Goal: Task Accomplishment & Management: Manage account settings

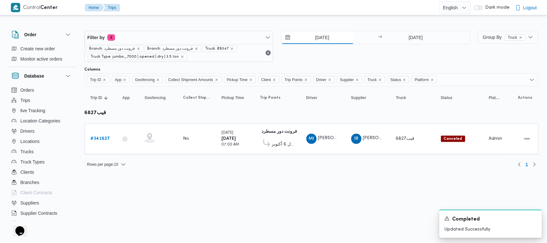
click at [272, 38] on input "[DATE]" at bounding box center [317, 37] width 73 height 13
click at [272, 60] on div "[DATE] → [DATE]" at bounding box center [375, 46] width 189 height 31
click at [230, 50] on icon "remove selected entity" at bounding box center [232, 49] width 4 height 4
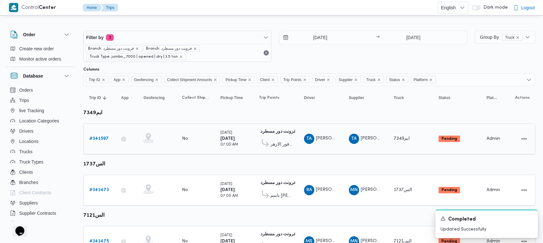
click at [92, 137] on b "# 341597" at bounding box center [98, 138] width 19 height 4
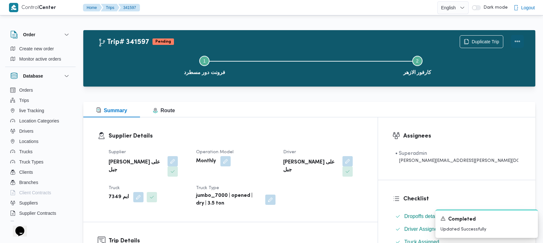
click at [272, 42] on button "Actions" at bounding box center [517, 41] width 13 height 13
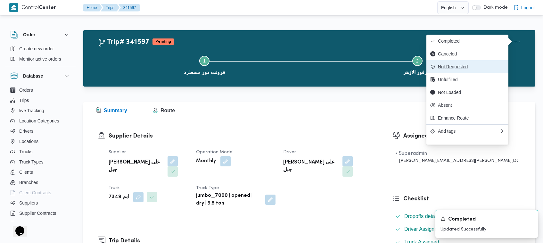
click at [272, 66] on span "Not Requested" at bounding box center [471, 66] width 67 height 5
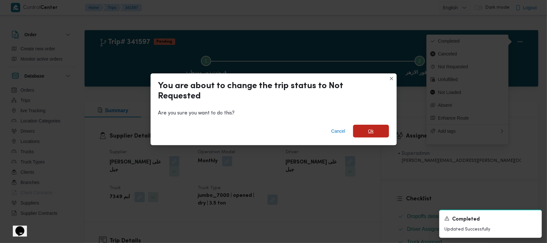
click at [272, 129] on span "Ok" at bounding box center [371, 131] width 36 height 13
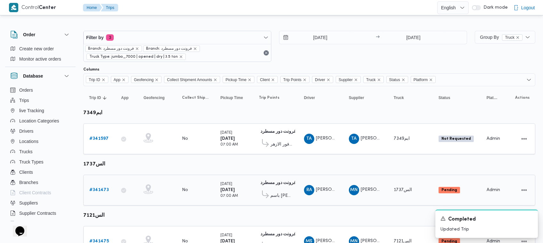
click at [96, 184] on div "# 341473" at bounding box center [99, 190] width 25 height 13
click at [98, 190] on b "# 341473" at bounding box center [99, 190] width 20 height 4
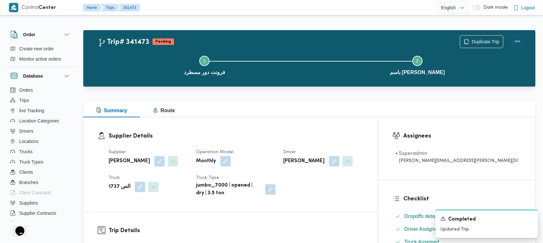
click at [272, 39] on button "Actions" at bounding box center [517, 41] width 13 height 13
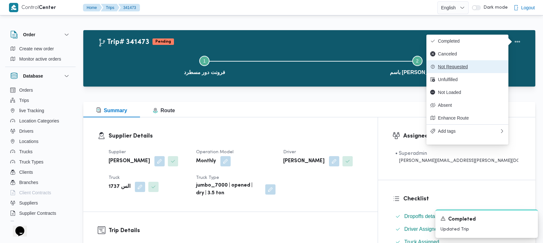
click at [272, 69] on span "Not Requested" at bounding box center [471, 66] width 67 height 5
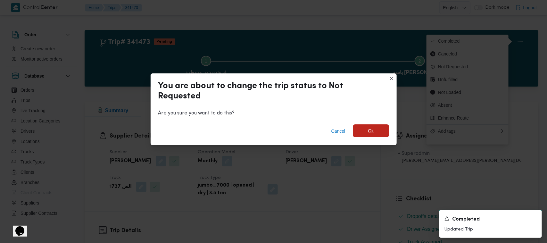
click at [272, 129] on span "Ok" at bounding box center [371, 130] width 36 height 13
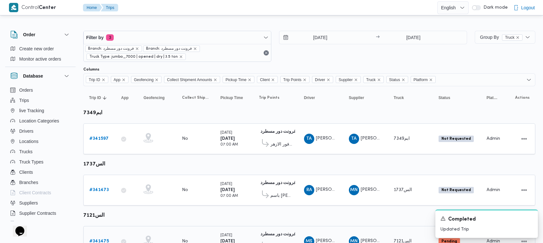
click at [100, 238] on b "# 341475" at bounding box center [99, 241] width 20 height 4
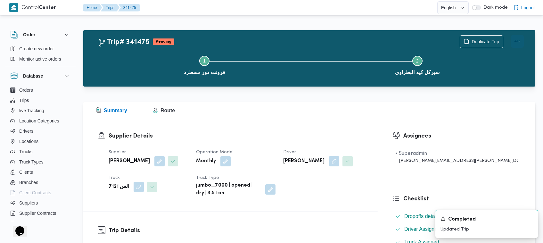
click at [272, 39] on button "Actions" at bounding box center [517, 41] width 13 height 13
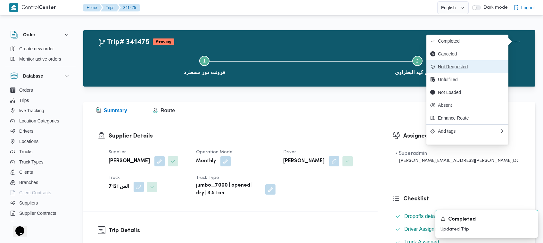
click at [272, 66] on span "Not Requested" at bounding box center [471, 66] width 67 height 5
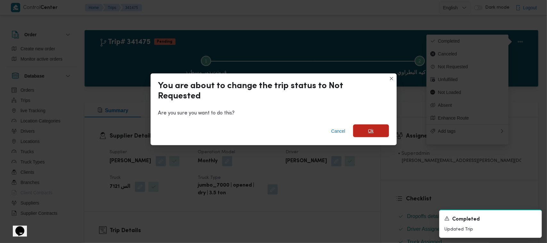
click at [272, 128] on span "Ok" at bounding box center [371, 130] width 36 height 13
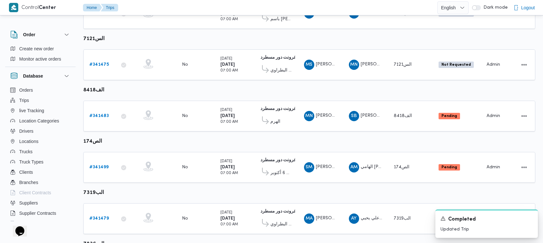
scroll to position [192, 0]
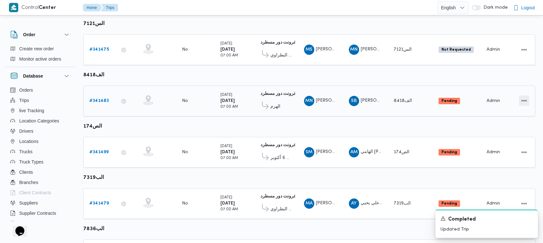
click at [272, 97] on button "Actions" at bounding box center [524, 100] width 10 height 10
click at [272, 97] on span "Open" at bounding box center [502, 98] width 20 height 5
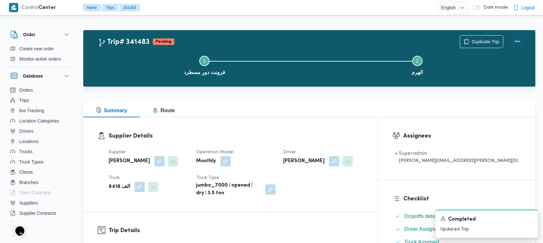
click at [272, 37] on button "Actions" at bounding box center [517, 41] width 13 height 13
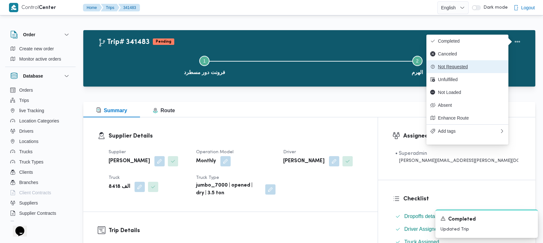
click at [272, 69] on span "Not Requested" at bounding box center [471, 66] width 67 height 5
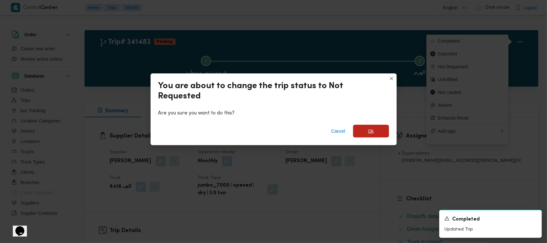
click at [272, 129] on span "Ok" at bounding box center [371, 131] width 36 height 13
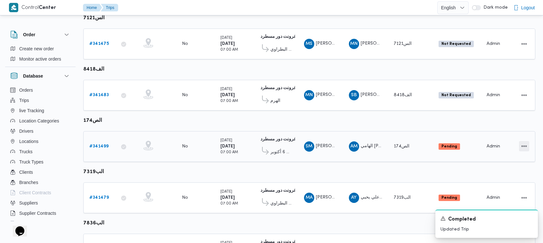
scroll to position [198, 0]
click at [272, 143] on button "Actions" at bounding box center [524, 145] width 10 height 10
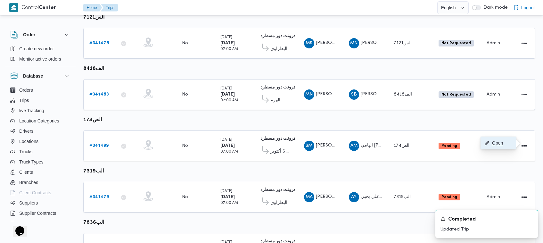
click at [272, 145] on span "Open" at bounding box center [502, 142] width 20 height 5
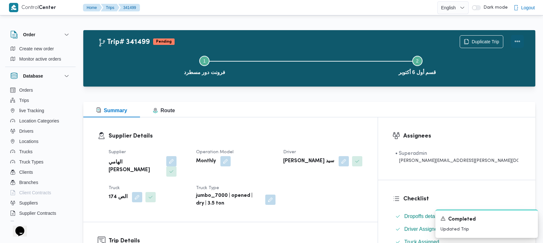
click at [272, 38] on button "Actions" at bounding box center [517, 41] width 13 height 13
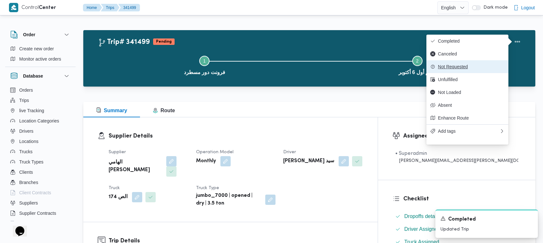
click at [272, 73] on button "Not Requested" at bounding box center [467, 66] width 82 height 13
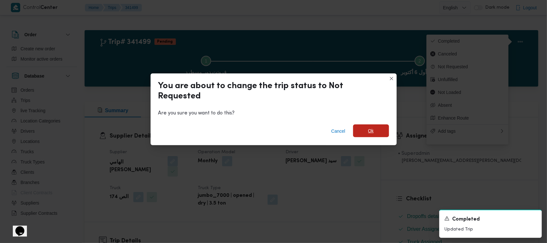
click at [272, 135] on span "Ok" at bounding box center [371, 130] width 36 height 13
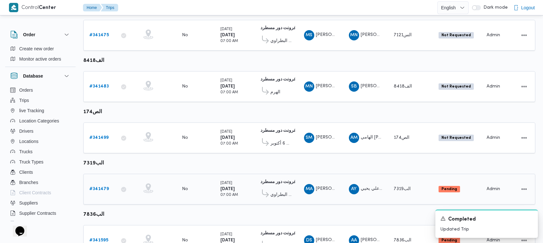
scroll to position [250, 0]
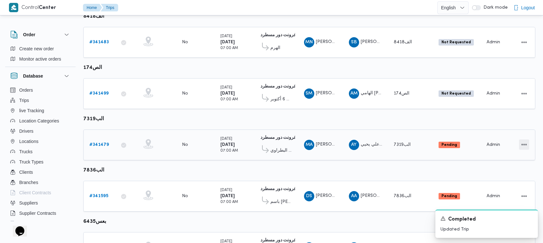
click at [272, 143] on button "Actions" at bounding box center [524, 144] width 10 height 10
click at [272, 143] on span "Open" at bounding box center [502, 141] width 20 height 5
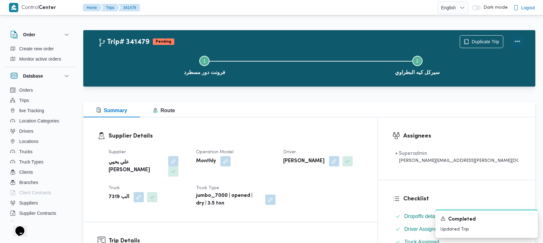
click at [272, 37] on button "Actions" at bounding box center [517, 41] width 13 height 13
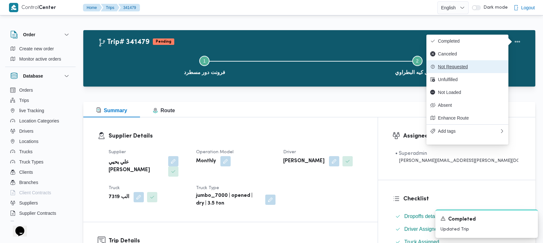
click at [272, 68] on span "Not Requested" at bounding box center [471, 66] width 67 height 5
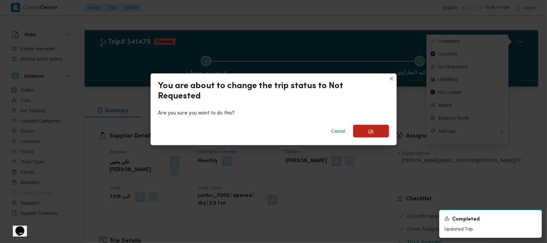
click at [272, 126] on span "Ok" at bounding box center [371, 131] width 36 height 13
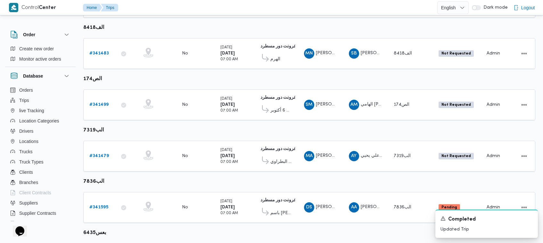
scroll to position [298, 0]
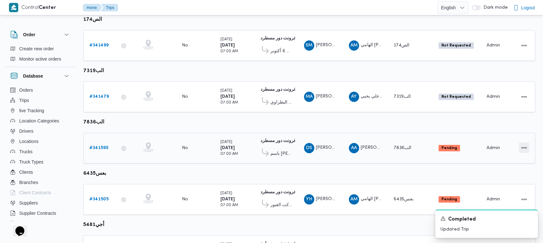
click at [272, 143] on button "Actions" at bounding box center [524, 148] width 10 height 10
click at [272, 147] on span "Open" at bounding box center [502, 144] width 20 height 5
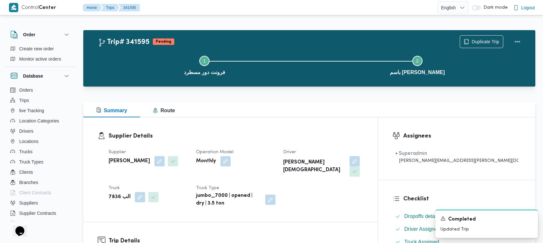
click at [272, 31] on div "Trip# 341595 Pending Duplicate Trip Step 1 is incomplete 1 فرونت دور مسطرد Step…" at bounding box center [309, 58] width 452 height 56
click at [272, 44] on button "Actions" at bounding box center [517, 41] width 13 height 13
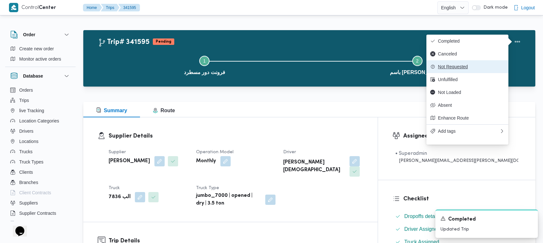
click at [272, 69] on span "Not Requested" at bounding box center [471, 66] width 67 height 5
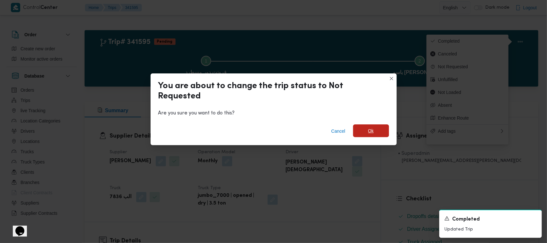
click at [272, 131] on span "Ok" at bounding box center [371, 131] width 6 height 8
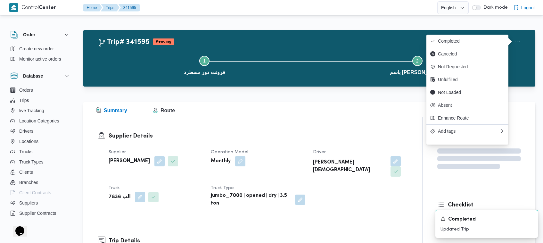
click at [272, 33] on div "Trip# 341595 Pending Duplicate Trip Step 1 is incomplete 1 فرونت دور مسطرد Step…" at bounding box center [309, 58] width 452 height 56
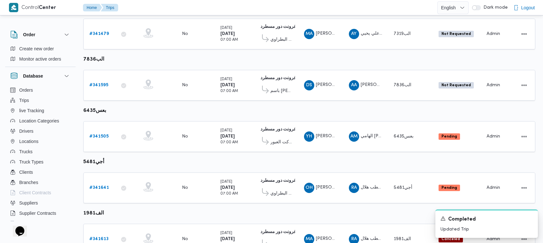
scroll to position [373, 0]
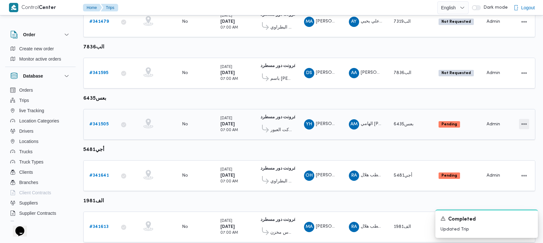
click at [272, 122] on button "Actions" at bounding box center [524, 124] width 10 height 10
click at [272, 122] on span "Open" at bounding box center [502, 119] width 20 height 5
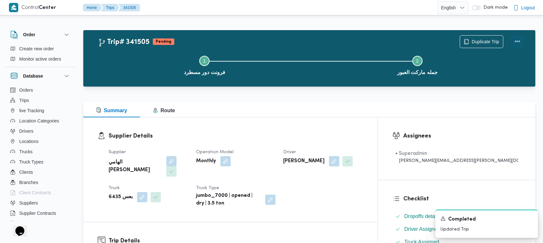
click at [272, 40] on button "Actions" at bounding box center [517, 41] width 13 height 13
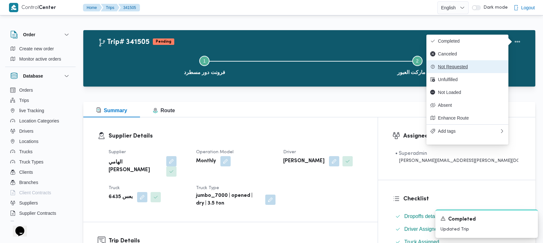
click at [272, 69] on span "Not Requested" at bounding box center [471, 66] width 67 height 5
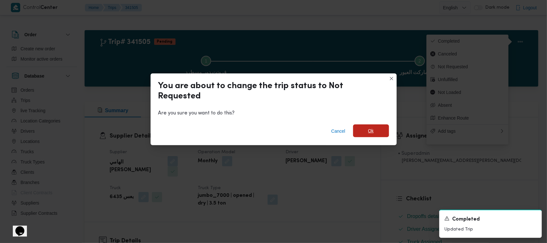
click at [272, 137] on span "Ok" at bounding box center [371, 130] width 36 height 13
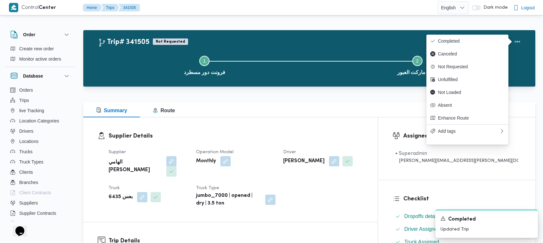
click at [244, 32] on div "Trip# 341505 Not Requested Duplicate Trip Step 1 is incomplete 1 فرونت دور مسطر…" at bounding box center [309, 58] width 452 height 56
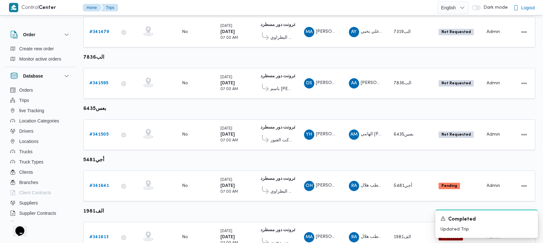
scroll to position [389, 0]
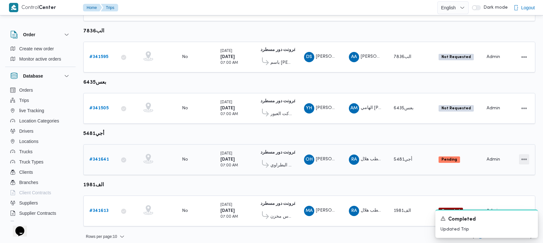
drag, startPoint x: 529, startPoint y: 154, endPoint x: 524, endPoint y: 155, distance: 4.8
click at [272, 155] on button "Actions" at bounding box center [524, 159] width 10 height 10
click at [272, 159] on button "Open" at bounding box center [498, 154] width 36 height 13
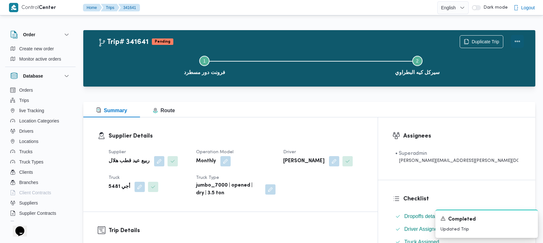
click at [272, 41] on button "Actions" at bounding box center [517, 41] width 13 height 13
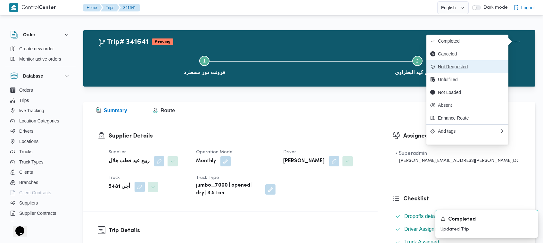
click at [272, 73] on button "Not Requested" at bounding box center [467, 66] width 82 height 13
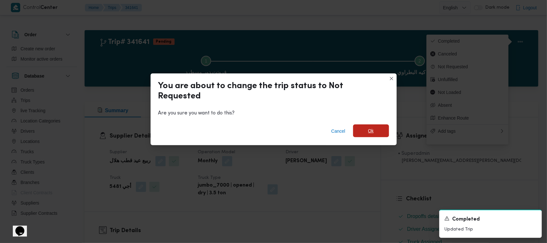
click at [272, 129] on span "Ok" at bounding box center [371, 131] width 6 height 8
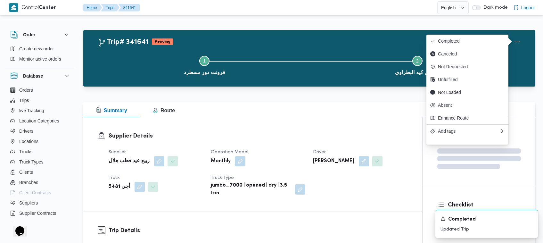
click at [272, 42] on div "Trip# 341641 Pending Duplicate Trip" at bounding box center [311, 41] width 426 height 13
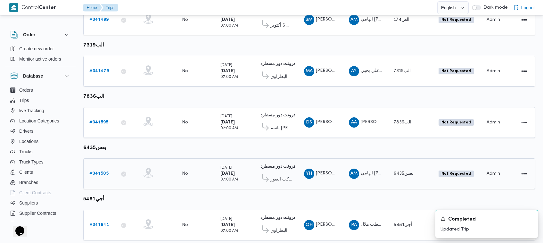
scroll to position [389, 0]
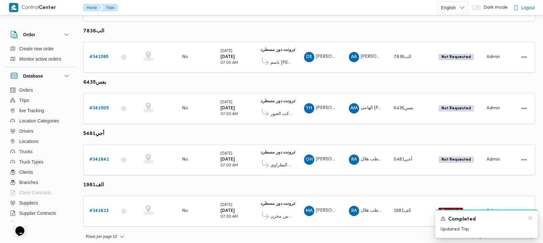
click at [272, 221] on div "Completed" at bounding box center [486, 219] width 92 height 8
click at [272, 219] on icon "Dismiss toast" at bounding box center [529, 217] width 5 height 5
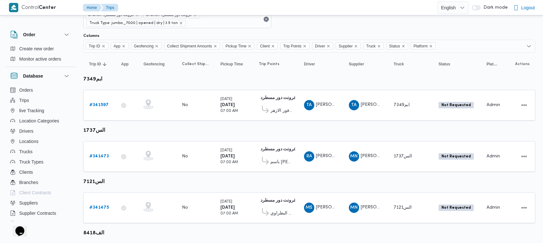
scroll to position [0, 0]
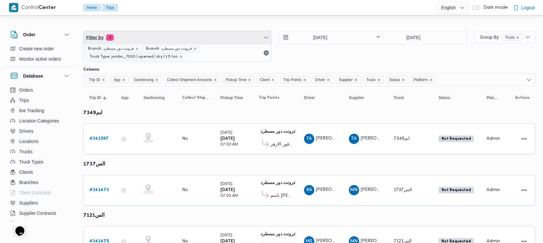
click at [149, 34] on span "Filter by 3" at bounding box center [177, 37] width 187 height 13
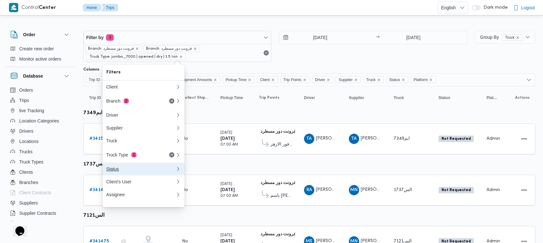
click at [126, 171] on div "Status" at bounding box center [140, 168] width 69 height 5
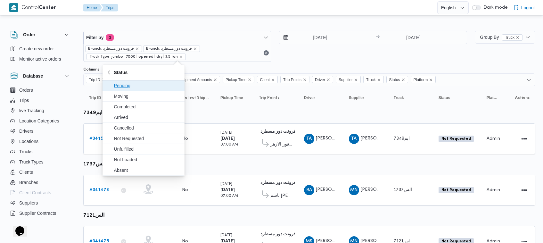
click at [129, 90] on span "Pending" at bounding box center [143, 85] width 77 height 10
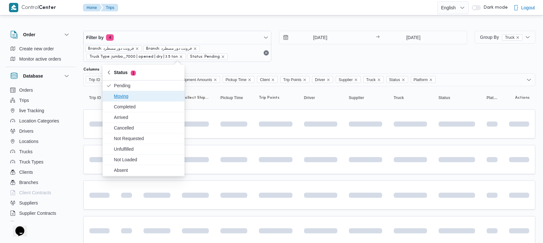
click at [129, 98] on span "Moving" at bounding box center [147, 96] width 67 height 8
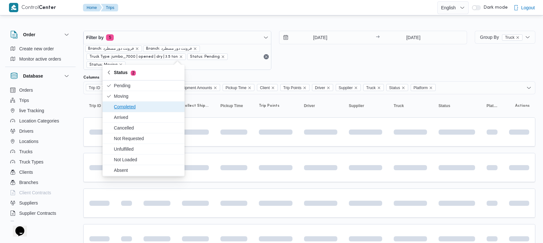
click at [130, 106] on span "Completed" at bounding box center [147, 107] width 67 height 8
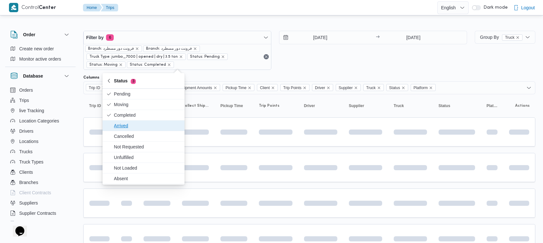
click at [132, 127] on span "Arrived" at bounding box center [147, 126] width 67 height 8
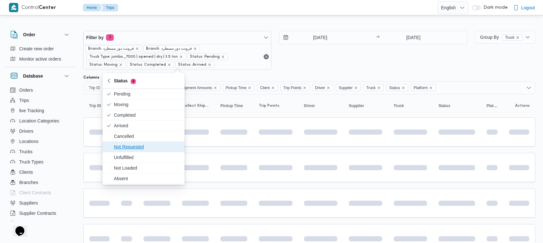
click at [132, 147] on span "Not Requested" at bounding box center [147, 147] width 67 height 8
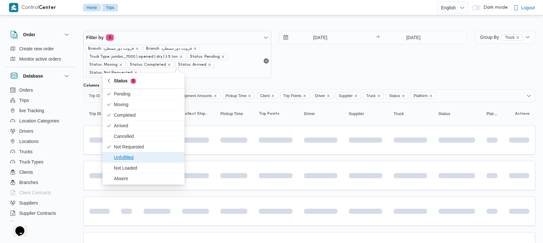
click at [132, 159] on span "Unfulfilled" at bounding box center [147, 157] width 67 height 8
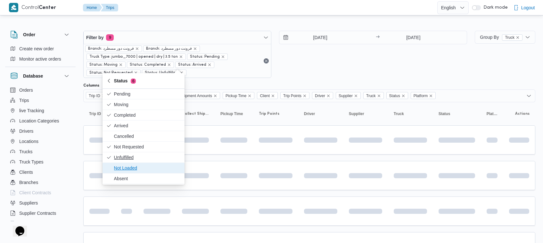
click at [130, 170] on span "Not Loaded" at bounding box center [147, 168] width 67 height 8
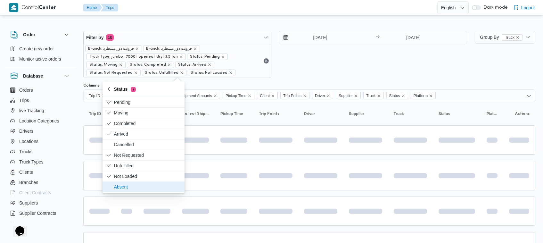
click at [124, 184] on span "Absent" at bounding box center [147, 187] width 67 height 8
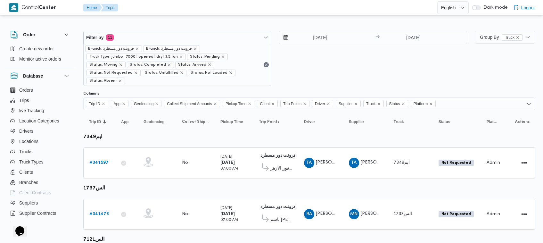
click at [272, 46] on div "[DATE] → [DATE]" at bounding box center [373, 58] width 188 height 55
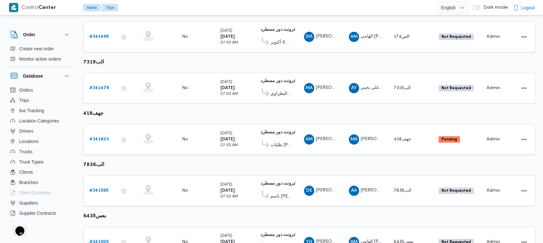
scroll to position [318, 0]
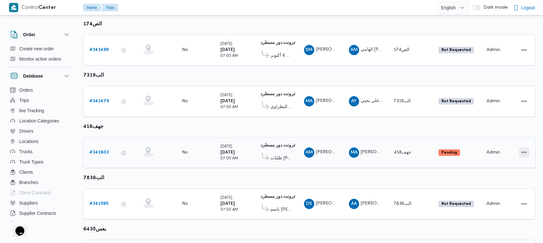
click at [272, 147] on button "Actions" at bounding box center [524, 152] width 10 height 10
click at [272, 145] on button "Open" at bounding box center [498, 141] width 36 height 13
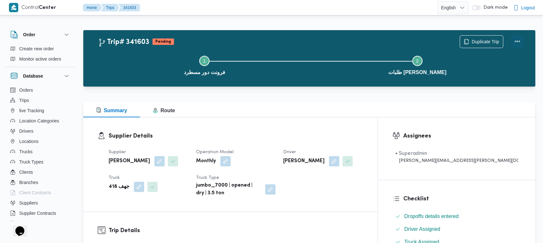
click at [272, 39] on button "Actions" at bounding box center [517, 41] width 13 height 13
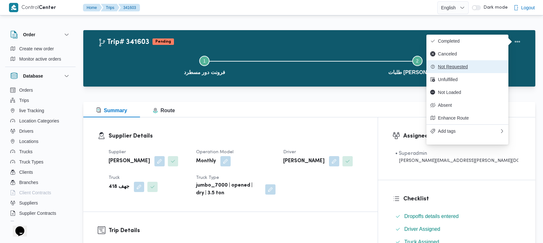
click at [272, 63] on button "Not Requested" at bounding box center [467, 66] width 82 height 13
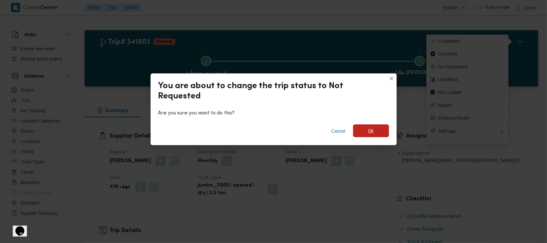
click at [272, 133] on span "Ok" at bounding box center [371, 130] width 36 height 13
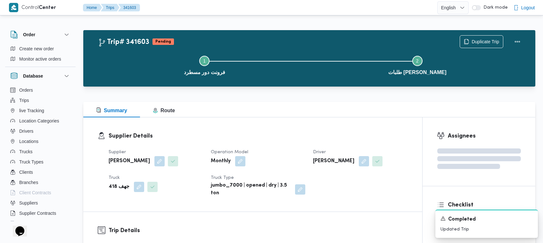
click at [223, 31] on div "Trip# 341603 Pending Duplicate Trip Step 1 is incomplete 1 فرونت دور مسطرد Step…" at bounding box center [309, 58] width 452 height 56
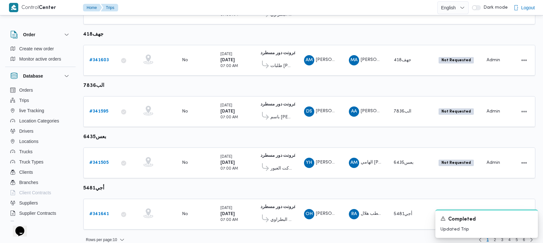
scroll to position [405, 0]
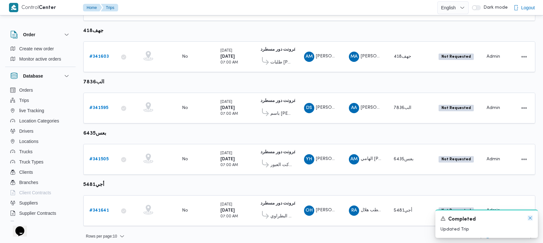
click at [272, 218] on icon "Dismiss toast" at bounding box center [529, 217] width 5 height 5
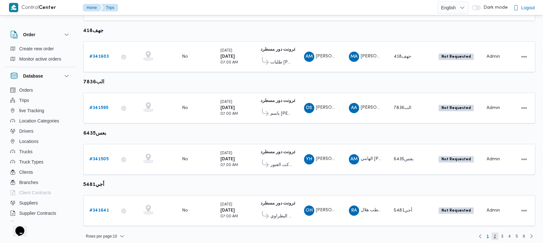
click at [272, 233] on span "2" at bounding box center [494, 236] width 7 height 8
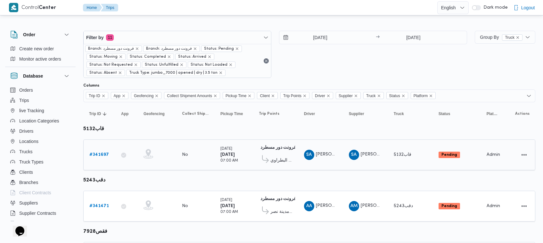
click at [93, 151] on div "# 341697" at bounding box center [99, 154] width 25 height 13
click at [94, 154] on b "# 341697" at bounding box center [99, 154] width 20 height 4
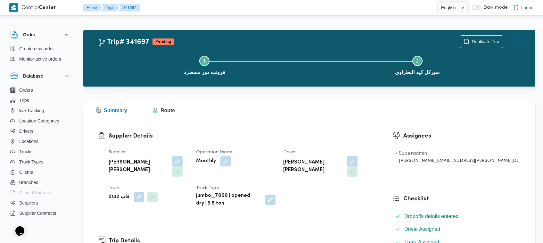
click at [272, 40] on button "Actions" at bounding box center [517, 41] width 13 height 13
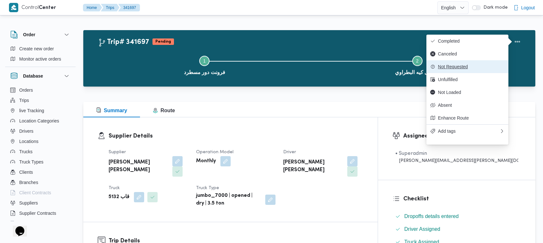
click at [272, 66] on span "Not Requested" at bounding box center [471, 66] width 67 height 5
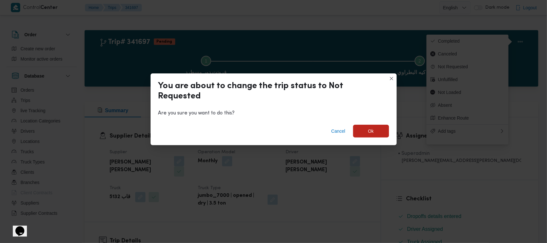
click at [272, 122] on div "Cancel Ok" at bounding box center [274, 132] width 246 height 26
click at [272, 126] on span "Ok" at bounding box center [371, 130] width 36 height 13
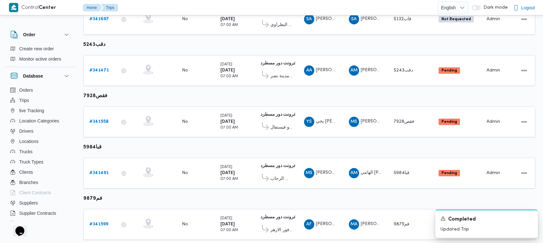
scroll to position [132, 0]
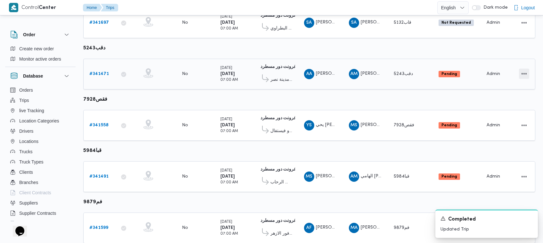
click at [272, 73] on button "Actions" at bounding box center [524, 74] width 10 height 10
click at [272, 78] on button "Open" at bounding box center [498, 73] width 36 height 13
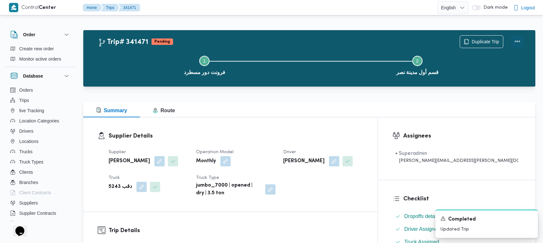
click at [272, 42] on button "Actions" at bounding box center [517, 41] width 13 height 13
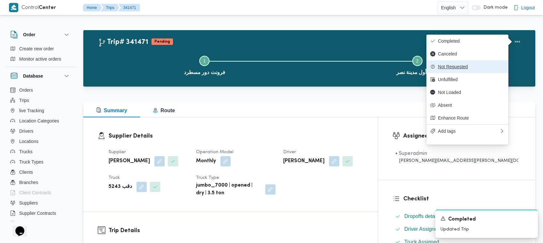
click at [272, 69] on span "Not Requested" at bounding box center [471, 66] width 67 height 5
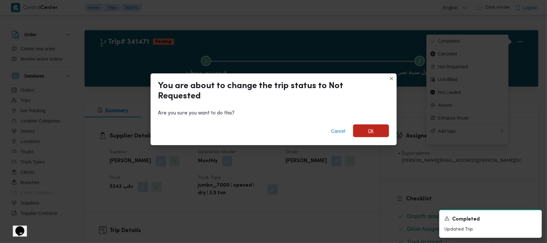
click at [272, 128] on span "Ok" at bounding box center [371, 130] width 36 height 13
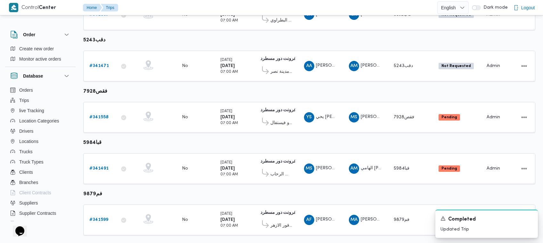
scroll to position [153, 0]
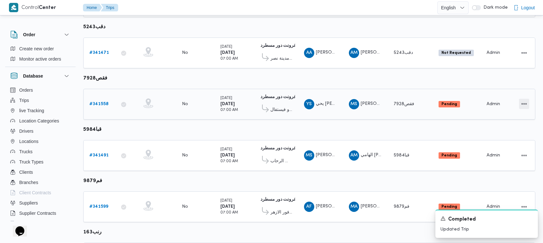
click at [272, 99] on button "Actions" at bounding box center [524, 104] width 10 height 10
click at [272, 103] on span "Open" at bounding box center [502, 102] width 20 height 5
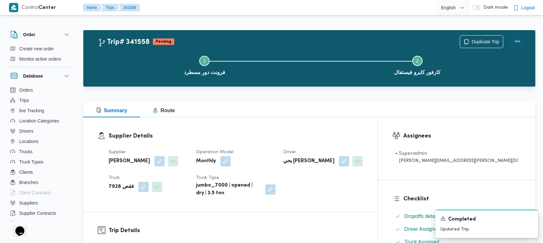
click at [272, 39] on button "Actions" at bounding box center [517, 41] width 13 height 13
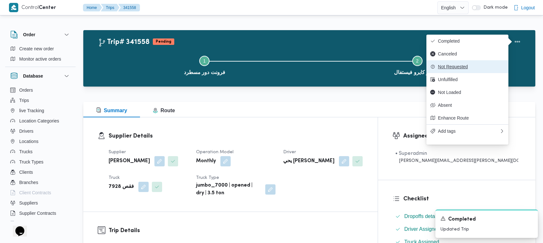
click at [272, 73] on button "Not Requested" at bounding box center [467, 66] width 82 height 13
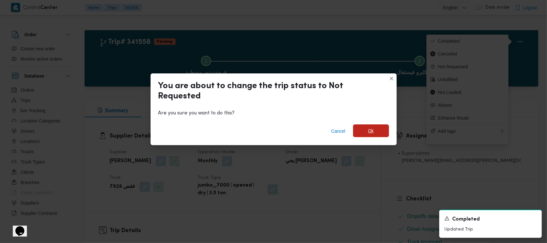
click at [272, 131] on span "Ok" at bounding box center [371, 130] width 36 height 13
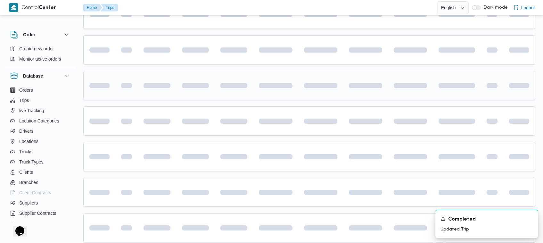
scroll to position [191, 0]
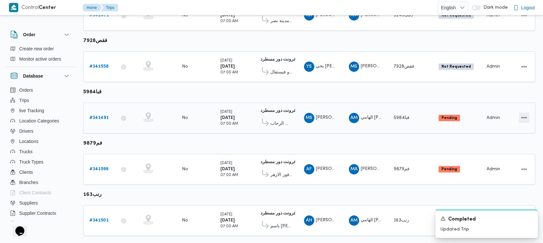
click at [272, 118] on button "Actions" at bounding box center [524, 117] width 10 height 10
click at [272, 118] on span "Open" at bounding box center [502, 115] width 20 height 5
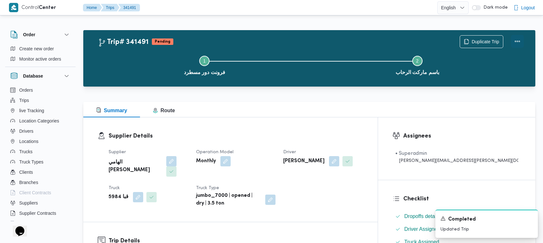
click at [272, 43] on button "Actions" at bounding box center [517, 41] width 13 height 13
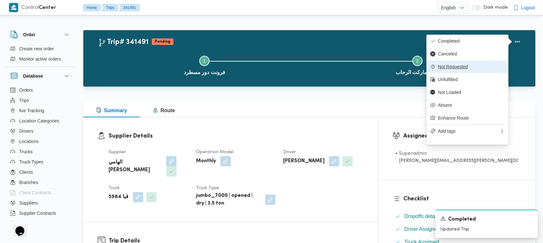
click at [272, 73] on button "Not Requested" at bounding box center [467, 66] width 82 height 13
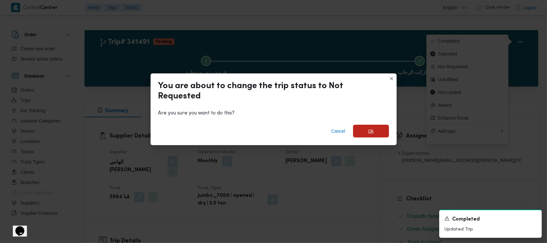
drag, startPoint x: 368, startPoint y: 132, endPoint x: 313, endPoint y: 121, distance: 56.2
click at [272, 133] on span "Ok" at bounding box center [371, 131] width 36 height 13
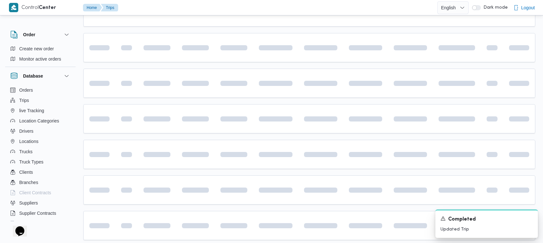
scroll to position [242, 0]
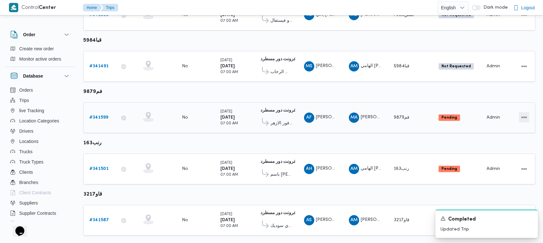
click at [272, 112] on button "Actions" at bounding box center [524, 117] width 10 height 10
click at [272, 110] on button "Open" at bounding box center [498, 115] width 36 height 13
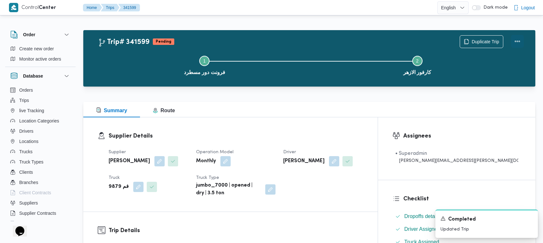
click at [272, 37] on button "Actions" at bounding box center [517, 41] width 13 height 13
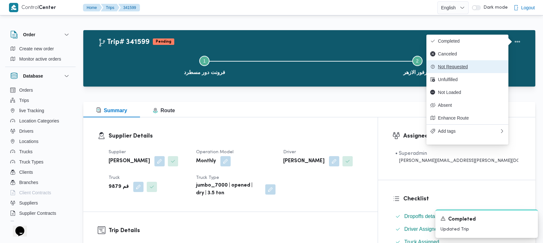
click at [272, 64] on button "Not Requested" at bounding box center [467, 66] width 82 height 13
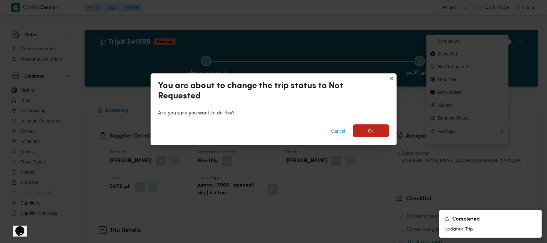
click at [272, 128] on span "Ok" at bounding box center [371, 131] width 6 height 8
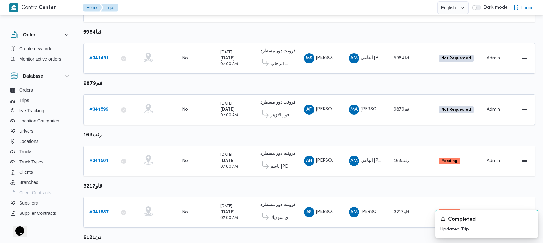
scroll to position [308, 0]
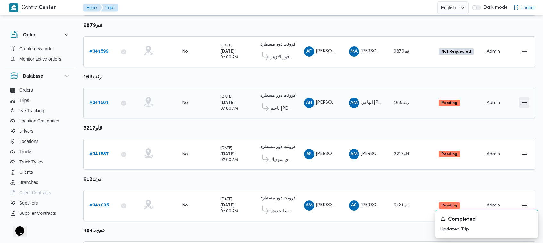
click at [272, 101] on button "Actions" at bounding box center [524, 102] width 10 height 10
click at [272, 106] on button "Open" at bounding box center [498, 100] width 36 height 13
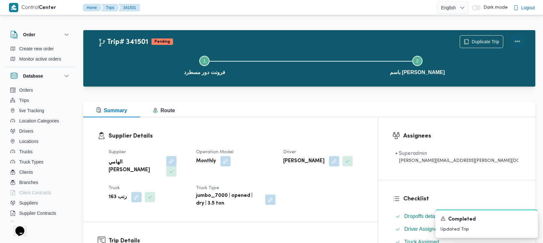
click at [272, 40] on button "Actions" at bounding box center [517, 41] width 13 height 13
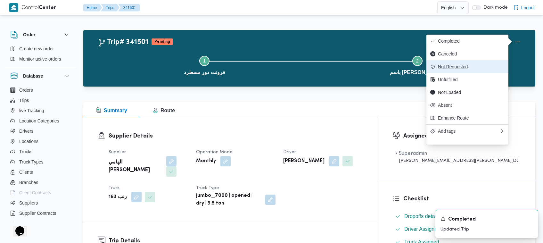
click at [272, 67] on span "Not Requested" at bounding box center [471, 66] width 67 height 5
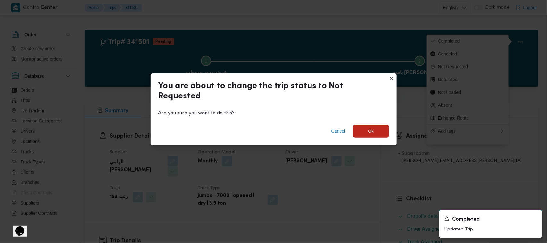
click at [272, 131] on span "Ok" at bounding box center [371, 131] width 6 height 8
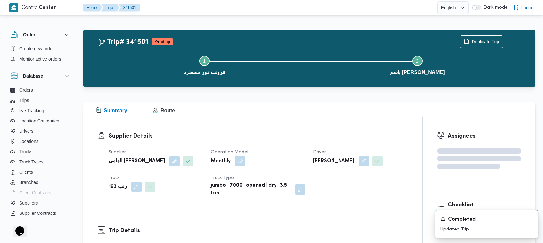
click at [272, 42] on div "Trip# 341501 Pending Duplicate Trip" at bounding box center [311, 41] width 426 height 13
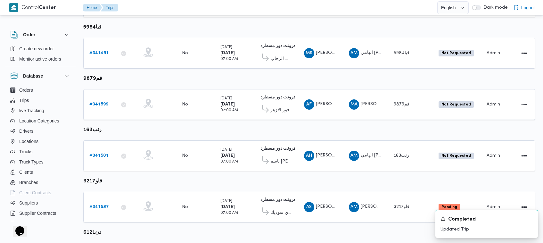
scroll to position [314, 0]
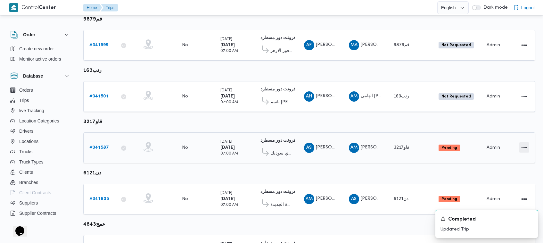
click at [272, 143] on button "Actions" at bounding box center [524, 147] width 10 height 10
click at [272, 144] on div at bounding box center [518, 147] width 25 height 15
click at [272, 143] on button "Actions" at bounding box center [524, 147] width 10 height 10
click at [272, 143] on span "Open" at bounding box center [502, 144] width 20 height 5
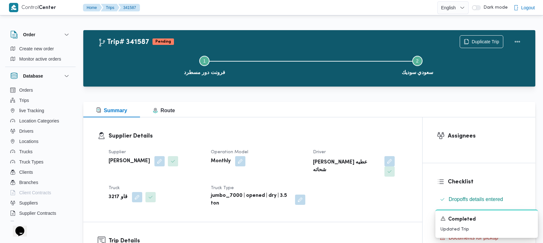
click at [272, 37] on div "Duplicate Trip" at bounding box center [492, 41] width 72 height 20
click at [272, 38] on button "Actions" at bounding box center [517, 41] width 13 height 13
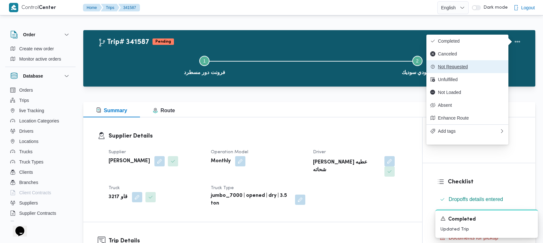
click at [272, 68] on span "Not Requested" at bounding box center [471, 66] width 67 height 5
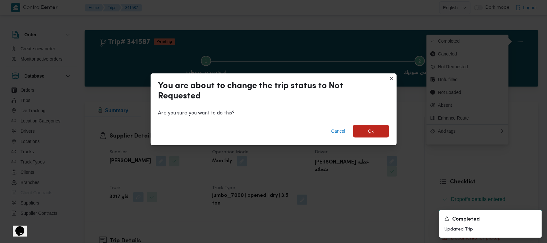
drag, startPoint x: 383, startPoint y: 134, endPoint x: 372, endPoint y: 134, distance: 11.2
click at [272, 135] on span "Ok" at bounding box center [371, 131] width 36 height 13
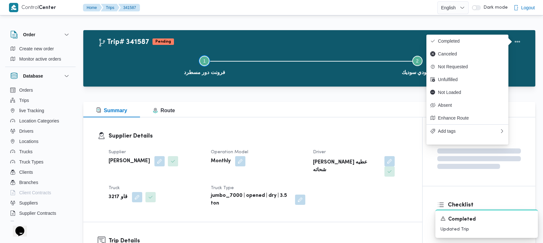
click at [272, 48] on button "Step 1 is incomplete 1 فرونت دور مسطرد" at bounding box center [204, 64] width 213 height 33
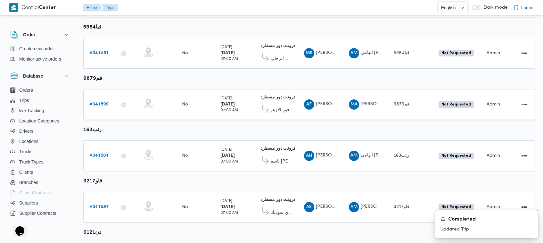
scroll to position [314, 0]
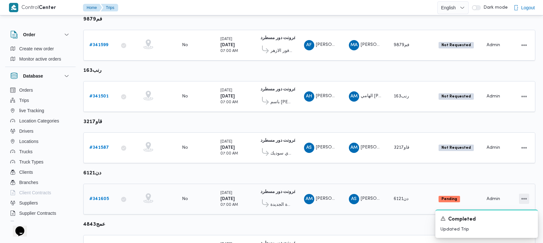
click at [272, 194] on button "Actions" at bounding box center [524, 198] width 10 height 10
click at [272, 189] on button "Open" at bounding box center [498, 194] width 36 height 13
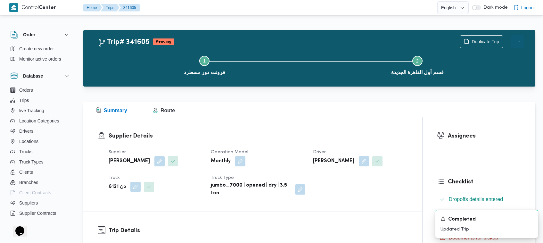
click at [272, 39] on button "Actions" at bounding box center [517, 41] width 13 height 13
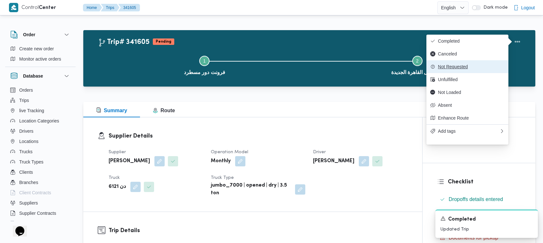
click at [272, 69] on span "Not Requested" at bounding box center [471, 66] width 67 height 5
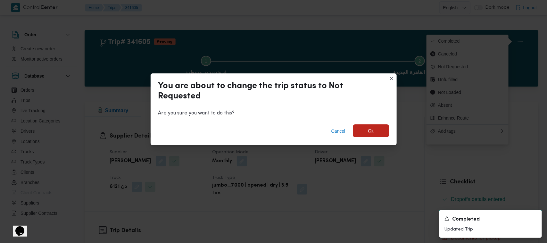
click at [272, 133] on span "Ok" at bounding box center [371, 130] width 36 height 13
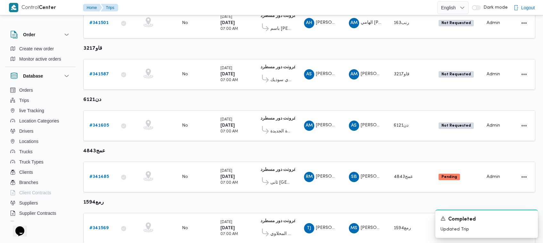
scroll to position [405, 0]
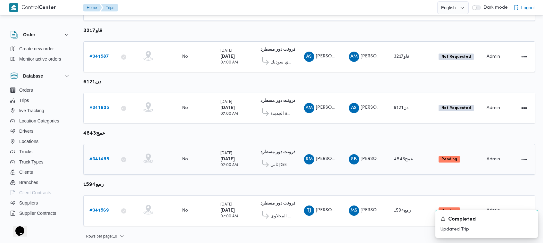
click at [101, 157] on b "# 341485" at bounding box center [99, 159] width 20 height 4
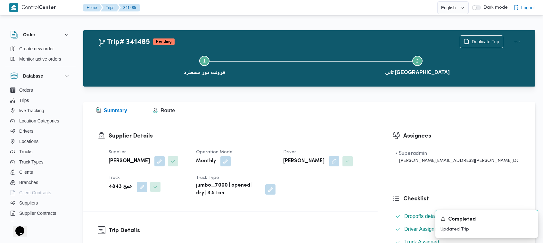
click at [272, 37] on div "Duplicate Trip" at bounding box center [492, 41] width 72 height 20
click at [272, 39] on button "Actions" at bounding box center [517, 41] width 13 height 13
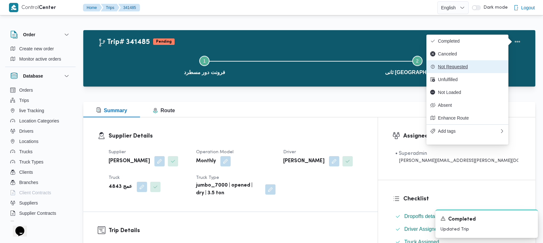
click at [272, 73] on button "Not Requested" at bounding box center [467, 66] width 82 height 13
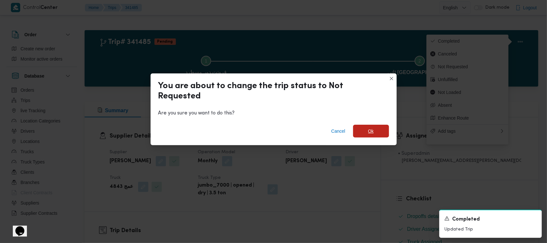
click at [272, 135] on span "Ok" at bounding box center [371, 131] width 36 height 13
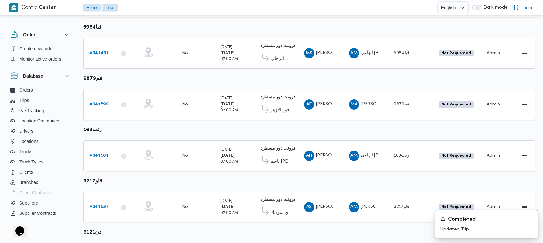
scroll to position [314, 0]
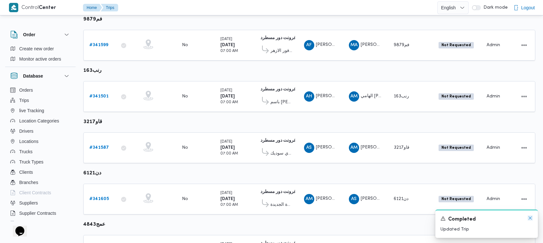
click at [272, 218] on icon "Dismiss toast" at bounding box center [529, 217] width 5 height 5
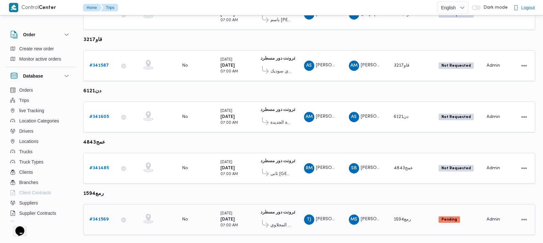
scroll to position [390, 0]
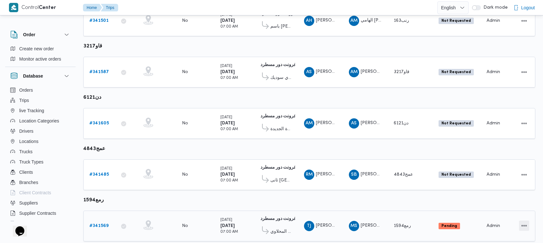
click at [272, 220] on button "Actions" at bounding box center [524, 225] width 10 height 10
click at [272, 221] on span "Open" at bounding box center [502, 220] width 20 height 5
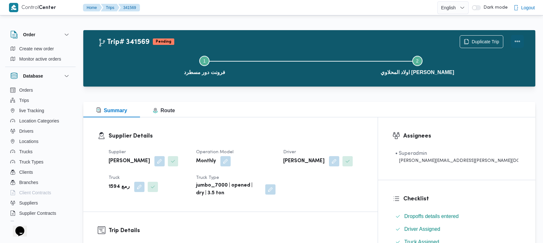
click at [272, 39] on button "Actions" at bounding box center [517, 41] width 13 height 13
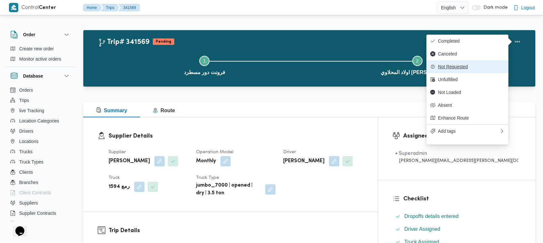
click at [272, 63] on button "Not Requested" at bounding box center [467, 66] width 82 height 13
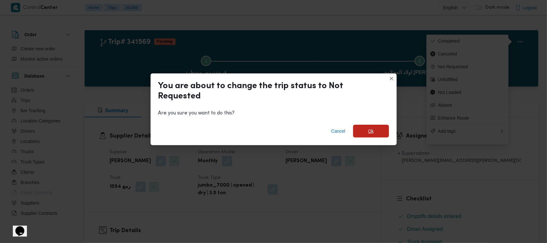
click at [272, 127] on span "Ok" at bounding box center [371, 131] width 36 height 13
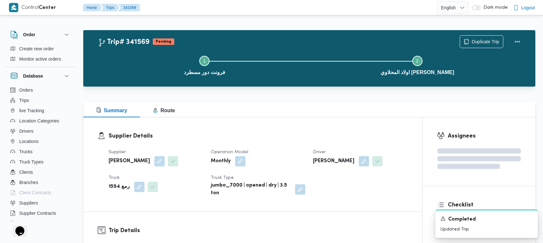
click at [272, 44] on div "Trip# 341569 Pending Duplicate Trip" at bounding box center [311, 41] width 426 height 13
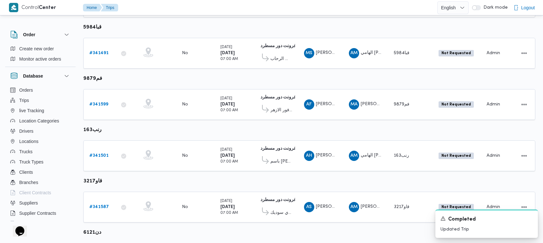
scroll to position [315, 0]
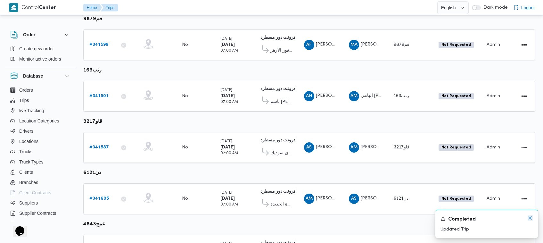
click at [272, 220] on icon "Dismiss toast" at bounding box center [529, 217] width 5 height 5
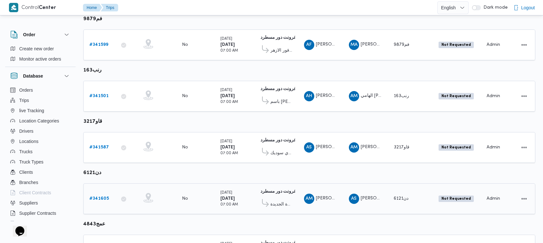
scroll to position [405, 0]
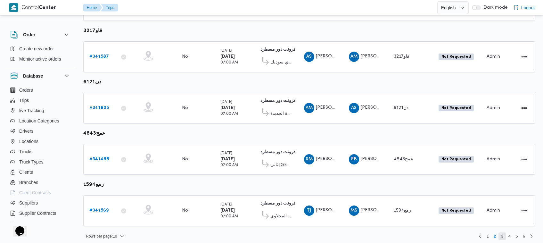
click at [272, 234] on span "3" at bounding box center [502, 236] width 2 height 8
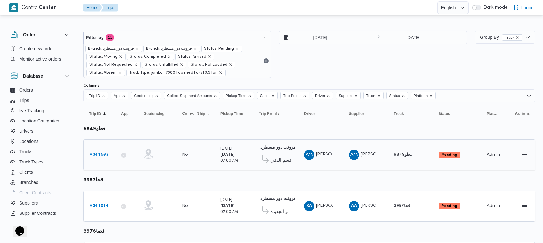
click at [99, 157] on b "# 341583" at bounding box center [98, 154] width 19 height 4
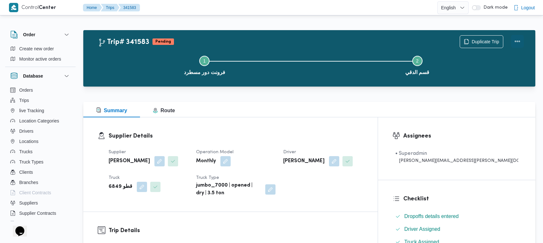
click at [272, 40] on button "Actions" at bounding box center [517, 41] width 13 height 13
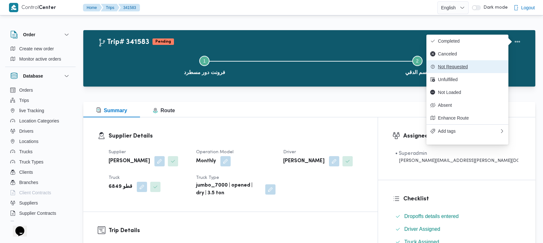
click at [272, 69] on span "Not Requested" at bounding box center [471, 66] width 67 height 5
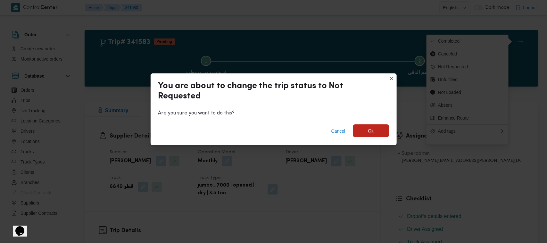
click at [272, 135] on span "Ok" at bounding box center [371, 130] width 36 height 13
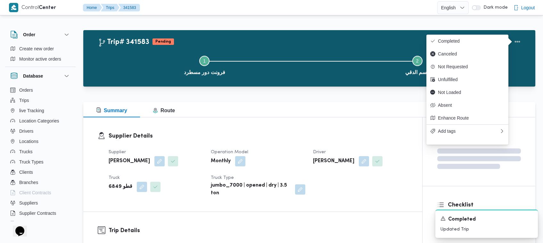
click at [272, 30] on div "Trip# 341583 Pending Duplicate Trip Step 1 is incomplete 1 فرونت دور مسطرد Step…" at bounding box center [309, 58] width 452 height 56
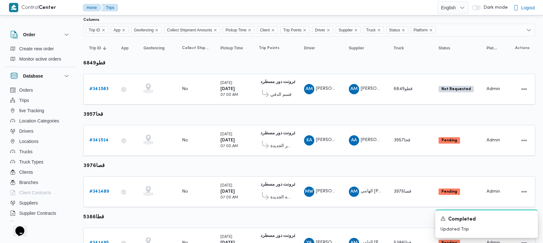
scroll to position [70, 0]
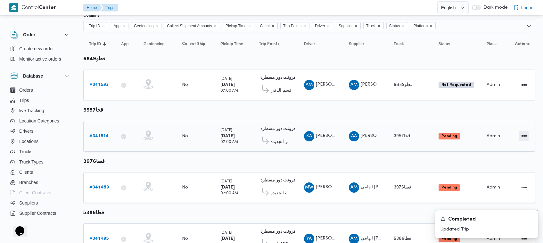
click at [272, 136] on button "Actions" at bounding box center [524, 136] width 10 height 10
click at [272, 142] on button "Open" at bounding box center [498, 135] width 36 height 13
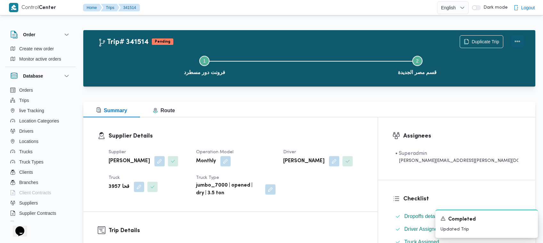
click at [272, 40] on button "Actions" at bounding box center [517, 41] width 13 height 13
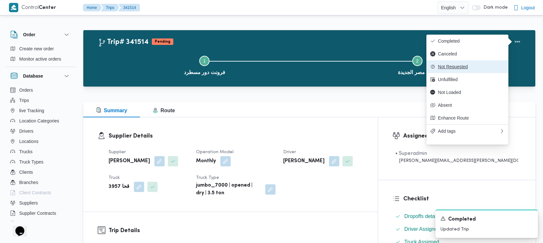
click at [272, 66] on span "Not Requested" at bounding box center [471, 66] width 67 height 5
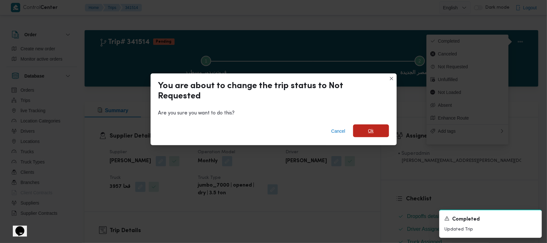
click at [272, 129] on span "Ok" at bounding box center [371, 131] width 6 height 8
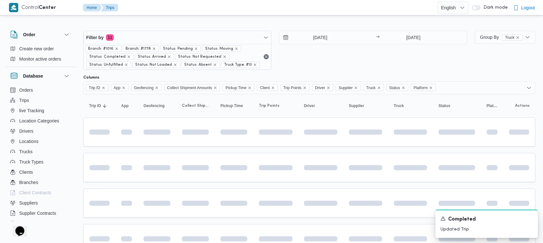
scroll to position [70, 0]
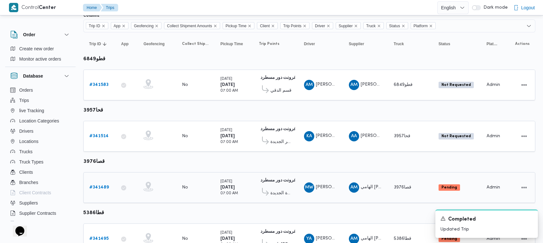
click at [101, 188] on b "# 341489" at bounding box center [99, 187] width 20 height 4
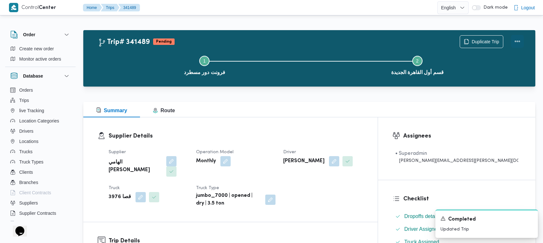
click at [272, 39] on button "Actions" at bounding box center [517, 41] width 13 height 13
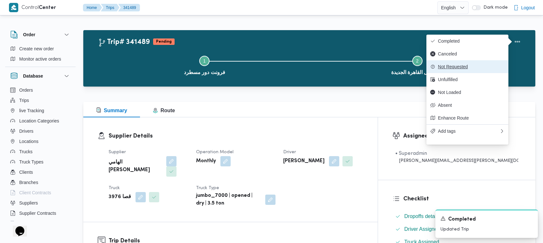
click at [272, 66] on span "Not Requested" at bounding box center [471, 66] width 67 height 5
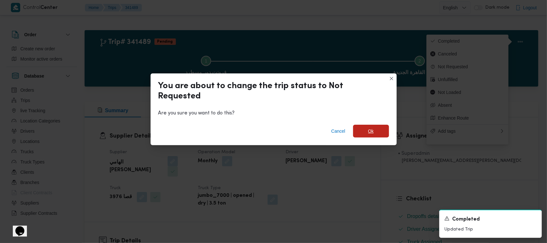
click at [272, 132] on span "Ok" at bounding box center [371, 131] width 36 height 13
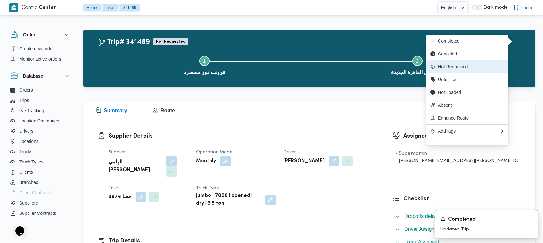
click at [272, 66] on span "Not Requested" at bounding box center [471, 66] width 67 height 5
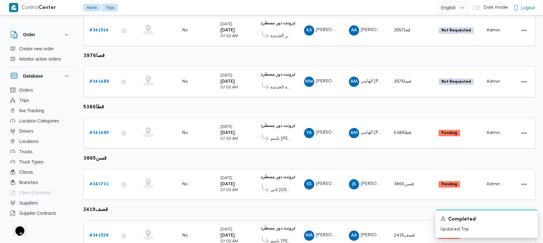
scroll to position [186, 0]
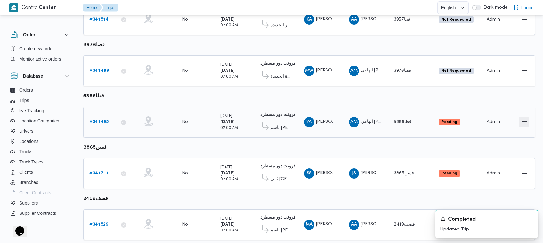
click at [272, 119] on button "Actions" at bounding box center [524, 122] width 10 height 10
click at [272, 120] on span "Open" at bounding box center [502, 120] width 20 height 5
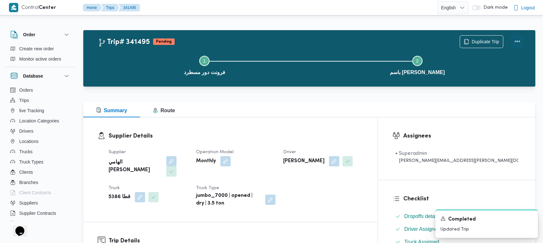
click at [272, 40] on button "Actions" at bounding box center [517, 41] width 13 height 13
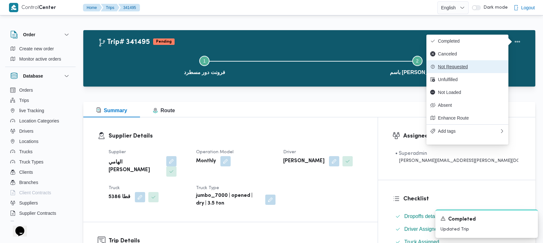
click at [272, 68] on span "Not Requested" at bounding box center [471, 66] width 67 height 5
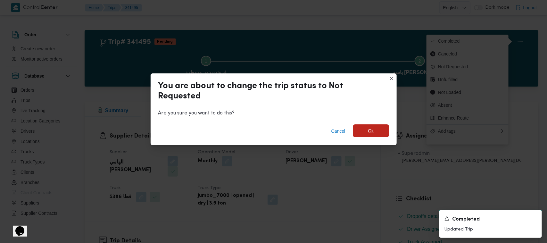
click at [272, 131] on span "Ok" at bounding box center [371, 131] width 6 height 8
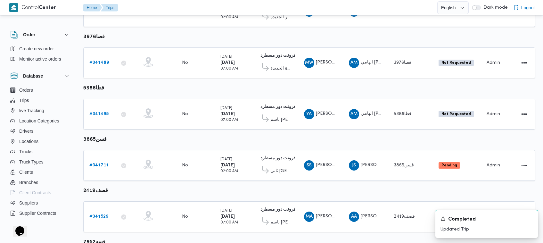
scroll to position [239, 0]
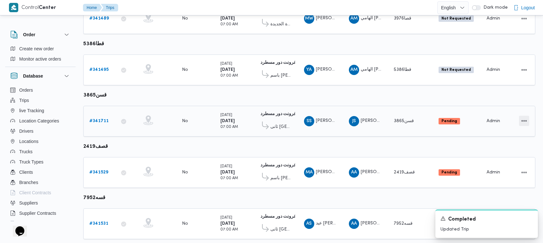
drag, startPoint x: 523, startPoint y: 122, endPoint x: 519, endPoint y: 120, distance: 3.9
click at [272, 122] on button "Actions" at bounding box center [524, 121] width 10 height 10
click at [272, 119] on span "Open" at bounding box center [502, 118] width 20 height 5
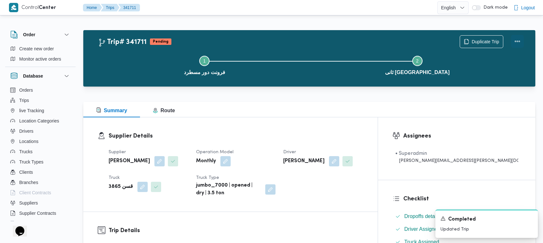
click at [272, 42] on button "Actions" at bounding box center [517, 41] width 13 height 13
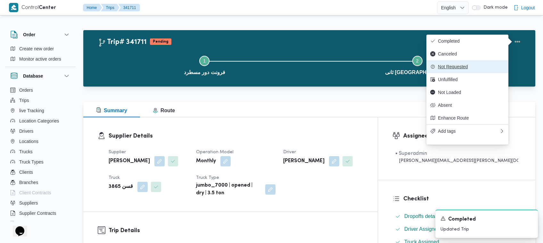
click at [272, 73] on button "Not Requested" at bounding box center [467, 66] width 82 height 13
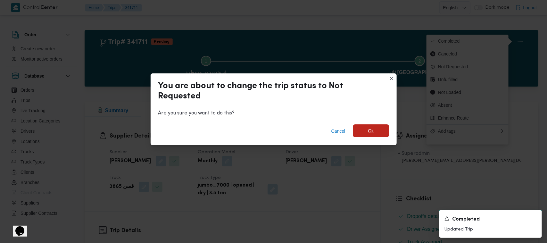
click at [272, 131] on span "Ok" at bounding box center [371, 130] width 36 height 13
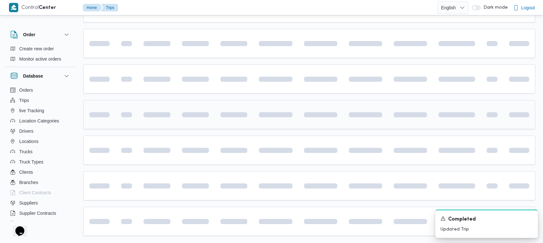
scroll to position [297, 0]
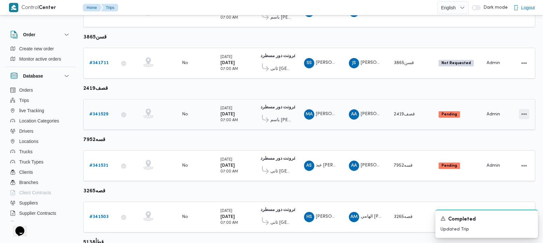
click at [272, 115] on button "Actions" at bounding box center [524, 114] width 10 height 10
click at [272, 111] on span "Open" at bounding box center [502, 111] width 20 height 5
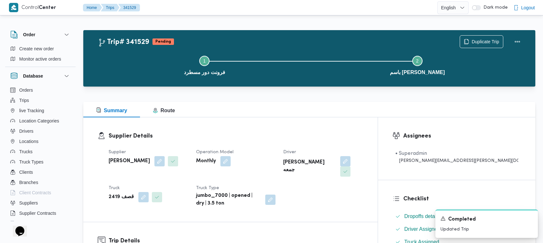
click at [272, 38] on div "Duplicate Trip" at bounding box center [492, 41] width 72 height 20
click at [272, 40] on button "Actions" at bounding box center [517, 41] width 13 height 13
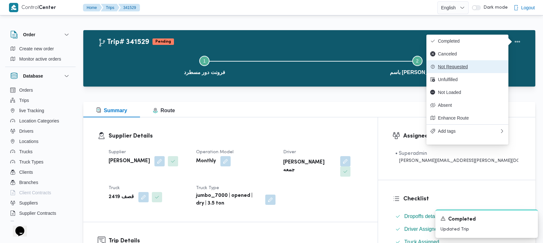
click at [272, 69] on span "Not Requested" at bounding box center [471, 66] width 67 height 5
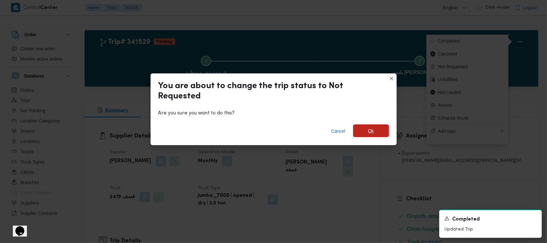
click at [272, 127] on span "Ok" at bounding box center [371, 130] width 36 height 13
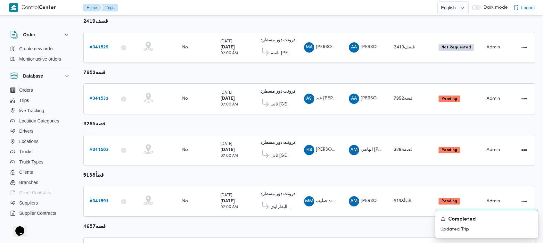
scroll to position [350, 0]
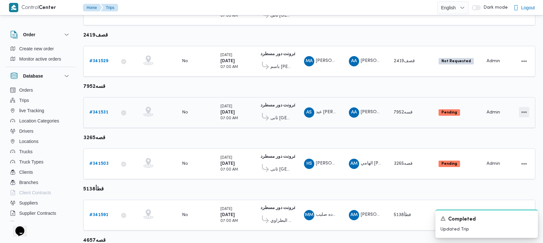
click at [272, 111] on button "Actions" at bounding box center [524, 112] width 10 height 10
click at [272, 107] on span "Open" at bounding box center [502, 108] width 20 height 5
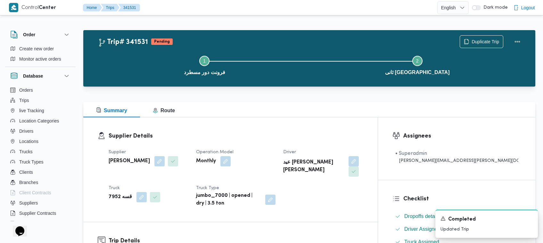
drag, startPoint x: 509, startPoint y: 32, endPoint x: 295, endPoint y: 37, distance: 214.0
click at [272, 37] on div "Trip# 341531 Pending Duplicate Trip" at bounding box center [311, 41] width 426 height 13
click at [272, 40] on div "Duplicate Trip" at bounding box center [492, 41] width 72 height 20
click at [272, 40] on button "Actions" at bounding box center [517, 41] width 13 height 13
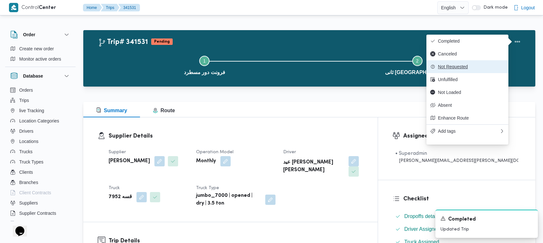
click at [272, 68] on span "Not Requested" at bounding box center [471, 66] width 67 height 5
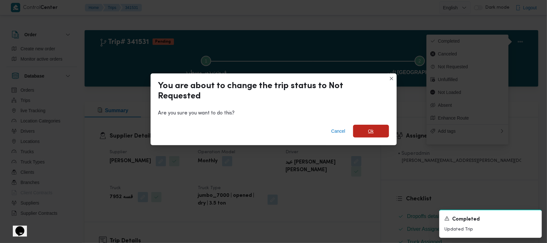
click at [272, 132] on span "Ok" at bounding box center [371, 131] width 36 height 13
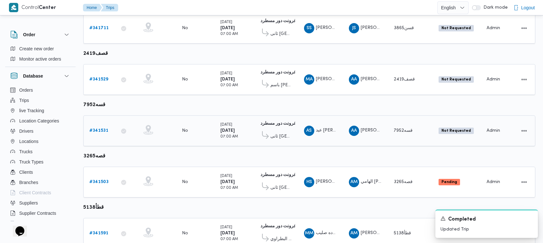
scroll to position [405, 0]
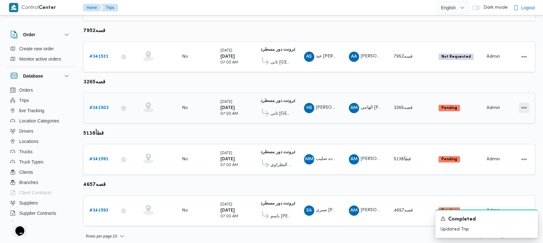
click at [272, 106] on button "Actions" at bounding box center [524, 107] width 10 height 10
click at [272, 113] on td "Actions" at bounding box center [519, 108] width 32 height 31
click at [272, 102] on button "Actions" at bounding box center [524, 107] width 10 height 10
click at [272, 110] on button "Open" at bounding box center [498, 103] width 36 height 13
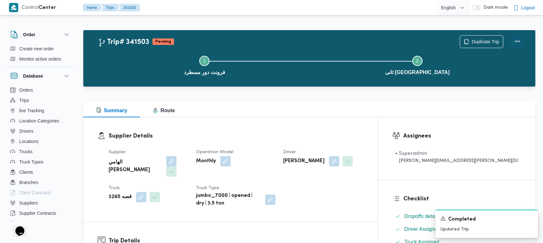
click at [272, 36] on button "Actions" at bounding box center [517, 41] width 13 height 13
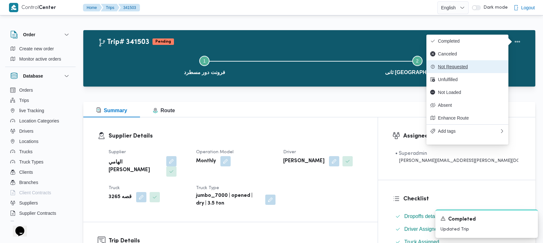
click at [272, 66] on span "Not Requested" at bounding box center [471, 66] width 67 height 5
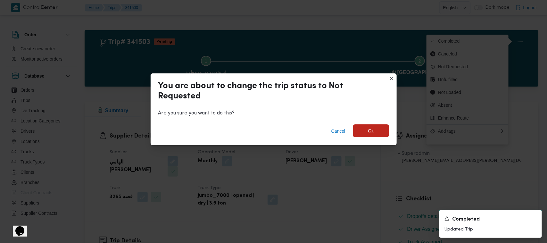
click at [272, 131] on span "Ok" at bounding box center [371, 130] width 36 height 13
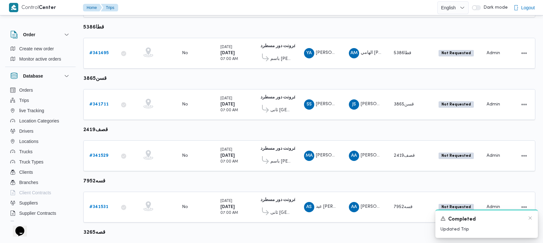
scroll to position [314, 0]
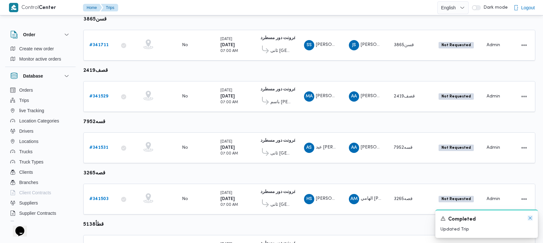
click at [272, 216] on icon "Dismiss toast" at bounding box center [529, 217] width 5 height 5
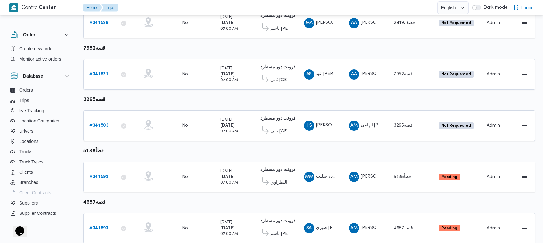
scroll to position [405, 0]
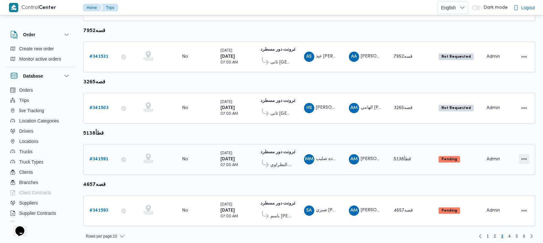
click at [272, 154] on button "Actions" at bounding box center [524, 159] width 10 height 10
click at [272, 151] on button "Open" at bounding box center [498, 154] width 36 height 13
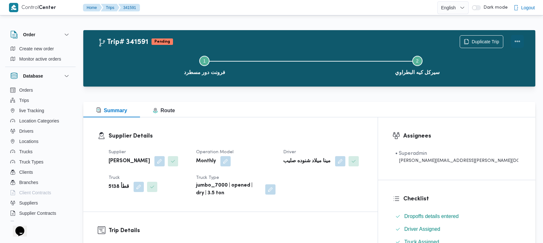
click at [272, 46] on button "Actions" at bounding box center [517, 41] width 13 height 13
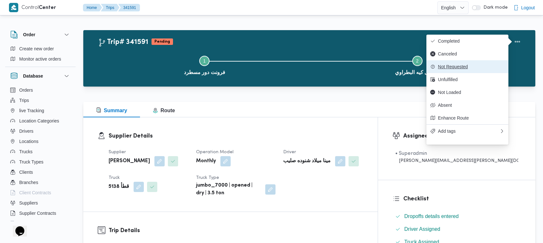
click at [272, 65] on button "Not Requested" at bounding box center [467, 66] width 82 height 13
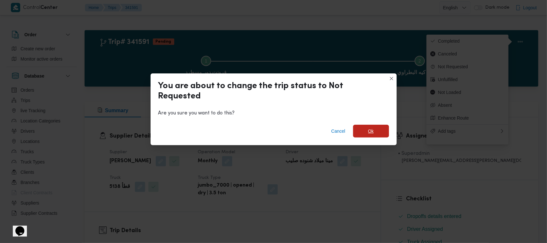
drag, startPoint x: 367, startPoint y: 132, endPoint x: 363, endPoint y: 124, distance: 9.2
click at [272, 129] on span "Ok" at bounding box center [371, 131] width 36 height 13
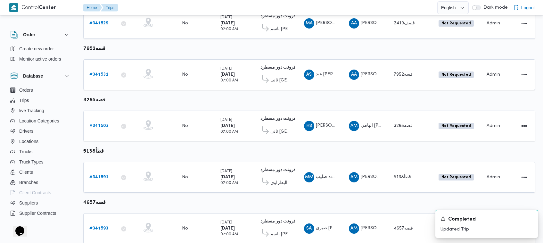
scroll to position [405, 0]
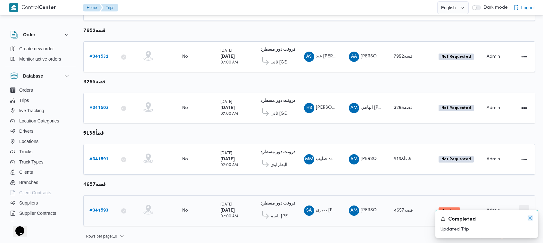
drag, startPoint x: 531, startPoint y: 220, endPoint x: 528, endPoint y: 208, distance: 12.6
click at [272, 216] on icon "Dismiss toast" at bounding box center [529, 217] width 5 height 5
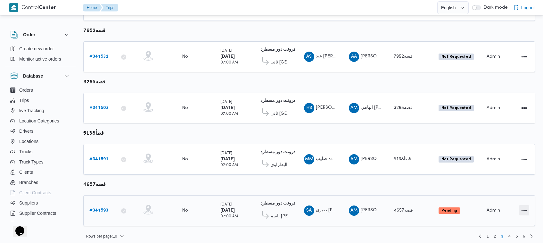
click at [272, 205] on button "Actions" at bounding box center [524, 210] width 10 height 10
click at [272, 200] on button "Open" at bounding box center [498, 205] width 36 height 13
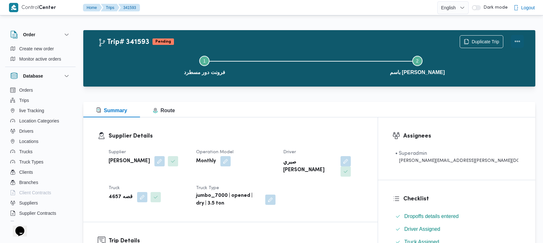
drag, startPoint x: 502, startPoint y: 53, endPoint x: 513, endPoint y: 42, distance: 15.9
click at [272, 42] on button "Actions" at bounding box center [517, 41] width 13 height 13
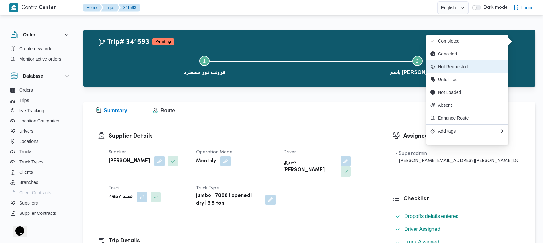
click at [272, 66] on span "Not Requested" at bounding box center [471, 66] width 67 height 5
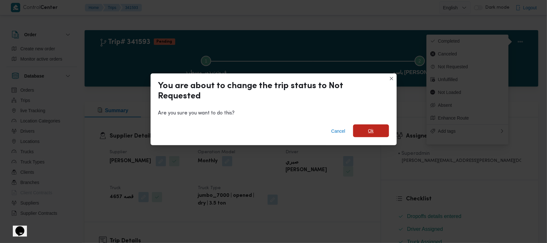
click at [272, 130] on span "Ok" at bounding box center [371, 131] width 6 height 8
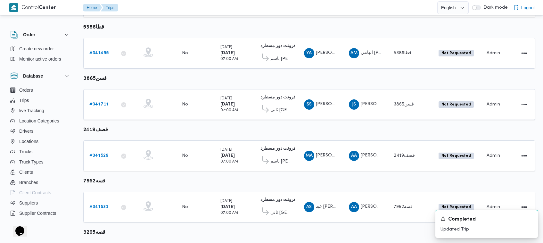
scroll to position [314, 0]
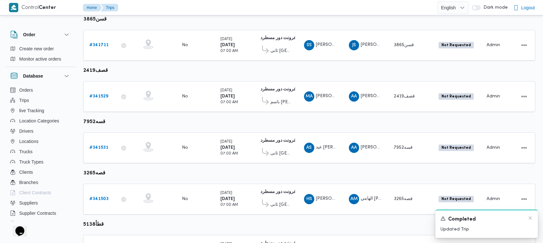
click at [272, 221] on div "Completed" at bounding box center [486, 219] width 92 height 8
click at [272, 216] on icon "Dismiss toast" at bounding box center [529, 217] width 5 height 5
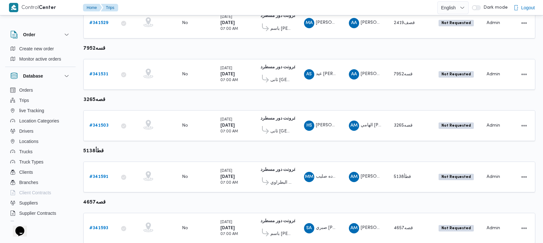
scroll to position [405, 0]
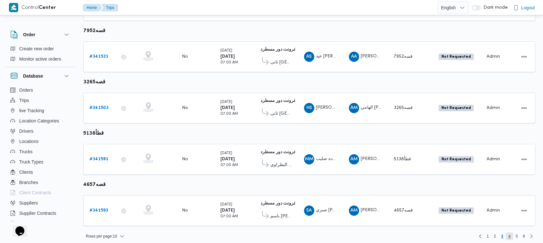
click at [272, 232] on span "4" at bounding box center [509, 236] width 7 height 8
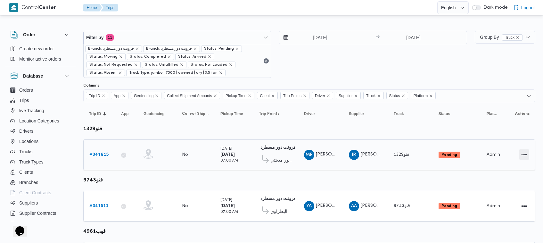
click at [272, 153] on button "Actions" at bounding box center [524, 154] width 10 height 10
click at [272, 154] on span "Open" at bounding box center [502, 154] width 20 height 5
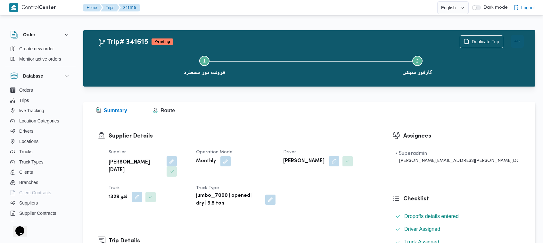
click at [272, 41] on button "Actions" at bounding box center [517, 41] width 13 height 13
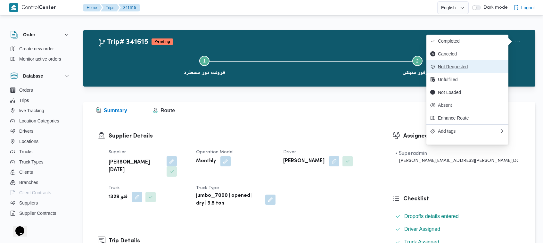
click at [272, 65] on button "Not Requested" at bounding box center [467, 66] width 82 height 13
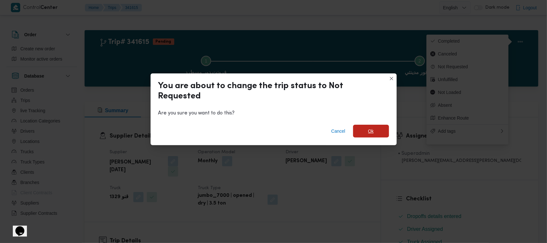
drag, startPoint x: 362, startPoint y: 129, endPoint x: 362, endPoint y: 126, distance: 3.5
click at [272, 130] on span "Ok" at bounding box center [371, 131] width 36 height 13
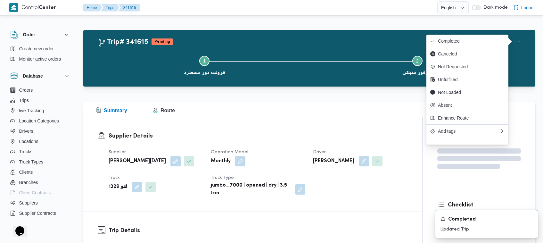
click at [272, 42] on div "Trip# 341615 Pending Duplicate Trip" at bounding box center [311, 41] width 426 height 13
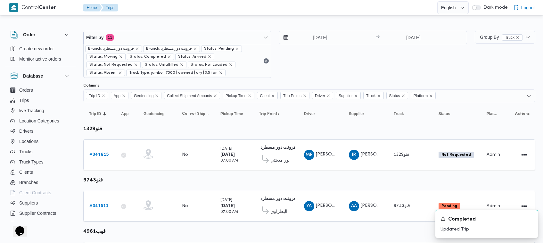
click at [272, 207] on div "A new notification appears Completed Updated Trip" at bounding box center [479, 223] width 128 height 38
click at [105, 201] on div "# 341511" at bounding box center [99, 206] width 25 height 13
click at [102, 202] on link "# 341511" at bounding box center [98, 206] width 19 height 8
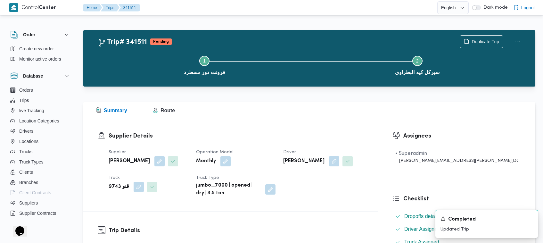
click at [272, 42] on div "Duplicate Trip" at bounding box center [492, 41] width 72 height 20
click at [272, 39] on button "Actions" at bounding box center [517, 41] width 13 height 13
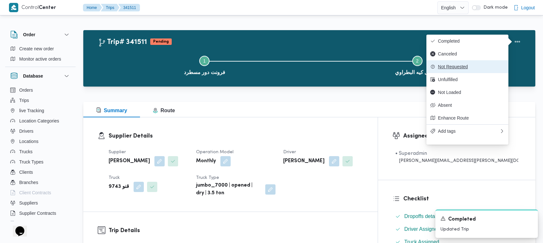
click at [272, 65] on button "Not Requested" at bounding box center [467, 66] width 82 height 13
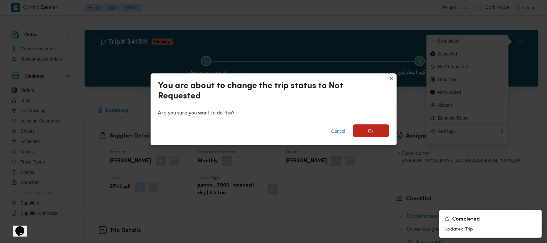
click at [272, 135] on span "Ok" at bounding box center [371, 130] width 36 height 13
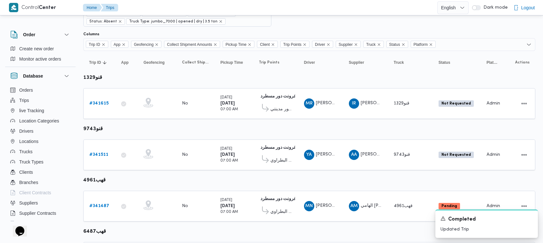
scroll to position [120, 0]
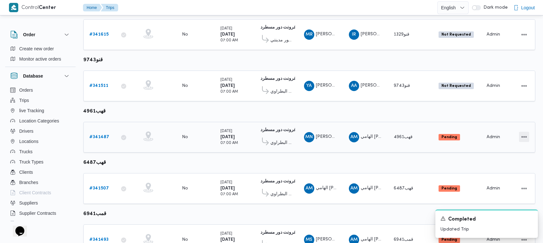
click at [272, 138] on button "Actions" at bounding box center [524, 137] width 10 height 10
click at [272, 142] on button "Open" at bounding box center [498, 135] width 36 height 13
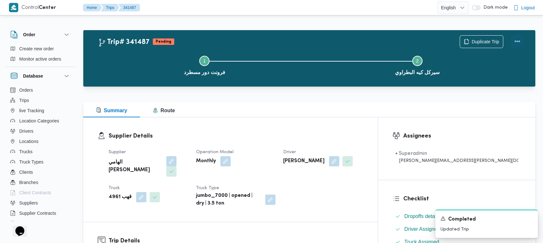
click at [272, 40] on button "Actions" at bounding box center [517, 41] width 13 height 13
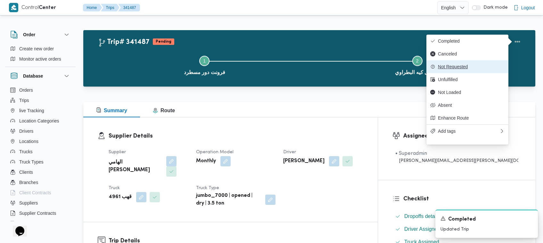
click at [272, 69] on span "Not Requested" at bounding box center [471, 66] width 67 height 5
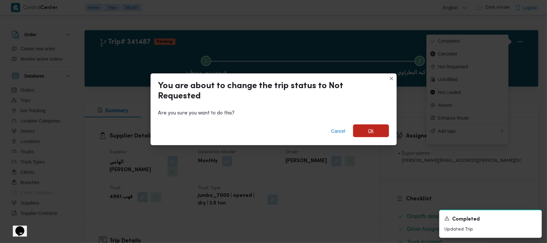
click at [272, 134] on span "Ok" at bounding box center [371, 130] width 36 height 13
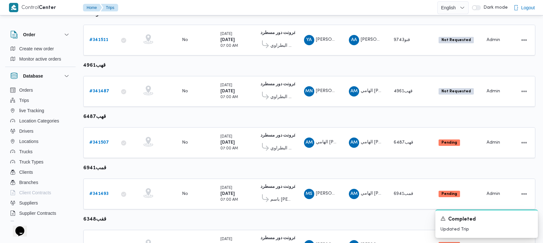
scroll to position [167, 0]
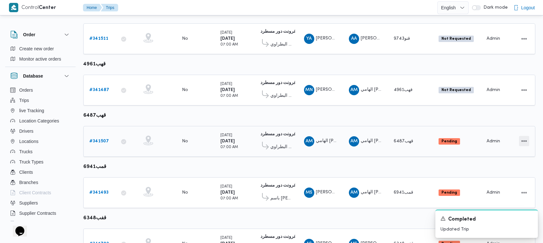
click at [272, 140] on button "Actions" at bounding box center [524, 141] width 10 height 10
click at [272, 140] on span "Open" at bounding box center [502, 139] width 20 height 5
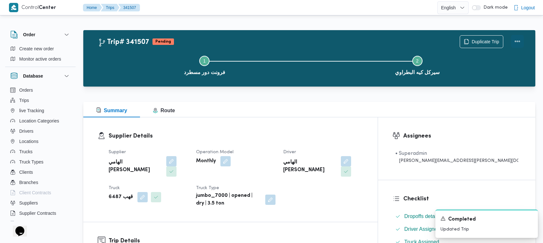
click at [272, 40] on button "Actions" at bounding box center [517, 41] width 13 height 13
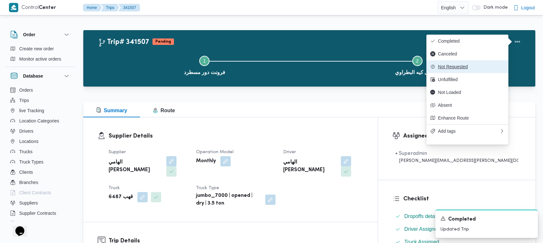
click at [272, 66] on span "Not Requested" at bounding box center [471, 66] width 67 height 5
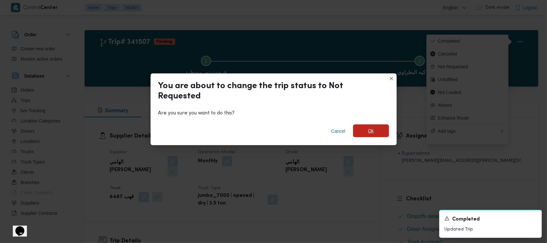
click at [272, 130] on span "Ok" at bounding box center [371, 130] width 36 height 13
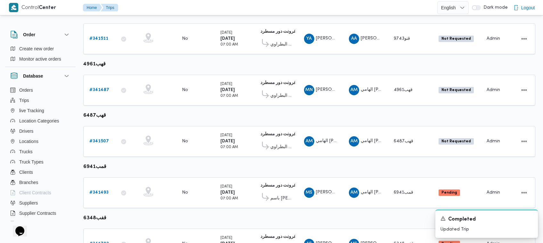
scroll to position [195, 0]
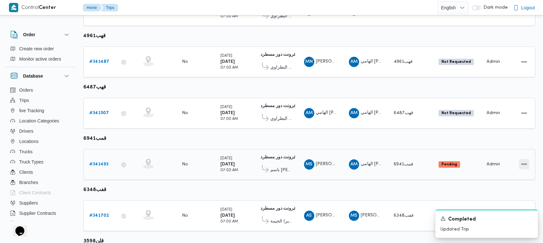
click at [272, 165] on button "Actions" at bounding box center [524, 164] width 10 height 10
click at [272, 167] on button "Open" at bounding box center [498, 161] width 36 height 13
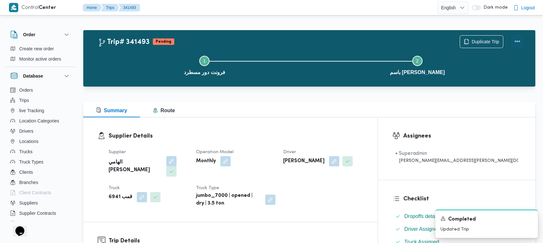
click at [272, 37] on button "Actions" at bounding box center [517, 41] width 13 height 13
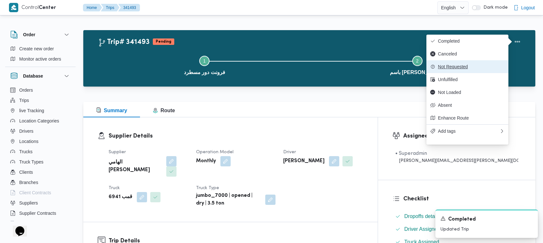
click at [272, 69] on span "Not Requested" at bounding box center [471, 66] width 67 height 5
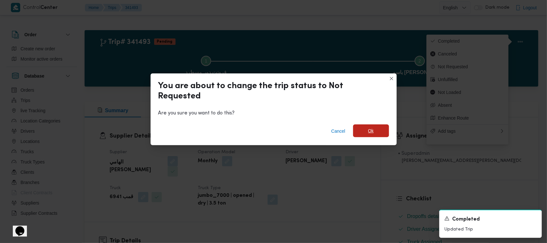
click at [272, 129] on span "Ok" at bounding box center [371, 131] width 6 height 8
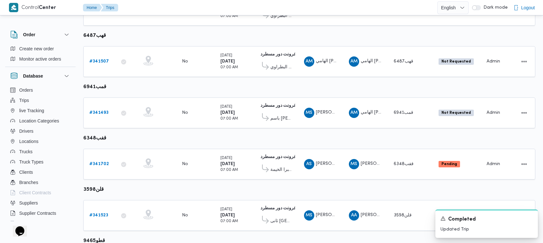
scroll to position [281, 0]
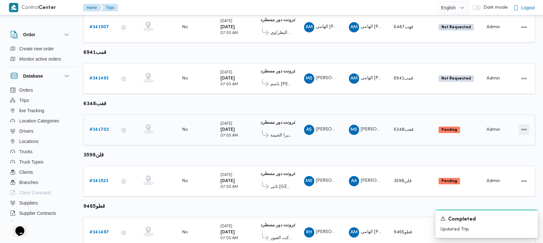
click at [272, 126] on button "Actions" at bounding box center [524, 129] width 10 height 10
click at [272, 130] on button "Open" at bounding box center [498, 126] width 36 height 13
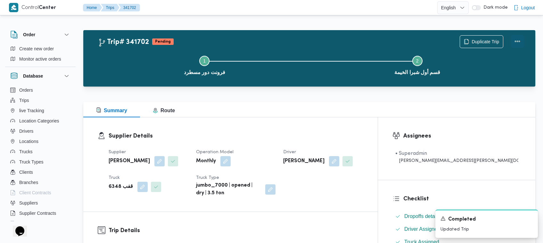
click at [272, 39] on button "Actions" at bounding box center [517, 41] width 13 height 13
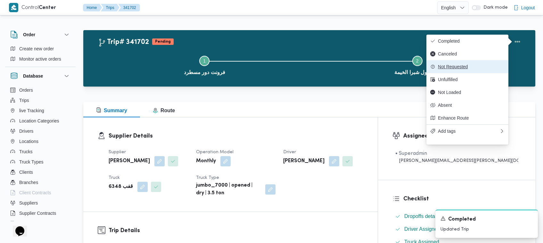
click at [272, 69] on span "Not Requested" at bounding box center [471, 66] width 67 height 5
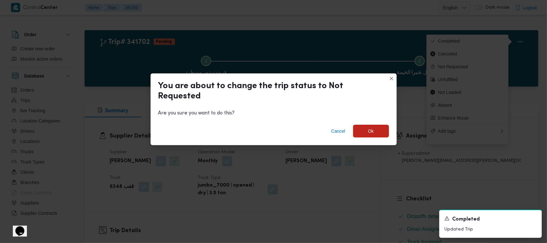
click at [272, 132] on div "Cancel Ok" at bounding box center [274, 132] width 246 height 26
click at [272, 129] on span "Ok" at bounding box center [371, 130] width 36 height 13
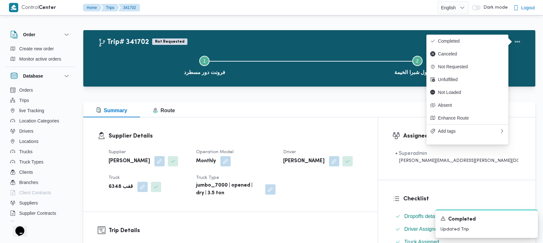
click at [272, 130] on div "Supplier Details Supplier [PERSON_NAME] Operation Model Monthly Driver [PERSON_…" at bounding box center [230, 164] width 294 height 94
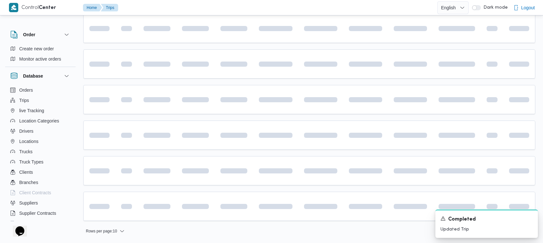
scroll to position [314, 0]
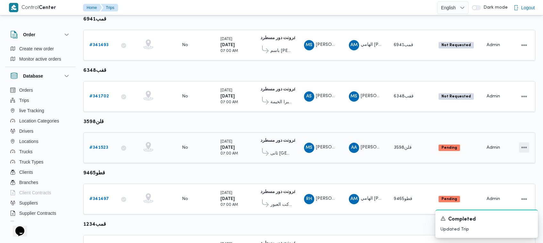
click at [272, 143] on button "Actions" at bounding box center [524, 147] width 10 height 10
click at [272, 148] on button "Open" at bounding box center [498, 144] width 36 height 13
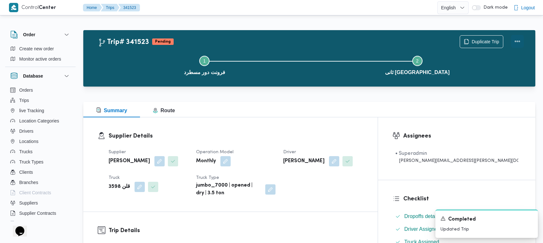
click at [272, 42] on button "Actions" at bounding box center [517, 41] width 13 height 13
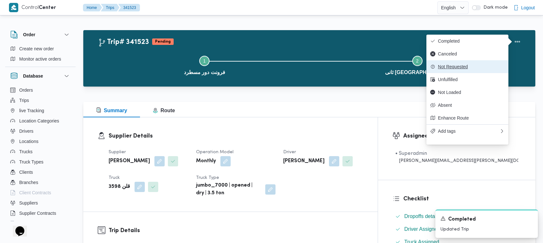
click at [272, 65] on button "Not Requested" at bounding box center [467, 66] width 82 height 13
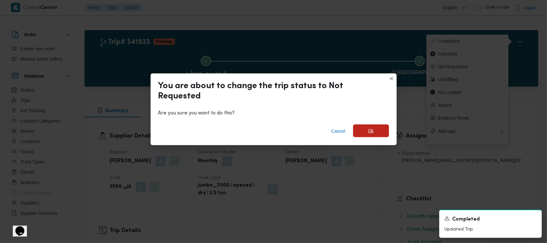
click at [272, 135] on span "Ok" at bounding box center [371, 130] width 36 height 13
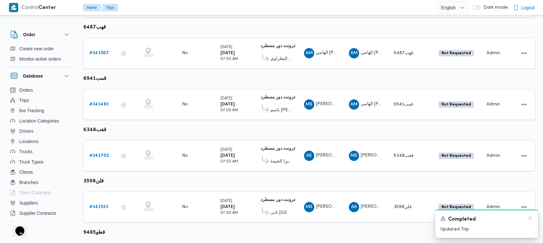
scroll to position [314, 0]
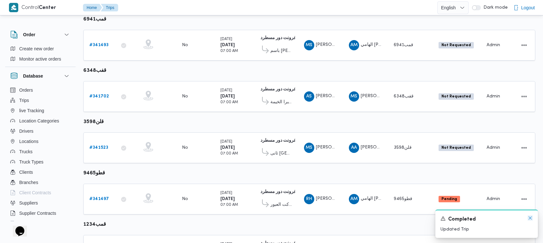
click at [272, 216] on icon "Dismiss toast" at bounding box center [529, 217] width 5 height 5
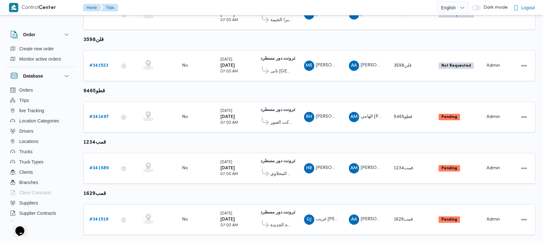
scroll to position [405, 0]
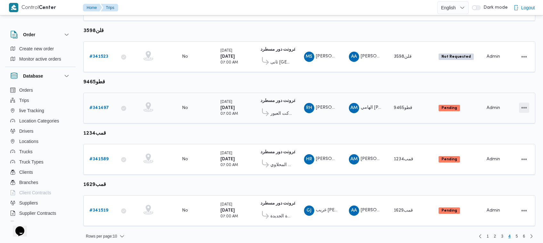
click at [272, 107] on button "Actions" at bounding box center [524, 107] width 10 height 10
click at [272, 106] on span "Open" at bounding box center [502, 103] width 20 height 5
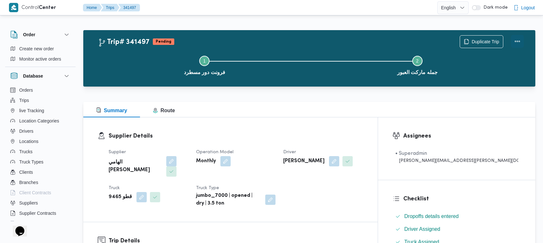
click at [272, 41] on button "Actions" at bounding box center [517, 41] width 13 height 13
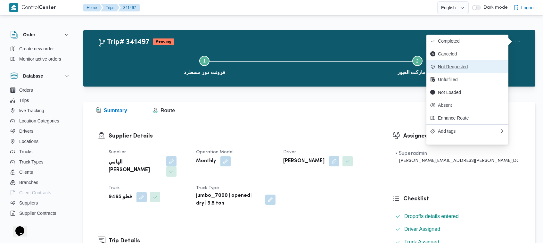
click at [272, 65] on button "Not Requested" at bounding box center [467, 66] width 82 height 13
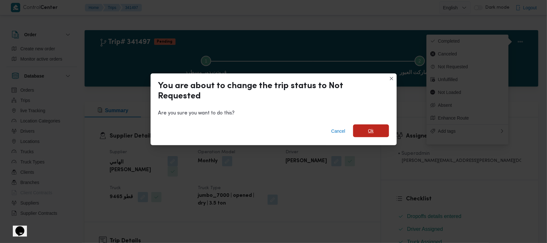
click at [272, 132] on span "Ok" at bounding box center [371, 130] width 36 height 13
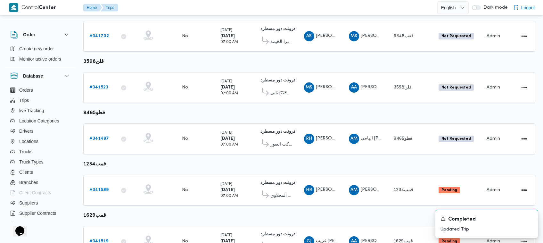
scroll to position [405, 0]
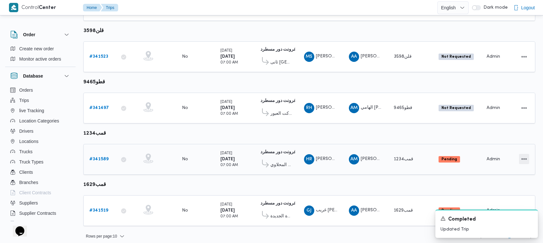
click at [272, 154] on button "Actions" at bounding box center [524, 159] width 10 height 10
click at [272, 156] on span "Open" at bounding box center [502, 154] width 20 height 5
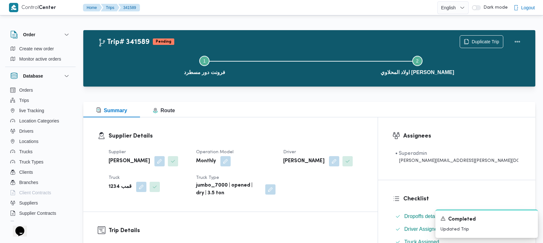
click at [272, 34] on div "Duplicate Trip" at bounding box center [492, 41] width 72 height 20
click at [272, 36] on button "Actions" at bounding box center [517, 41] width 13 height 13
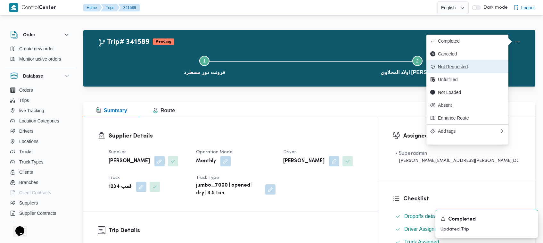
click at [272, 64] on button "Not Requested" at bounding box center [467, 66] width 82 height 13
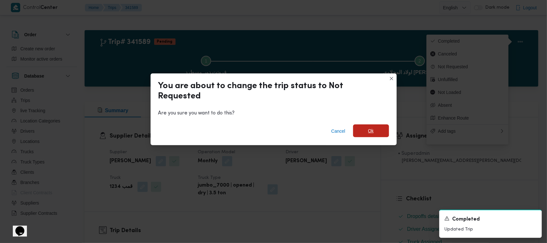
click at [272, 128] on span "Ok" at bounding box center [371, 130] width 36 height 13
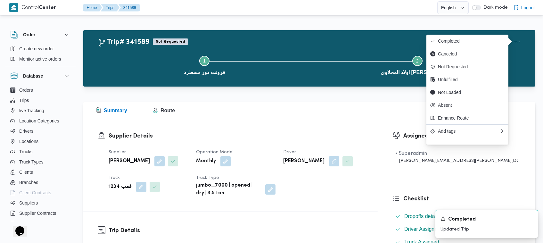
click at [272, 113] on div "Summary Route" at bounding box center [309, 109] width 452 height 15
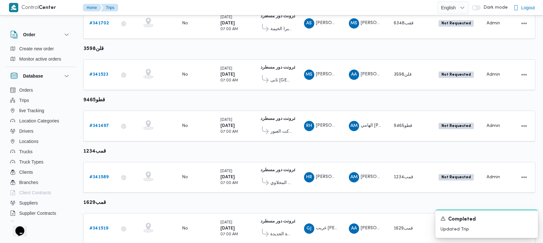
scroll to position [405, 0]
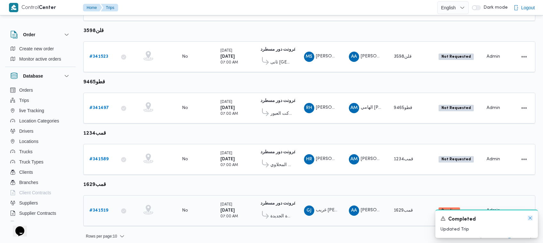
click at [272, 219] on icon "Dismiss toast" at bounding box center [529, 217] width 5 height 5
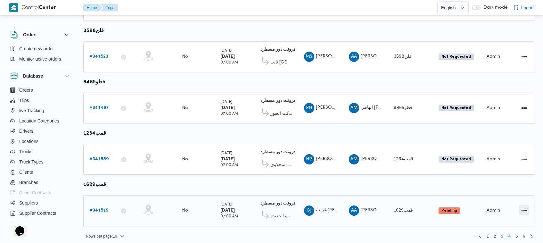
click at [272, 208] on button "Actions" at bounding box center [524, 210] width 10 height 10
click at [272, 208] on span "Open" at bounding box center [502, 205] width 20 height 5
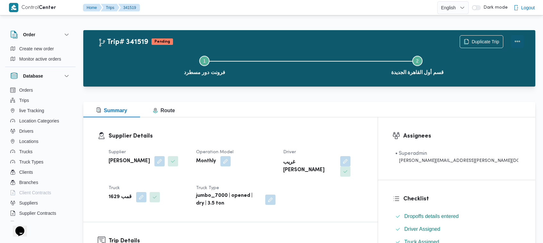
click at [272, 44] on button "Actions" at bounding box center [517, 41] width 13 height 13
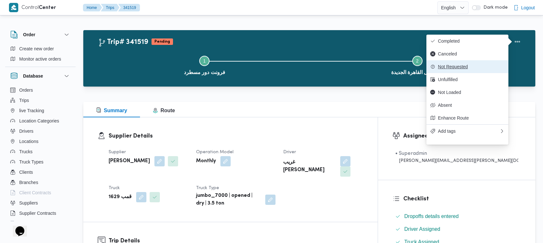
click at [272, 66] on span "Not Requested" at bounding box center [471, 66] width 67 height 5
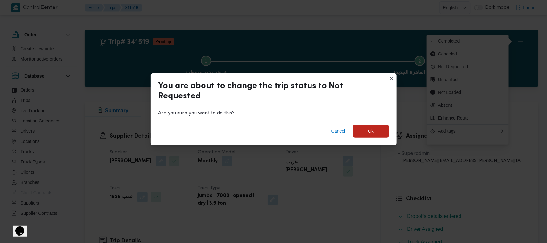
click at [272, 124] on div "Cancel Ok" at bounding box center [274, 132] width 246 height 26
drag, startPoint x: 371, startPoint y: 126, endPoint x: 354, endPoint y: 114, distance: 20.1
click at [272, 126] on span "Ok" at bounding box center [371, 131] width 36 height 13
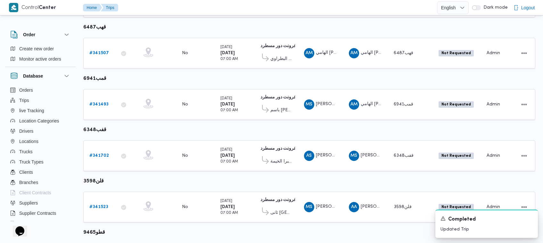
scroll to position [314, 0]
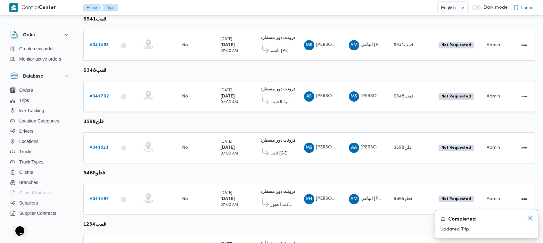
click at [272, 219] on icon "Dismiss toast" at bounding box center [529, 217] width 3 height 3
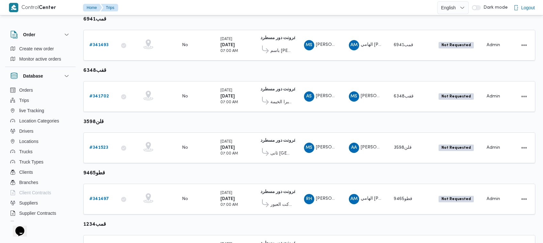
scroll to position [405, 0]
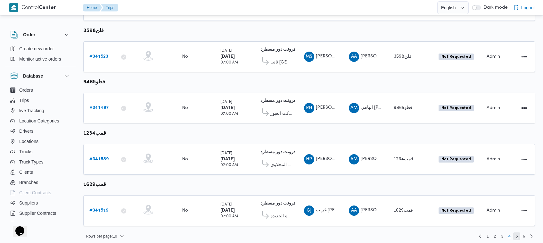
click at [272, 232] on span "5" at bounding box center [517, 236] width 2 height 8
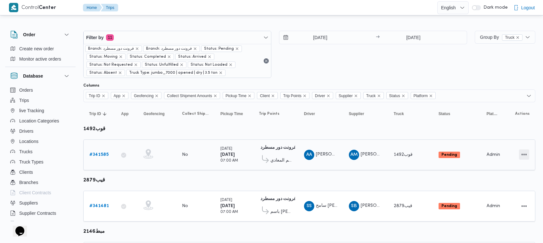
click at [272, 157] on button "Actions" at bounding box center [524, 154] width 10 height 10
click at [272, 157] on span "Open" at bounding box center [502, 154] width 20 height 5
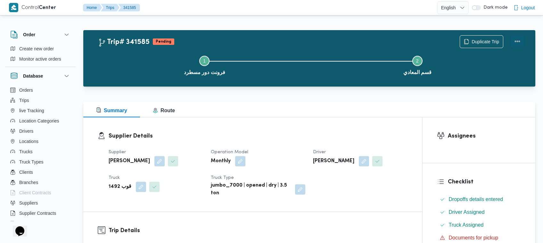
click at [272, 45] on button "Actions" at bounding box center [517, 41] width 13 height 13
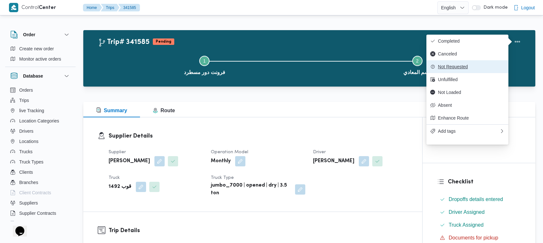
click at [272, 65] on button "Not Requested" at bounding box center [467, 66] width 82 height 13
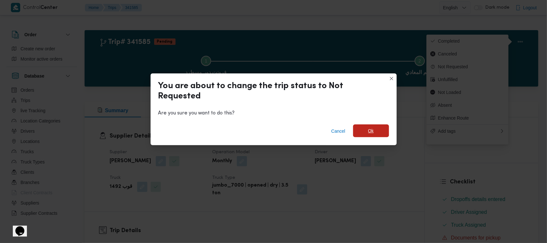
click at [272, 135] on span "Ok" at bounding box center [371, 130] width 36 height 13
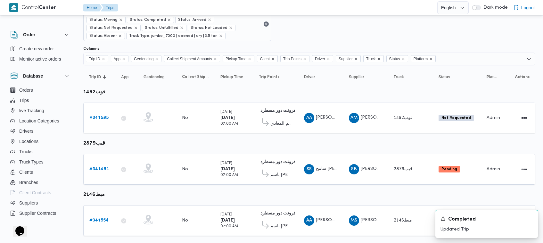
scroll to position [90, 0]
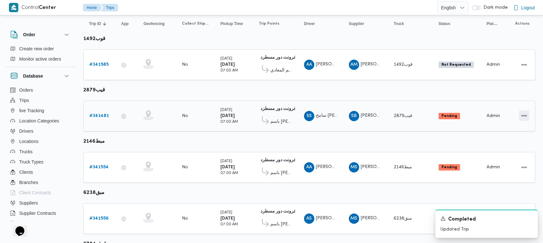
click at [272, 116] on button "Actions" at bounding box center [524, 115] width 10 height 10
click at [272, 114] on span "Open" at bounding box center [502, 115] width 20 height 5
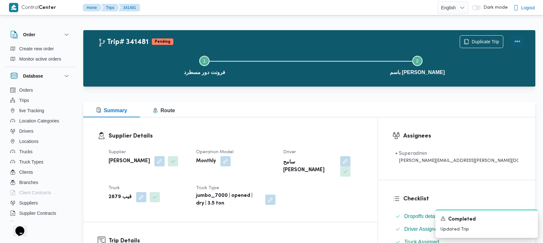
click at [272, 44] on button "Actions" at bounding box center [517, 41] width 13 height 13
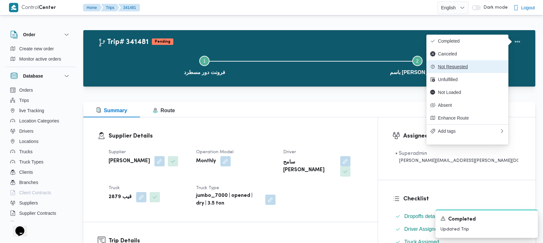
click at [272, 65] on button "Not Requested" at bounding box center [467, 66] width 82 height 13
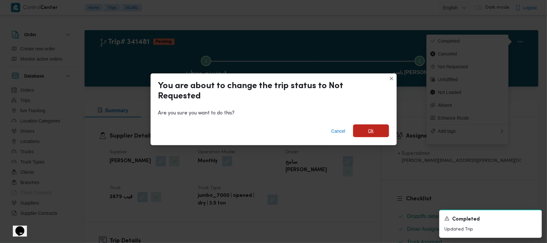
click at [272, 132] on span "Ok" at bounding box center [371, 131] width 6 height 8
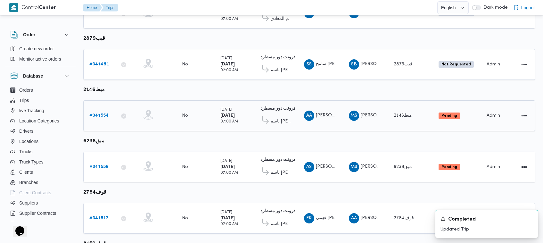
scroll to position [143, 0]
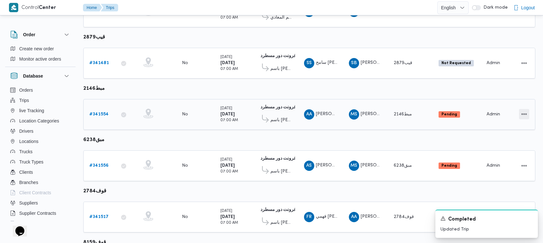
click at [272, 112] on button "Actions" at bounding box center [524, 114] width 10 height 10
click at [272, 114] on span "Open" at bounding box center [502, 112] width 20 height 5
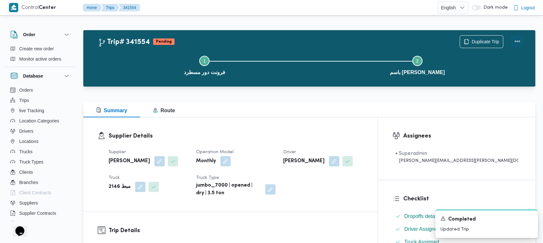
click at [272, 41] on button "Actions" at bounding box center [517, 41] width 13 height 13
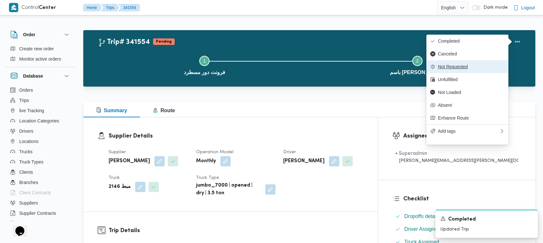
click at [272, 67] on span "Not Requested" at bounding box center [471, 66] width 67 height 5
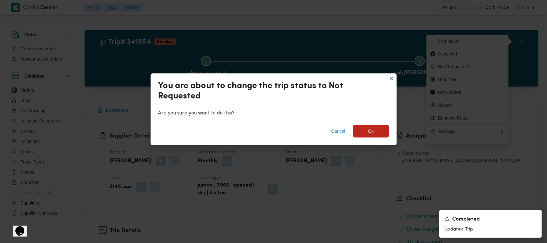
click at [272, 135] on span "Ok" at bounding box center [371, 131] width 36 height 13
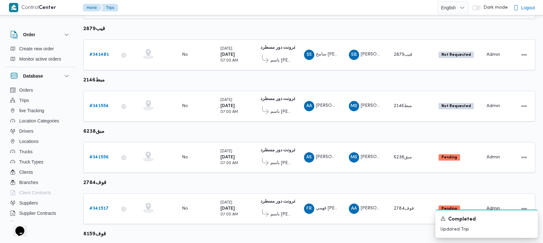
scroll to position [165, 0]
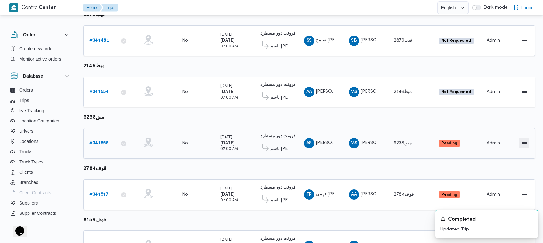
click at [272, 144] on button "Actions" at bounding box center [524, 143] width 10 height 10
click at [272, 143] on span "Open" at bounding box center [502, 141] width 20 height 5
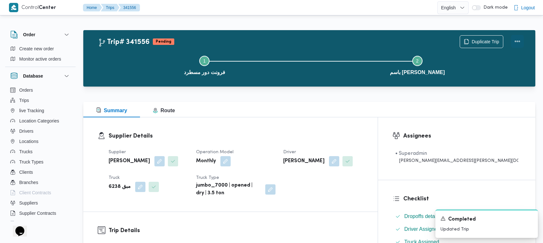
click at [272, 41] on button "Actions" at bounding box center [517, 41] width 13 height 13
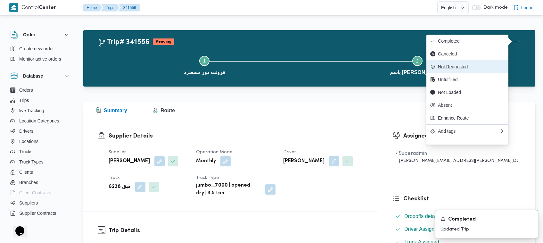
click at [272, 63] on button "Not Requested" at bounding box center [467, 66] width 82 height 13
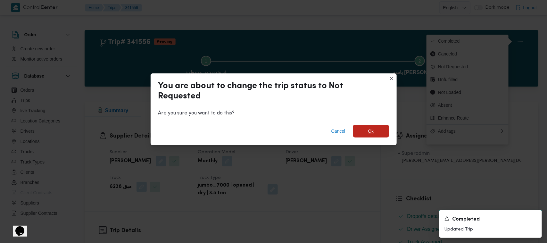
click at [272, 127] on span "Ok" at bounding box center [371, 131] width 36 height 13
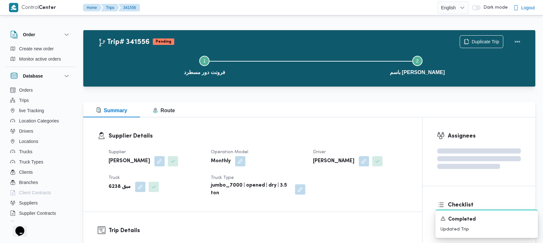
click at [272, 43] on div "Trip# 341556 Pending Duplicate Trip" at bounding box center [311, 41] width 426 height 13
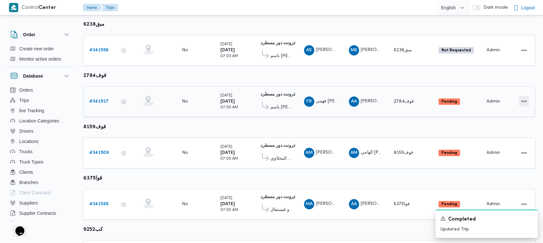
scroll to position [259, 0]
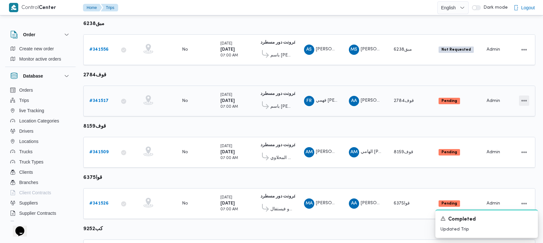
click at [272, 100] on button "Actions" at bounding box center [524, 100] width 10 height 10
click at [272, 101] on span "Open" at bounding box center [502, 98] width 20 height 5
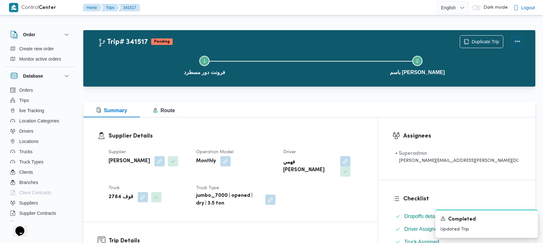
click at [272, 42] on button "Actions" at bounding box center [517, 41] width 13 height 13
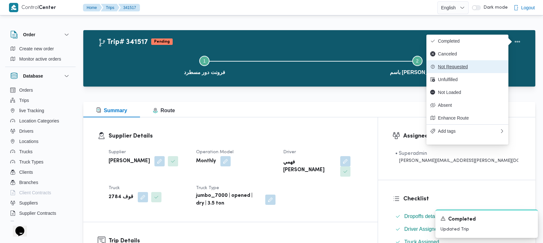
click at [272, 69] on span "Not Requested" at bounding box center [471, 66] width 67 height 5
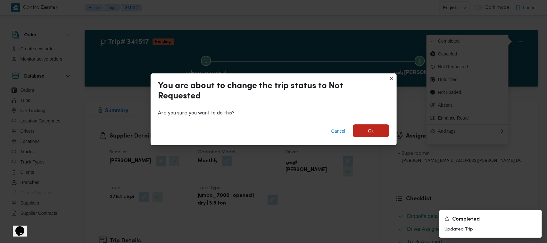
click at [272, 131] on span "Ok" at bounding box center [371, 130] width 36 height 13
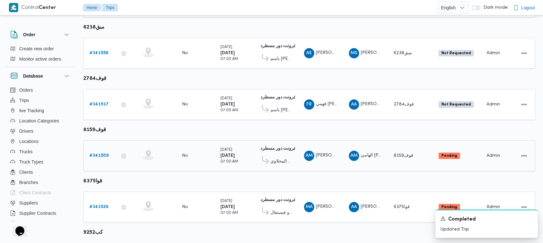
scroll to position [314, 0]
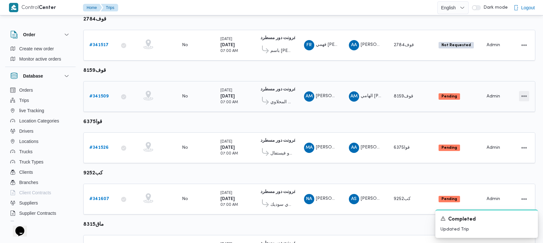
click at [272, 91] on button "Actions" at bounding box center [524, 96] width 10 height 10
click at [272, 92] on span "Open" at bounding box center [498, 93] width 28 height 5
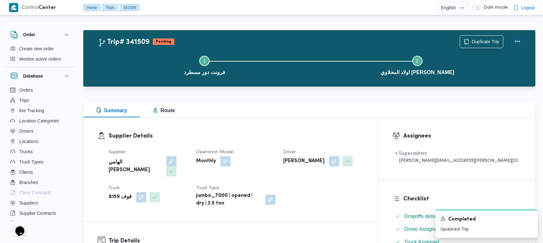
click at [272, 41] on button "Actions" at bounding box center [517, 41] width 13 height 13
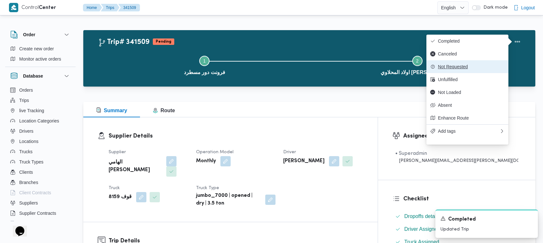
click at [272, 69] on span "Not Requested" at bounding box center [471, 66] width 67 height 5
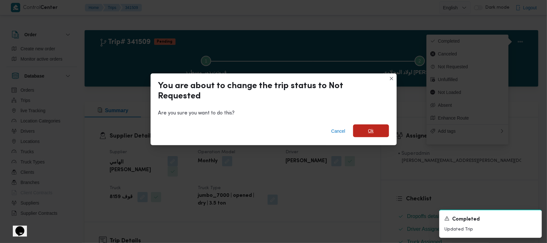
click at [272, 129] on span "Ok" at bounding box center [371, 130] width 36 height 13
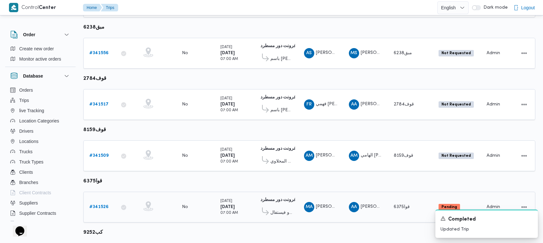
scroll to position [314, 0]
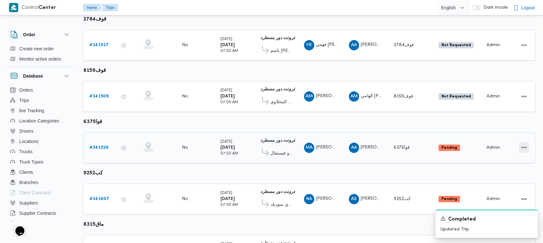
click at [272, 144] on button "Actions" at bounding box center [524, 147] width 10 height 10
click at [272, 144] on span "Open" at bounding box center [502, 144] width 20 height 5
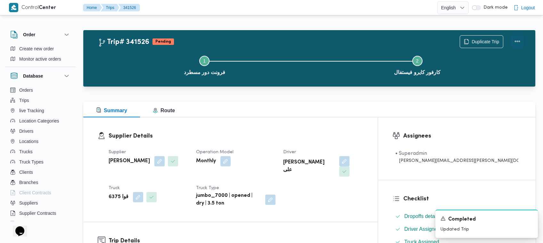
click at [272, 42] on button "Actions" at bounding box center [517, 41] width 13 height 13
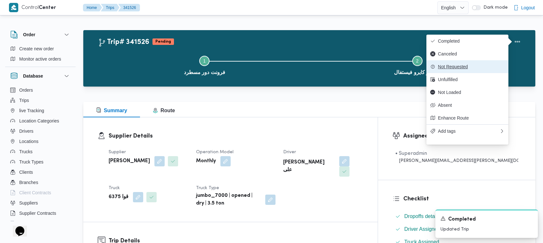
click at [272, 66] on span "Not Requested" at bounding box center [471, 66] width 67 height 5
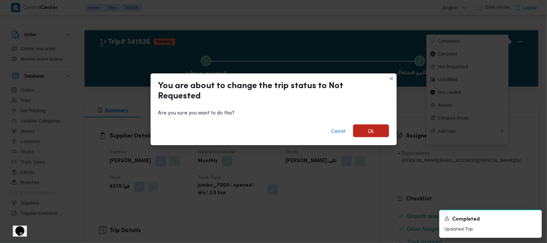
click at [272, 131] on span "Ok" at bounding box center [371, 130] width 36 height 13
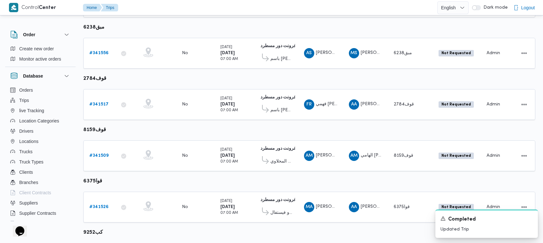
scroll to position [314, 0]
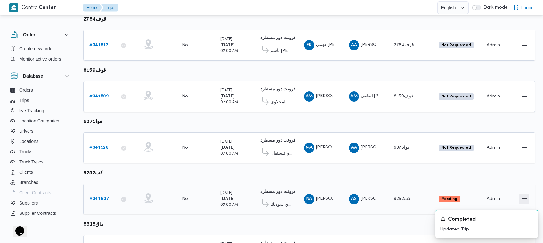
click at [272, 193] on button "Actions" at bounding box center [524, 198] width 10 height 10
click at [272, 195] on icon "button" at bounding box center [487, 194] width 4 height 4
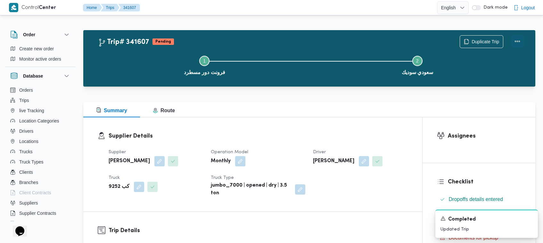
click at [272, 42] on button "Actions" at bounding box center [517, 41] width 13 height 13
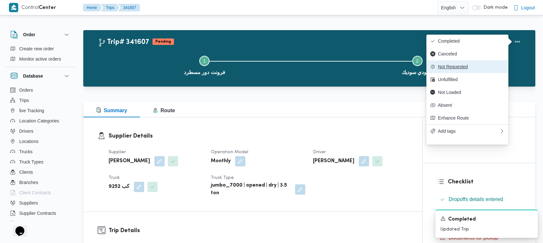
click at [272, 66] on span "Not Requested" at bounding box center [471, 66] width 67 height 5
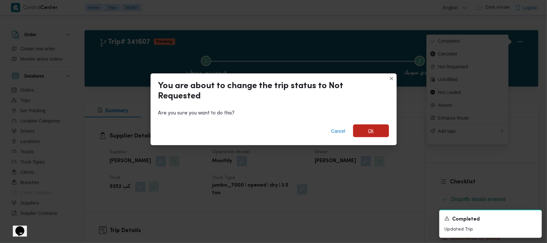
click at [272, 127] on span "Ok" at bounding box center [371, 130] width 36 height 13
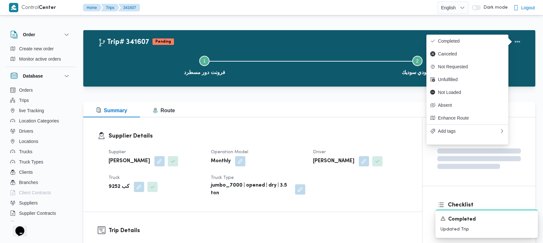
click at [272, 30] on div "Trip# 341607 Pending Duplicate Trip Step 1 is incomplete 1 فرونت دور مسطرد Step…" at bounding box center [309, 58] width 452 height 56
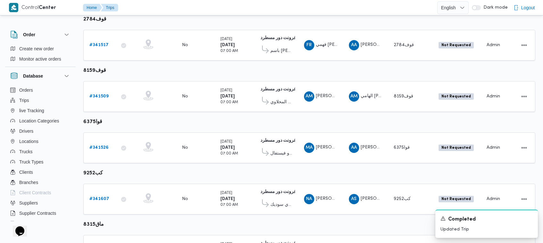
scroll to position [405, 0]
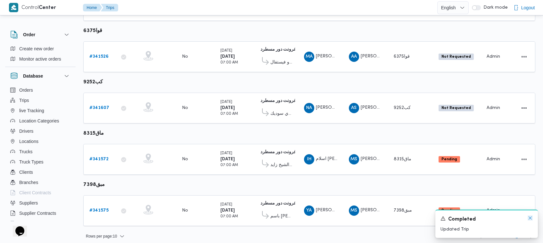
click at [272, 217] on icon "Dismiss toast" at bounding box center [529, 217] width 5 height 5
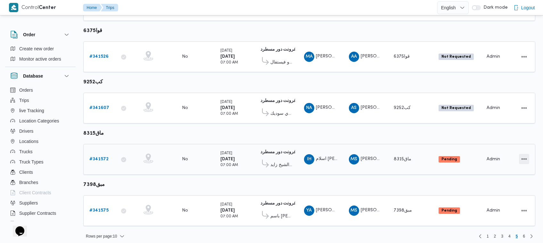
drag, startPoint x: 526, startPoint y: 149, endPoint x: 526, endPoint y: 152, distance: 3.5
click at [272, 151] on div at bounding box center [518, 158] width 25 height 15
click at [272, 154] on button "Actions" at bounding box center [524, 159] width 10 height 10
click at [272, 152] on span "Open" at bounding box center [502, 154] width 20 height 5
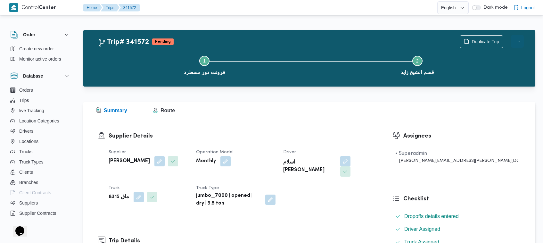
click at [272, 36] on button "Actions" at bounding box center [517, 41] width 13 height 13
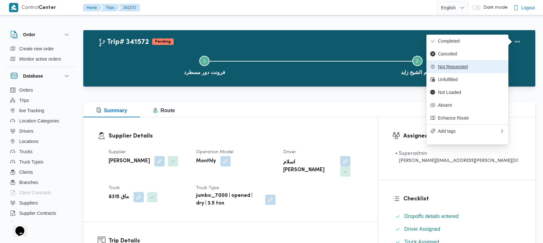
click at [272, 73] on button "Not Requested" at bounding box center [467, 66] width 82 height 13
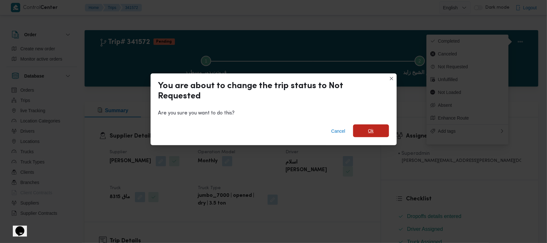
click at [272, 127] on span "Ok" at bounding box center [371, 130] width 36 height 13
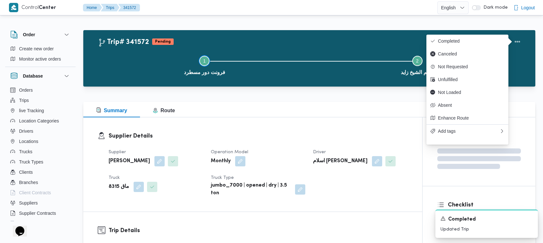
click at [235, 55] on button "Step 1 is incomplete 1 فرونت دور مسطرد" at bounding box center [204, 64] width 213 height 33
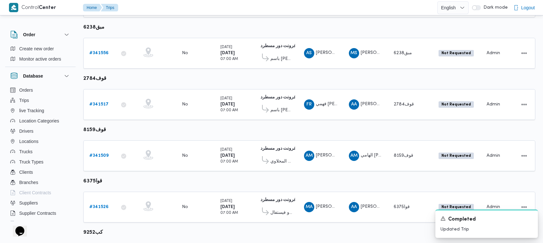
scroll to position [314, 0]
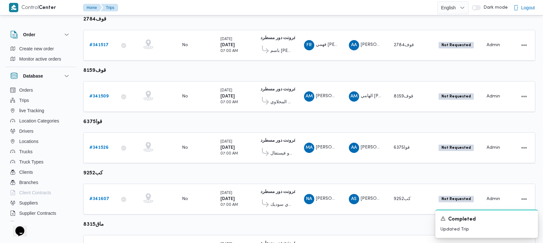
click at [272, 220] on div "A new notification appears Completed Updated Trip" at bounding box center [486, 223] width 102 height 28
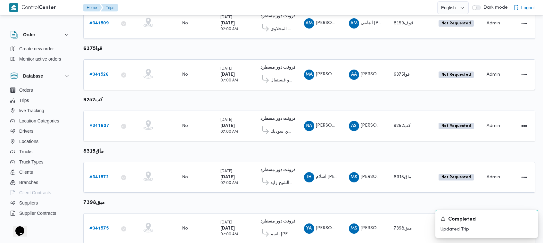
scroll to position [405, 0]
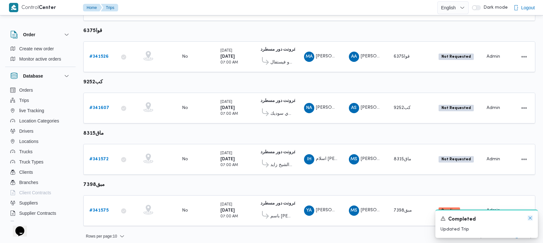
drag, startPoint x: 528, startPoint y: 218, endPoint x: 525, endPoint y: 211, distance: 8.0
click at [272, 218] on icon "Dismiss toast" at bounding box center [529, 217] width 5 height 5
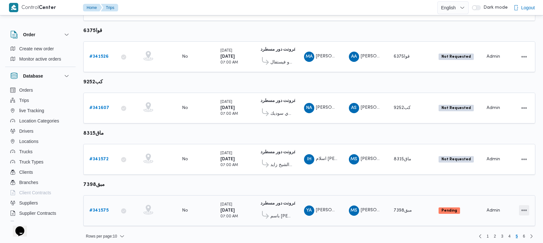
click at [272, 205] on button "Actions" at bounding box center [524, 210] width 10 height 10
click at [272, 207] on span "Open" at bounding box center [502, 205] width 20 height 5
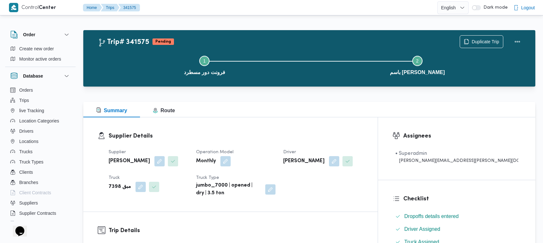
click at [272, 43] on div "Duplicate Trip" at bounding box center [492, 41] width 72 height 20
click at [272, 42] on button "Actions" at bounding box center [517, 41] width 13 height 13
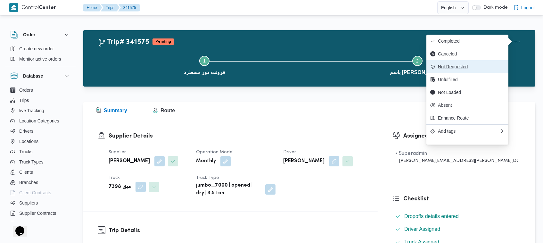
click at [272, 69] on span "Not Requested" at bounding box center [471, 66] width 67 height 5
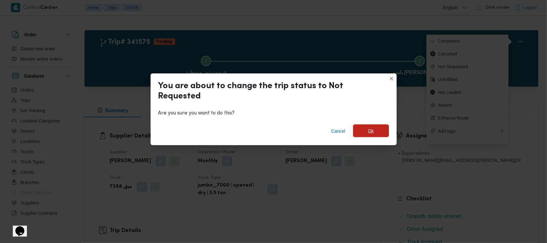
click at [272, 131] on span "Ok" at bounding box center [371, 130] width 36 height 13
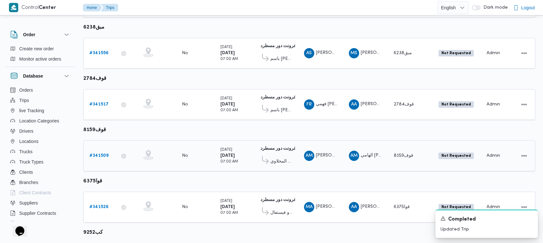
scroll to position [314, 0]
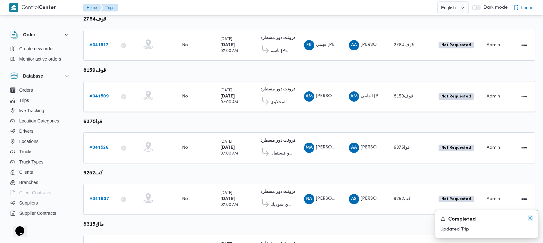
click at [272, 219] on icon "Dismiss toast" at bounding box center [529, 217] width 5 height 5
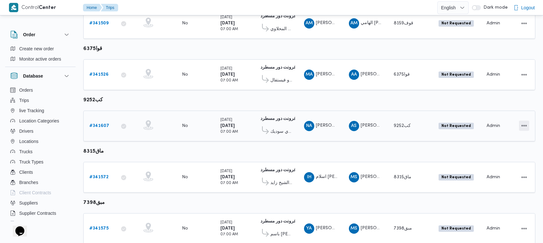
scroll to position [405, 0]
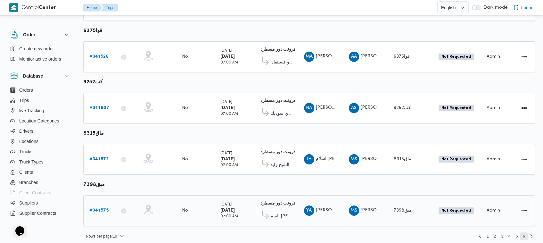
click at [272, 233] on span "6" at bounding box center [524, 236] width 2 height 8
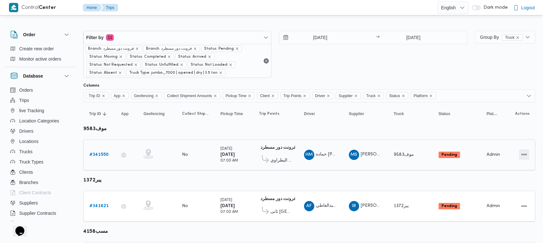
click at [272, 155] on button "Actions" at bounding box center [524, 154] width 10 height 10
click at [272, 154] on span "Open" at bounding box center [502, 154] width 20 height 5
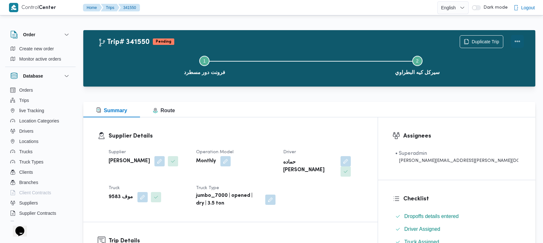
click at [272, 42] on button "Actions" at bounding box center [517, 41] width 13 height 13
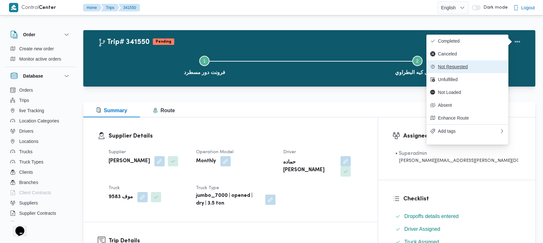
click at [272, 69] on span "Not Requested" at bounding box center [471, 66] width 67 height 5
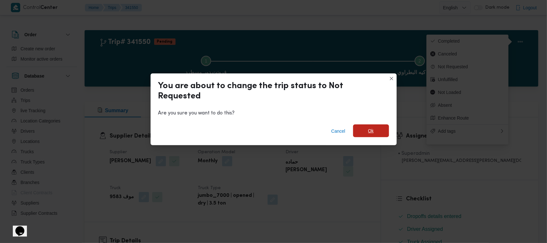
click at [272, 131] on span "Ok" at bounding box center [371, 130] width 36 height 13
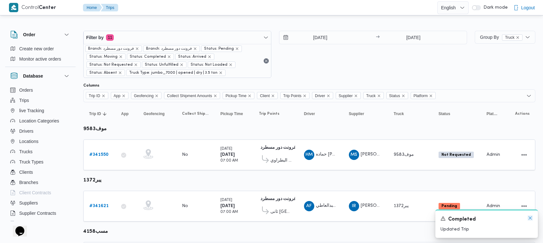
click at [272, 217] on icon "Dismiss toast" at bounding box center [529, 217] width 5 height 5
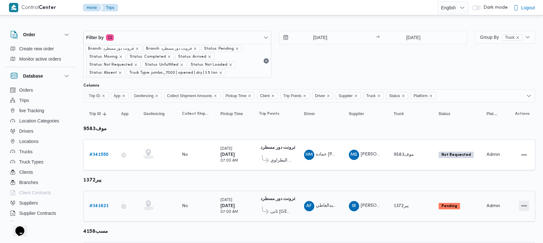
click at [272, 204] on button "Actions" at bounding box center [524, 205] width 10 height 10
click at [272, 206] on span "Open" at bounding box center [502, 205] width 20 height 5
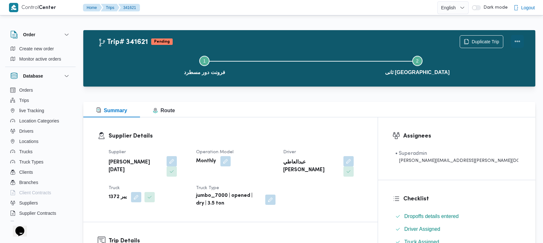
click at [272, 46] on button "Actions" at bounding box center [517, 41] width 13 height 13
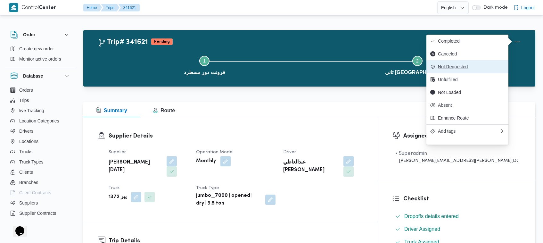
click at [272, 67] on span "Not Requested" at bounding box center [471, 66] width 67 height 5
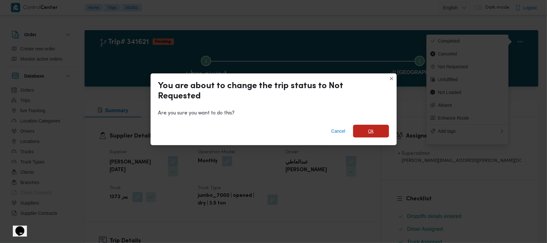
click at [272, 133] on span "Ok" at bounding box center [371, 131] width 36 height 13
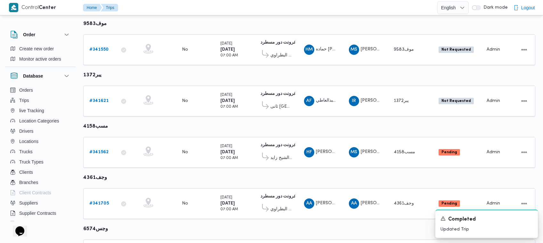
scroll to position [124, 0]
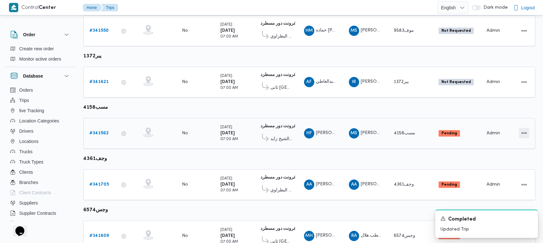
click at [272, 130] on button "Actions" at bounding box center [524, 133] width 10 height 10
click at [272, 136] on button "Open" at bounding box center [498, 132] width 36 height 13
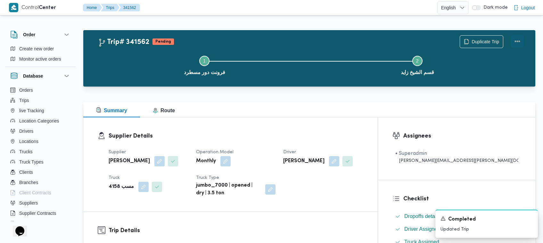
click at [272, 35] on button "Actions" at bounding box center [517, 41] width 13 height 13
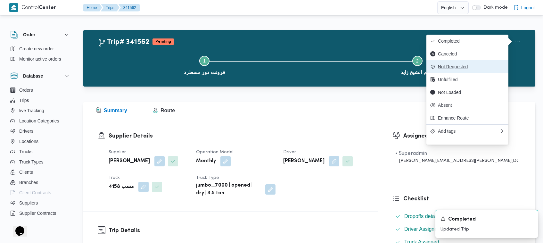
click at [272, 69] on span "Not Requested" at bounding box center [471, 66] width 67 height 5
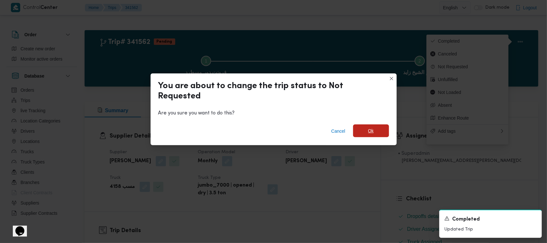
click at [272, 135] on span "Ok" at bounding box center [371, 130] width 36 height 13
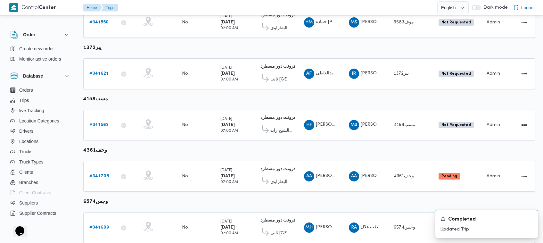
scroll to position [146, 0]
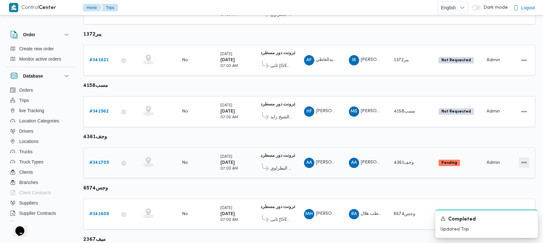
click at [272, 163] on button "Actions" at bounding box center [524, 162] width 10 height 10
click at [272, 163] on span "Open" at bounding box center [502, 160] width 20 height 5
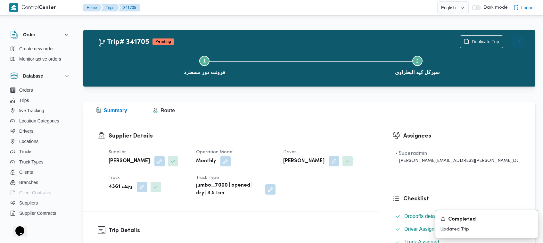
click at [272, 36] on button "Actions" at bounding box center [517, 41] width 13 height 13
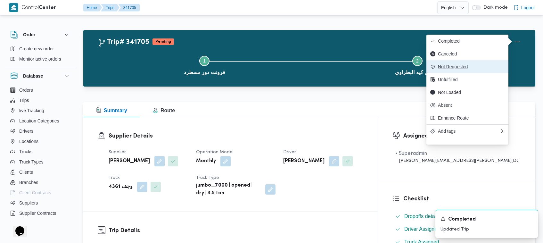
click at [272, 68] on span "Not Requested" at bounding box center [471, 66] width 67 height 5
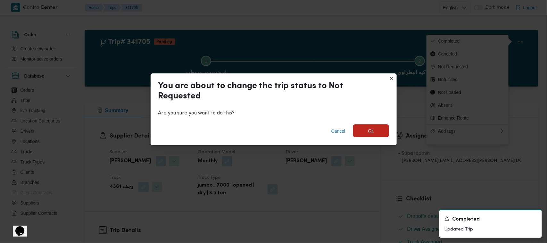
click at [272, 133] on span "Ok" at bounding box center [371, 131] width 6 height 8
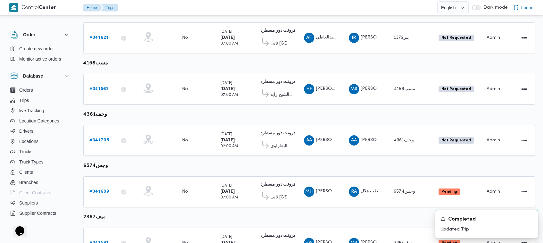
scroll to position [199, 0]
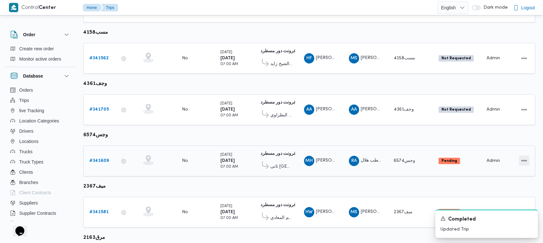
click at [272, 156] on button "Actions" at bounding box center [524, 160] width 10 height 10
click at [272, 156] on span "Open" at bounding box center [502, 158] width 20 height 5
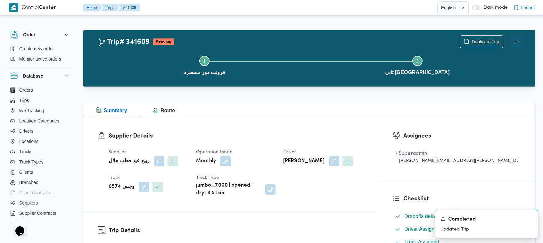
click at [272, 40] on button "Actions" at bounding box center [517, 41] width 13 height 13
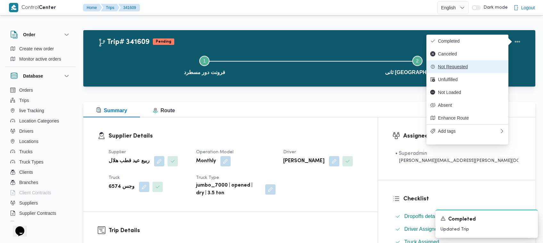
click at [272, 66] on span "Not Requested" at bounding box center [471, 66] width 67 height 5
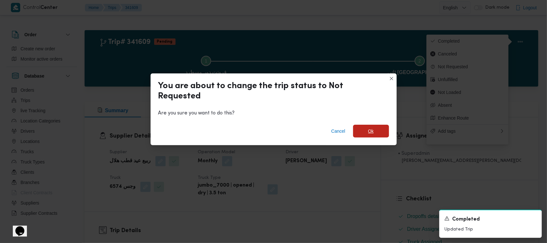
click at [272, 132] on span "Ok" at bounding box center [371, 131] width 6 height 8
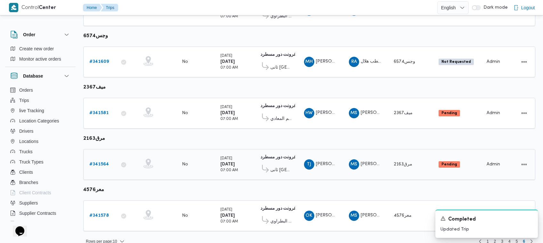
scroll to position [298, 0]
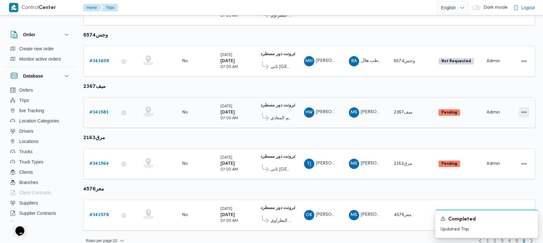
click at [272, 110] on button "Actions" at bounding box center [524, 112] width 10 height 10
click at [272, 114] on button "Open" at bounding box center [498, 109] width 36 height 13
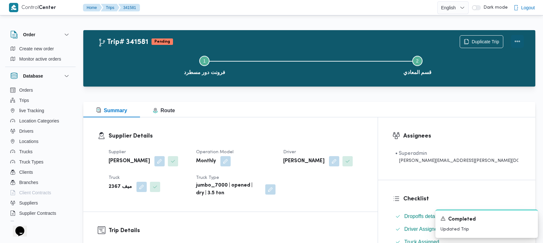
click at [272, 36] on button "Actions" at bounding box center [517, 41] width 13 height 13
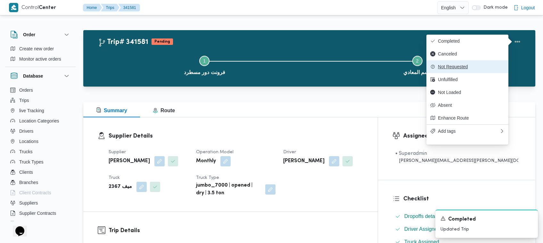
click at [272, 67] on span "Not Requested" at bounding box center [471, 66] width 67 height 5
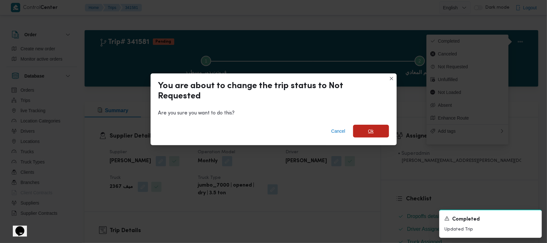
click at [272, 131] on span "Ok" at bounding box center [371, 131] width 36 height 13
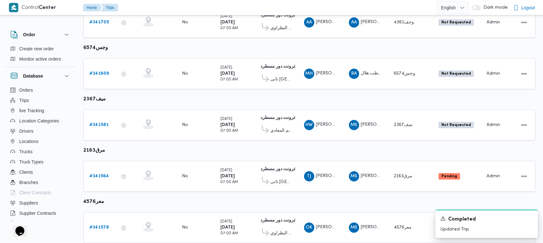
scroll to position [304, 0]
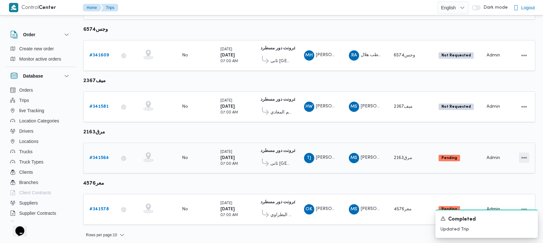
click at [272, 155] on button "Actions" at bounding box center [524, 157] width 10 height 10
click at [272, 157] on span "Open" at bounding box center [502, 154] width 20 height 5
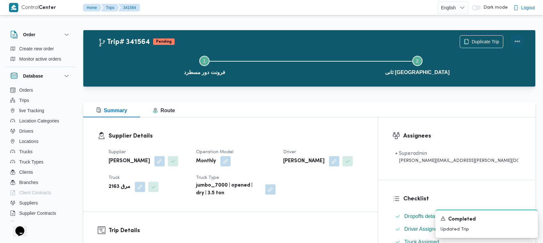
drag, startPoint x: 524, startPoint y: 39, endPoint x: 518, endPoint y: 37, distance: 6.7
click at [272, 39] on div "Duplicate Trip" at bounding box center [492, 41] width 72 height 20
click at [272, 36] on button "Actions" at bounding box center [517, 41] width 13 height 13
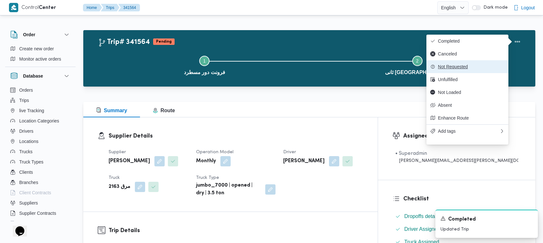
click at [272, 68] on span "Not Requested" at bounding box center [471, 66] width 67 height 5
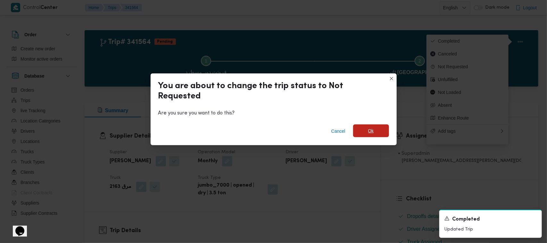
click at [272, 131] on span "Ok" at bounding box center [371, 130] width 36 height 13
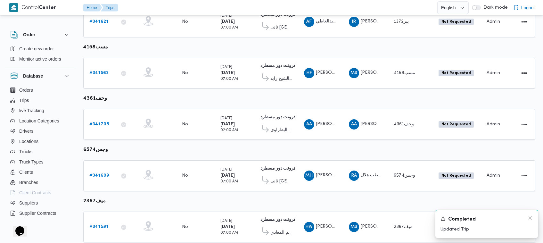
scroll to position [213, 0]
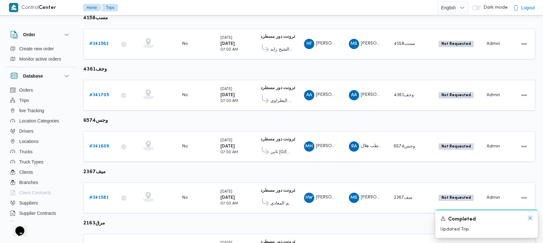
click at [272, 218] on icon "Dismiss toast" at bounding box center [529, 217] width 5 height 5
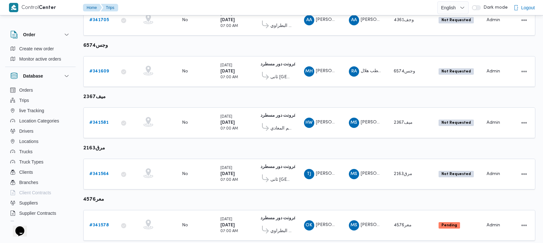
scroll to position [304, 0]
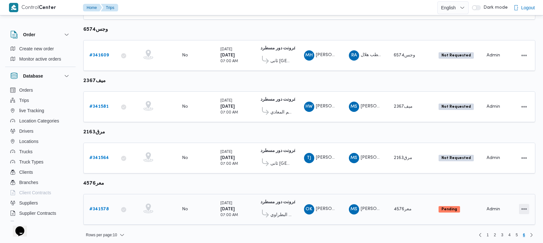
click at [272, 206] on button "Actions" at bounding box center [524, 209] width 10 height 10
click at [272, 212] on td "Actions" at bounding box center [519, 209] width 32 height 31
click at [272, 205] on button "Actions" at bounding box center [524, 209] width 10 height 10
click at [272, 205] on span "Open" at bounding box center [502, 204] width 20 height 5
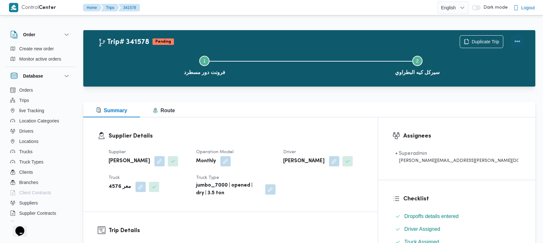
click at [272, 38] on button "Actions" at bounding box center [517, 41] width 13 height 13
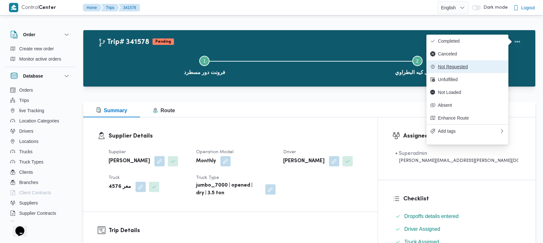
click at [272, 69] on span "Not Requested" at bounding box center [471, 66] width 67 height 5
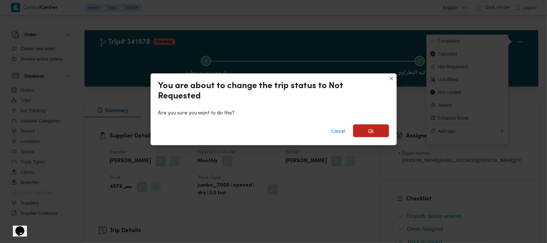
click at [272, 126] on span "Ok" at bounding box center [371, 130] width 36 height 13
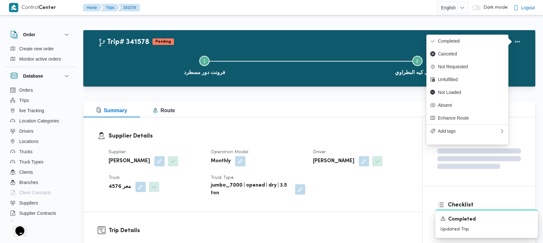
click at [272, 40] on div "Trip# 341578 Pending Duplicate Trip" at bounding box center [311, 41] width 426 height 13
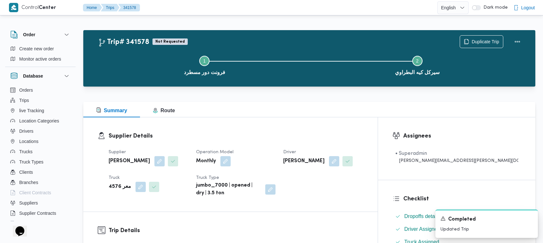
click at [272, 104] on div "Summary Route" at bounding box center [309, 109] width 452 height 15
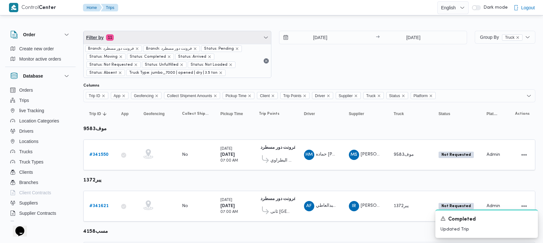
click at [167, 44] on div "Filter by 11 Branch: فرونت دور مسطرد Branch: فرونت دور مسطرد Status: Pending St…" at bounding box center [177, 54] width 188 height 47
click at [145, 35] on span "Filter by 11" at bounding box center [177, 37] width 187 height 13
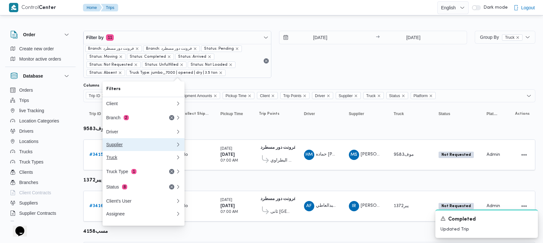
drag, startPoint x: 121, startPoint y: 146, endPoint x: 121, endPoint y: 160, distance: 14.1
click at [121, 160] on div "Client Branch 2 Driver Supplier Truck Truck Type 1 Status 8 Client's User Assig…" at bounding box center [143, 158] width 82 height 123
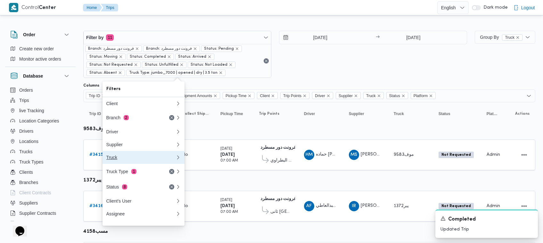
click at [121, 160] on div "Truck" at bounding box center [140, 157] width 69 height 5
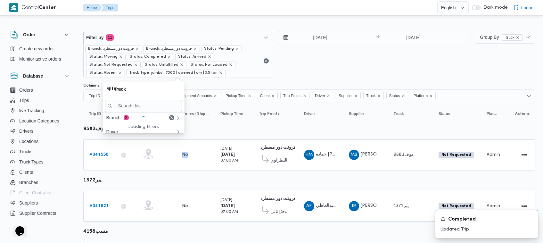
click at [122, 160] on div at bounding box center [126, 154] width 16 height 13
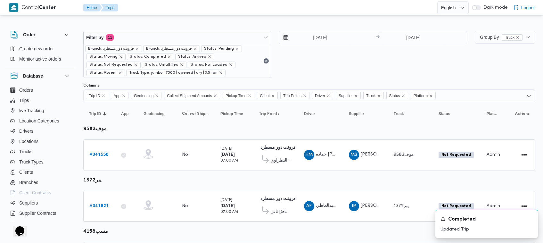
click at [146, 28] on div "Filter by 11 Branch: فرونت دور مسطرد Branch: فرونت دور مسطرد Status: Pending St…" at bounding box center [274, 54] width 391 height 55
click at [146, 31] on div "Filter by 11 Branch: فرونت دور مسطرد Branch: فرونت دور مسطرد Status: Pending St…" at bounding box center [177, 54] width 188 height 47
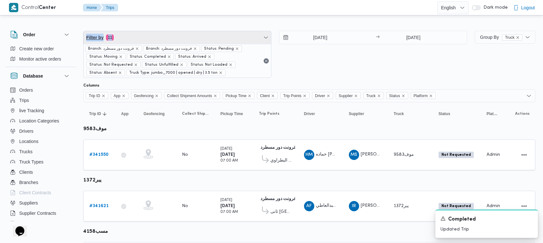
click at [147, 39] on span "Filter by 11" at bounding box center [177, 37] width 187 height 13
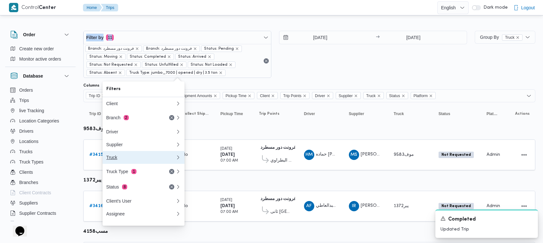
click at [130, 160] on div "Truck" at bounding box center [140, 157] width 69 height 5
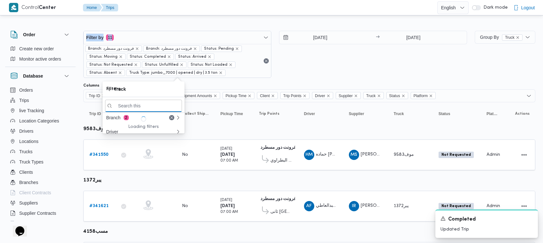
paste input "قبا3981"
type input "قبا3981"
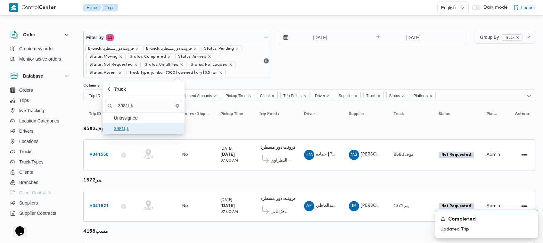
click at [130, 130] on span "قبا3981" at bounding box center [147, 129] width 67 height 8
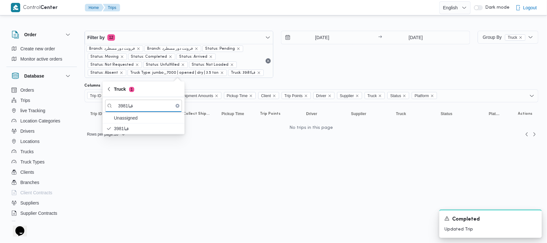
click at [272, 34] on input "[DATE]" at bounding box center [416, 37] width 64 height 13
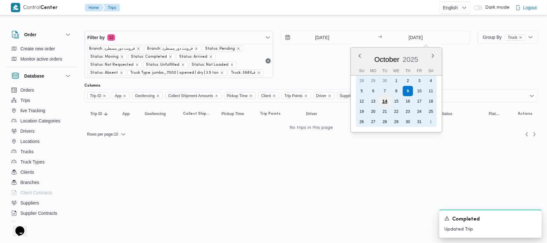
click at [272, 102] on div "14" at bounding box center [385, 101] width 12 height 12
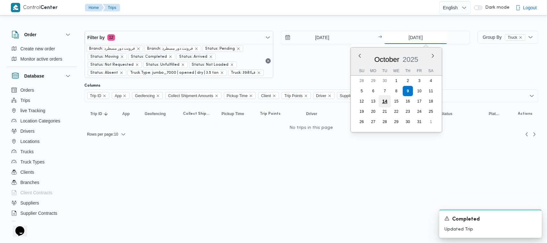
type input "[DATE]"
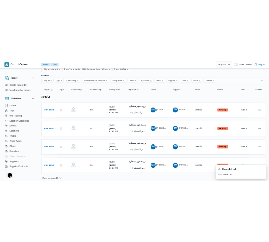
scroll to position [59, 0]
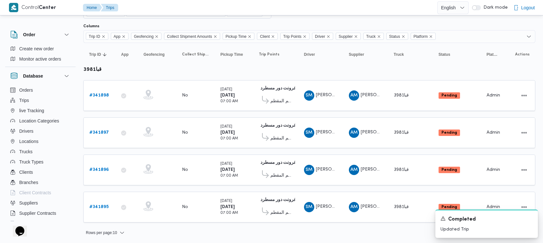
click at [272, 70] on table "Trip ID Click to sort in ascending order App Click to sort in ascending order G…" at bounding box center [309, 136] width 452 height 186
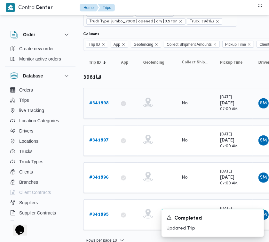
click at [106, 104] on b "# 341898" at bounding box center [99, 103] width 20 height 4
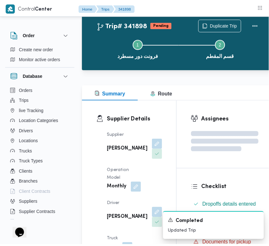
scroll to position [59, 0]
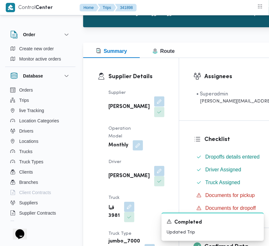
click at [154, 107] on button "button" at bounding box center [159, 101] width 10 height 10
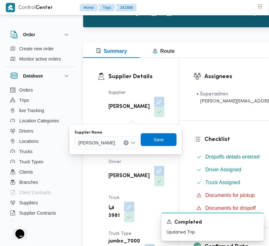
drag, startPoint x: 110, startPoint y: 151, endPoint x: 114, endPoint y: 140, distance: 11.2
click at [110, 147] on div "You are in a dialog. To close this dialog, hit escape. Supplier Name [PERSON_NA…" at bounding box center [125, 139] width 112 height 29
click at [114, 140] on span "[PERSON_NAME]" at bounding box center [96, 142] width 37 height 7
paste input "[PERSON_NAME][DATE]"
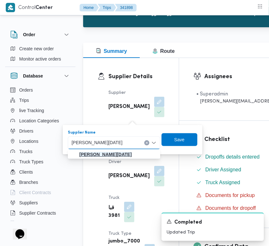
type input "[PERSON_NAME][DATE]"
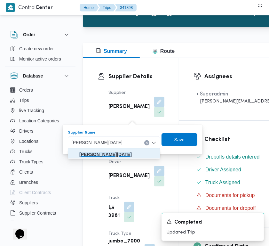
click at [132, 157] on mark "[PERSON_NAME][DATE]" at bounding box center [105, 154] width 53 height 5
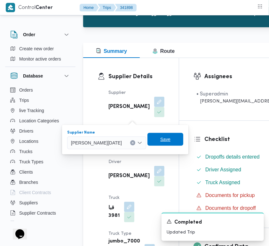
click at [184, 137] on span "Save" at bounding box center [166, 139] width 36 height 13
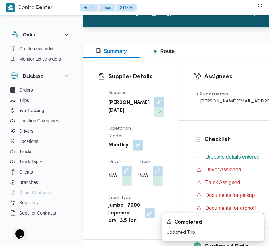
click at [122, 176] on button "button" at bounding box center [127, 171] width 10 height 10
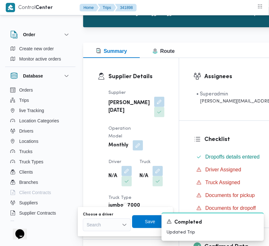
drag, startPoint x: 110, startPoint y: 226, endPoint x: 108, endPoint y: 221, distance: 5.0
click at [109, 224] on div "Search" at bounding box center [107, 224] width 48 height 13
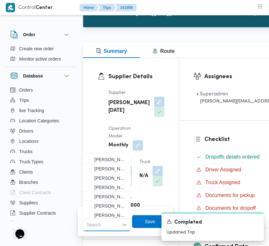
paste input "[PERSON_NAME]"
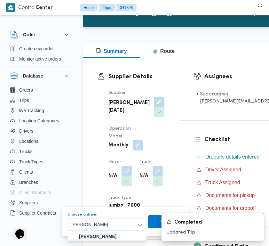
type input "[PERSON_NAME]"
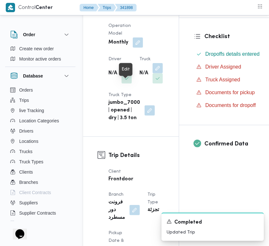
scroll to position [168, 0]
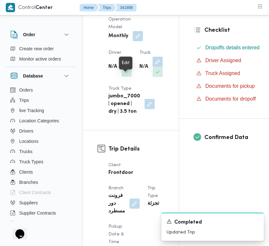
drag, startPoint x: 128, startPoint y: 79, endPoint x: 130, endPoint y: 86, distance: 7.5
click at [128, 67] on button "button" at bounding box center [127, 62] width 10 height 10
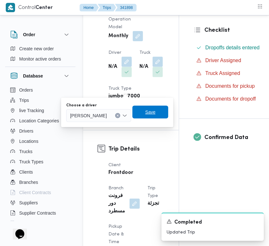
click at [157, 110] on span "Save" at bounding box center [151, 112] width 36 height 13
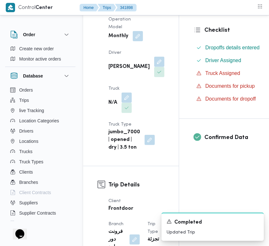
click at [127, 93] on dt "Truck" at bounding box center [120, 89] width 23 height 8
click at [124, 102] on button "button" at bounding box center [127, 97] width 10 height 10
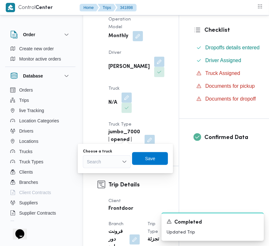
click at [115, 163] on div "Search" at bounding box center [107, 161] width 48 height 13
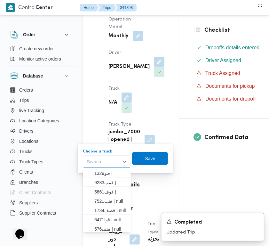
paste input "قنو1329"
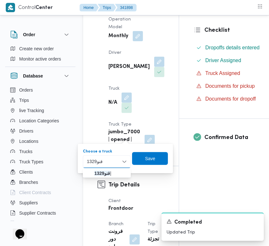
type input "قنو1329"
click at [107, 169] on span "قنو1329 |" at bounding box center [110, 173] width 33 height 8
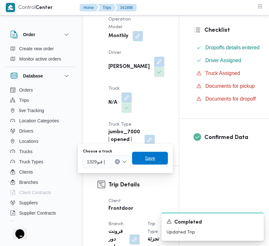
click at [152, 163] on span "Save" at bounding box center [150, 158] width 36 height 13
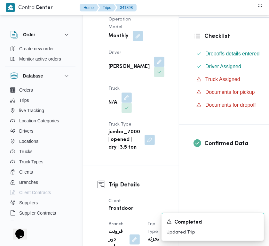
click at [149, 100] on div "Supplier [PERSON_NAME][DATE] Operation Model Monthly Driver [PERSON_NAME] امام …" at bounding box center [137, 65] width 64 height 179
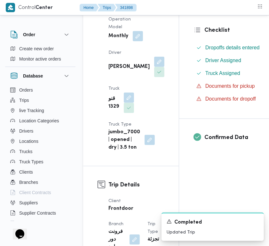
click at [149, 100] on div "Supplier [PERSON_NAME][DATE] Operation Model Monthly Driver [PERSON_NAME] امام …" at bounding box center [137, 65] width 64 height 179
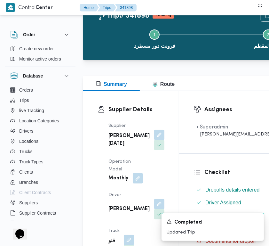
scroll to position [0, 0]
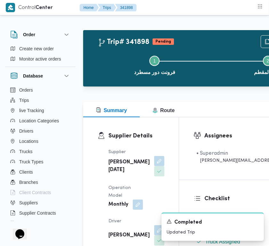
click at [113, 174] on b "[PERSON_NAME][DATE]" at bounding box center [129, 166] width 41 height 15
click at [115, 174] on b "[PERSON_NAME][DATE]" at bounding box center [129, 166] width 41 height 15
click at [116, 174] on b "[PERSON_NAME][DATE]" at bounding box center [129, 166] width 41 height 15
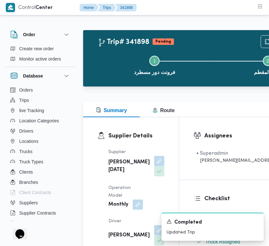
click at [118, 174] on b "[PERSON_NAME][DATE]" at bounding box center [129, 166] width 41 height 15
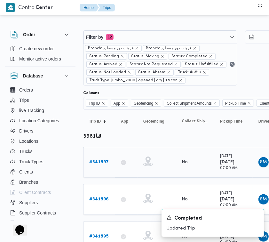
scroll to position [31, 0]
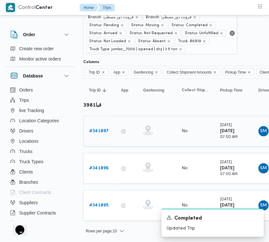
click at [97, 132] on b "# 341897" at bounding box center [99, 131] width 20 height 4
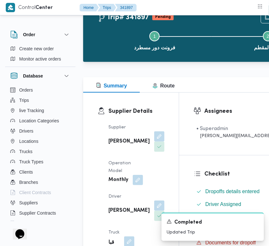
scroll to position [90, 0]
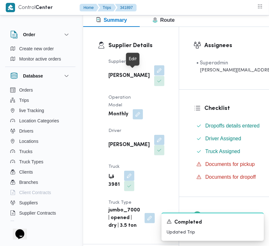
click at [154, 75] on button "button" at bounding box center [159, 70] width 10 height 10
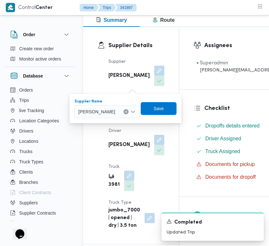
click at [113, 108] on span "[PERSON_NAME]" at bounding box center [96, 111] width 37 height 7
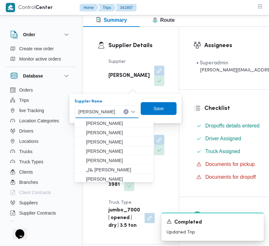
paste input "[PERSON_NAME][DATE]"
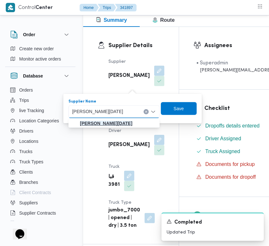
type input "[PERSON_NAME][DATE]"
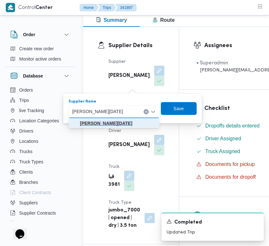
drag, startPoint x: 113, startPoint y: 123, endPoint x: 125, endPoint y: 122, distance: 12.2
click at [113, 123] on mark "[PERSON_NAME][DATE]" at bounding box center [106, 123] width 53 height 5
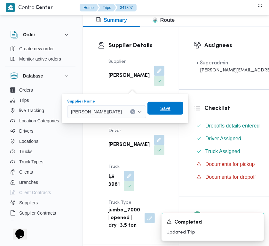
click at [171, 109] on span "Save" at bounding box center [166, 108] width 36 height 13
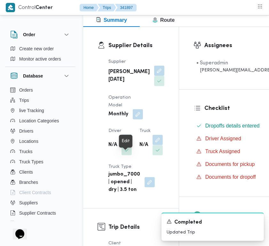
click at [130, 145] on button "button" at bounding box center [127, 140] width 10 height 10
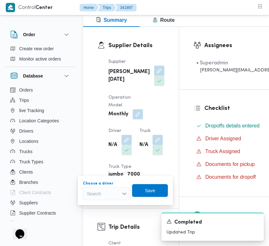
click at [121, 192] on div "Search" at bounding box center [107, 193] width 48 height 13
paste input "[PERSON_NAME]"
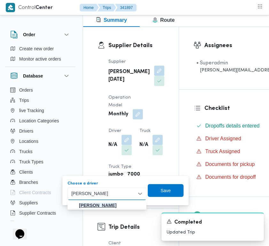
type input "[PERSON_NAME]"
click at [96, 203] on mark "[PERSON_NAME]" at bounding box center [97, 205] width 37 height 5
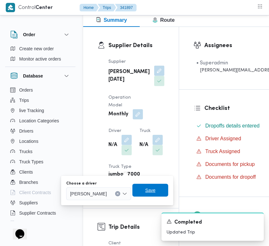
click at [168, 188] on span "Save" at bounding box center [151, 190] width 36 height 13
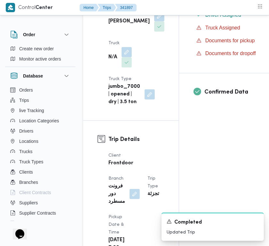
scroll to position [234, 0]
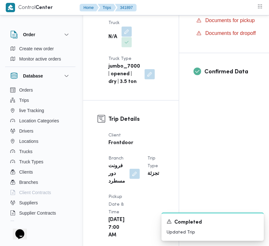
click at [122, 37] on button "button" at bounding box center [127, 32] width 10 height 10
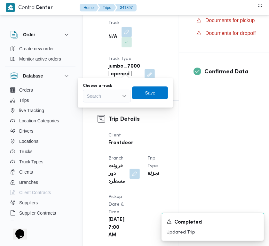
click at [100, 99] on div "Search" at bounding box center [107, 96] width 48 height 13
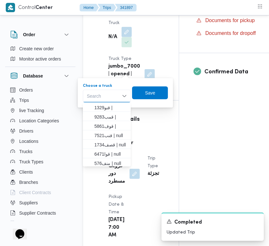
paste input "قنو1329"
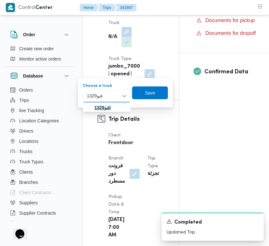
type input "قنو1329"
click at [101, 108] on mark "قنو1329" at bounding box center [102, 107] width 16 height 5
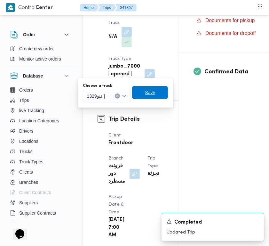
click at [143, 94] on span "Save" at bounding box center [150, 92] width 36 height 13
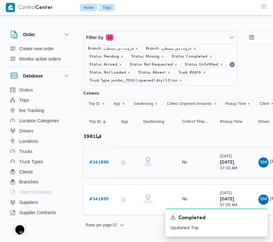
click at [99, 165] on b "# 341896" at bounding box center [99, 162] width 20 height 4
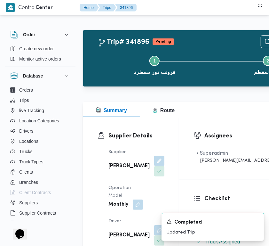
click at [154, 161] on button "button" at bounding box center [159, 161] width 10 height 10
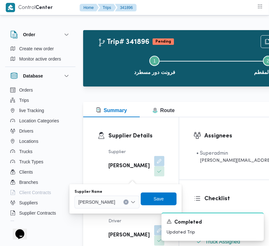
click at [115, 200] on span "[PERSON_NAME]" at bounding box center [96, 201] width 37 height 7
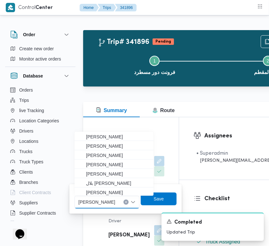
paste input "[PERSON_NAME][DATE]"
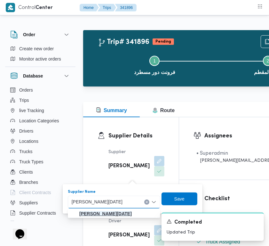
type input "[PERSON_NAME][DATE]"
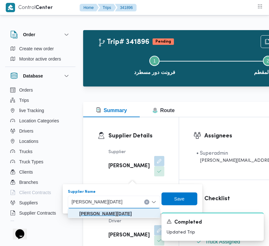
click at [105, 216] on mark "[PERSON_NAME][DATE]" at bounding box center [105, 213] width 53 height 5
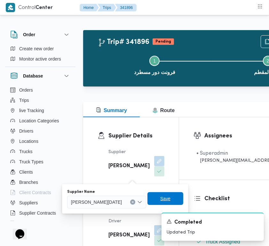
click at [184, 199] on span "Save" at bounding box center [166, 198] width 36 height 13
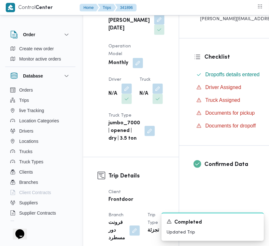
scroll to position [145, 0]
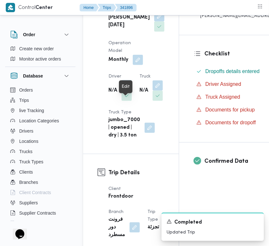
click at [129, 90] on button "button" at bounding box center [127, 85] width 10 height 10
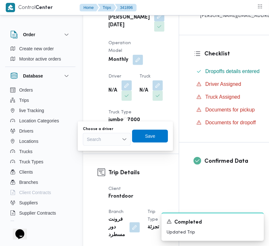
click at [109, 135] on div "Search" at bounding box center [107, 139] width 48 height 13
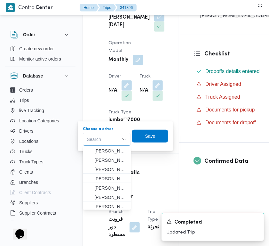
paste input "[PERSON_NAME]"
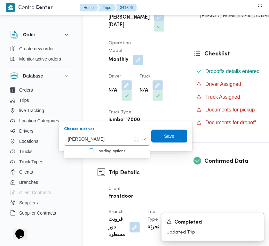
type input "[PERSON_NAME]"
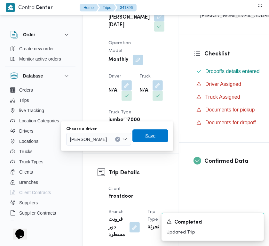
click at [168, 130] on div "Save" at bounding box center [151, 136] width 36 height 13
click at [160, 136] on span "Save" at bounding box center [151, 135] width 36 height 13
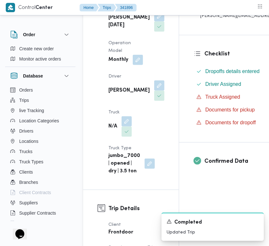
click at [125, 116] on dt "Truck" at bounding box center [120, 113] width 23 height 8
click at [123, 126] on button "button" at bounding box center [127, 121] width 10 height 10
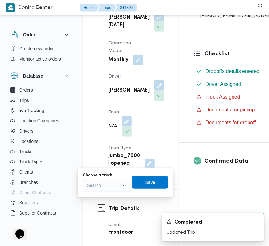
click at [111, 187] on div "Search" at bounding box center [107, 185] width 48 height 13
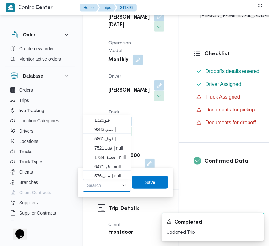
paste input "قنو1329"
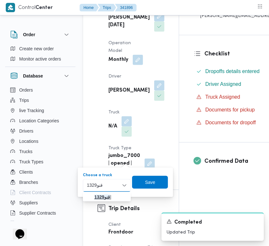
type input "قنو1329"
click at [98, 197] on mark "قنو1329" at bounding box center [102, 196] width 16 height 5
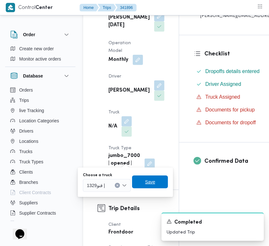
click at [147, 185] on span "Save" at bounding box center [150, 182] width 10 height 8
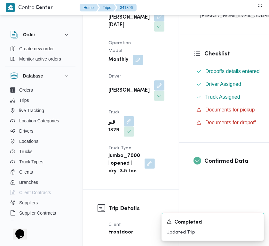
click at [152, 127] on div "Supplier [PERSON_NAME][DATE] Operation Model Monthly Driver [PERSON_NAME] امام …" at bounding box center [137, 89] width 64 height 179
click at [116, 29] on b "[PERSON_NAME][DATE]" at bounding box center [129, 21] width 41 height 15
copy div "[PERSON_NAME][DATE]"
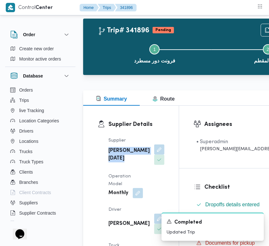
scroll to position [0, 0]
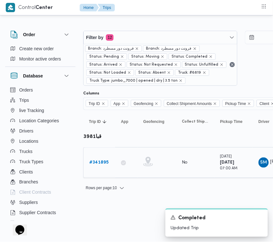
click at [99, 165] on b "# 341895" at bounding box center [98, 162] width 19 height 4
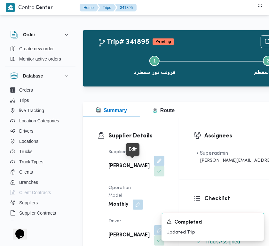
click at [154, 166] on button "button" at bounding box center [159, 161] width 10 height 10
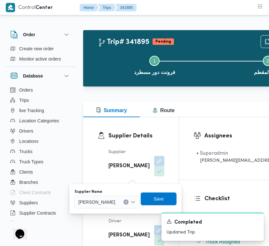
drag, startPoint x: 124, startPoint y: 209, endPoint x: 122, endPoint y: 206, distance: 3.6
click at [123, 209] on div "You are in a dialog. To close this dialog, hit escape. Supplier Name [PERSON_NA…" at bounding box center [125, 198] width 112 height 29
click at [115, 205] on span "[PERSON_NAME]" at bounding box center [96, 201] width 37 height 7
paste input "[PERSON_NAME][DATE]"
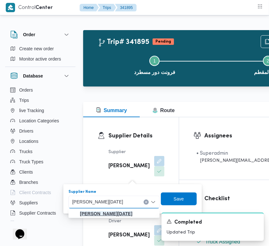
type input "[PERSON_NAME][DATE]"
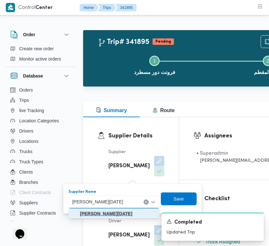
click at [106, 216] on mark "[PERSON_NAME][DATE]" at bounding box center [106, 213] width 53 height 5
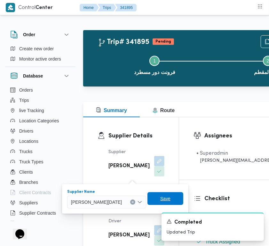
click at [171, 199] on span "Save" at bounding box center [165, 199] width 10 height 8
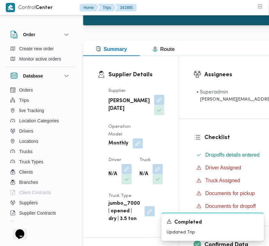
scroll to position [84, 0]
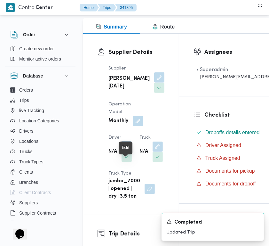
click at [131, 151] on button "button" at bounding box center [127, 146] width 10 height 10
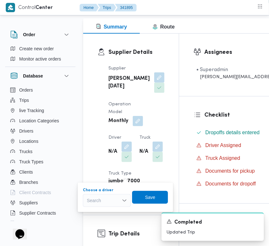
click at [115, 203] on div "Search" at bounding box center [107, 200] width 48 height 13
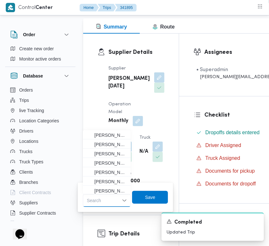
paste input "[PERSON_NAME]"
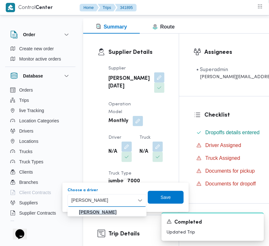
type input "[PERSON_NAME]"
click at [94, 211] on mark "[PERSON_NAME]" at bounding box center [97, 211] width 37 height 5
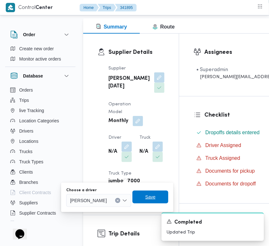
click at [155, 194] on span "Save" at bounding box center [151, 197] width 36 height 13
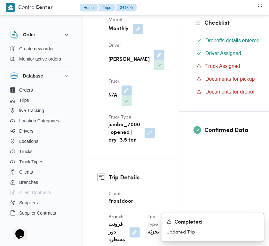
scroll to position [182, 0]
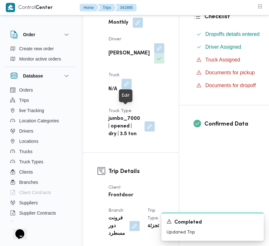
click at [127, 89] on button "button" at bounding box center [127, 84] width 10 height 10
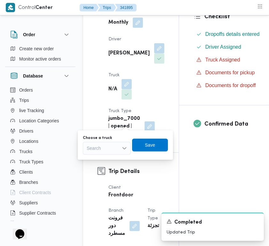
click at [98, 156] on div "You are in a dialog. To close this dialog, hit escape. Choose a truck Search Sa…" at bounding box center [125, 144] width 95 height 29
click at [103, 145] on div "Search" at bounding box center [107, 148] width 48 height 13
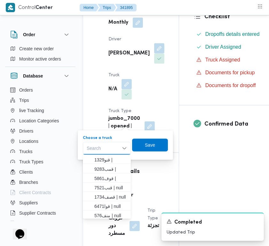
paste input "قنو1329"
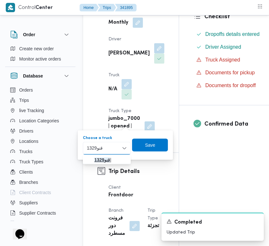
type input "قنو1329"
click at [93, 160] on span "قنو1329 |" at bounding box center [107, 160] width 43 height 10
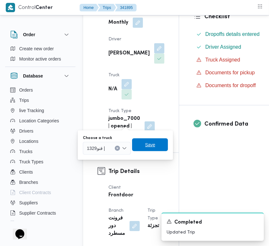
click at [151, 144] on span "Save" at bounding box center [150, 145] width 10 height 8
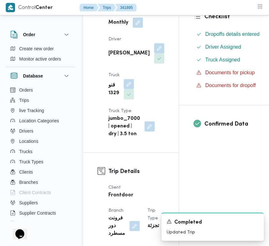
click at [136, 97] on div "Supplier [PERSON_NAME][DATE] Operation Model Monthly Driver [PERSON_NAME] امام …" at bounding box center [137, 52] width 64 height 179
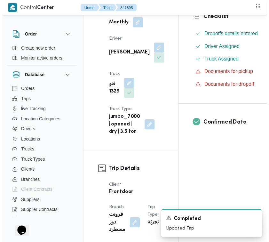
scroll to position [0, 0]
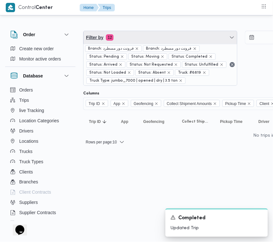
click at [191, 35] on span "Filter by 12" at bounding box center [161, 37] width 154 height 13
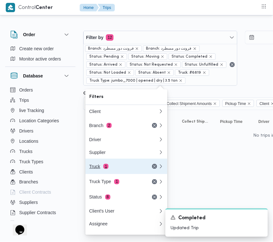
click at [119, 168] on div "Truck 1" at bounding box center [116, 166] width 54 height 5
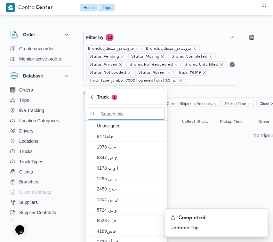
paste input "قنو2814"
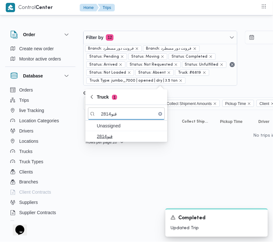
type input "قنو2814"
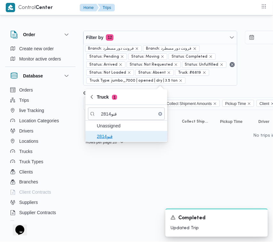
click at [121, 138] on span "قنو2814" at bounding box center [130, 137] width 67 height 8
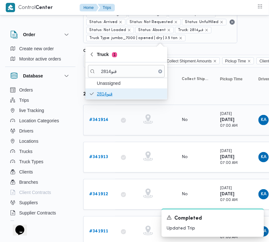
scroll to position [68, 0]
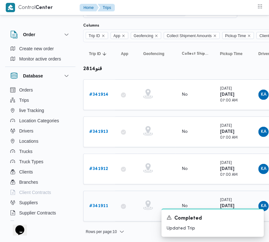
click at [104, 208] on link "# 341911" at bounding box center [98, 206] width 19 height 8
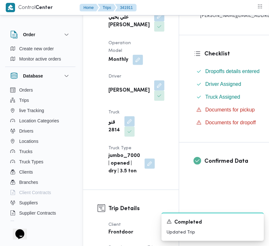
scroll to position [135, 0]
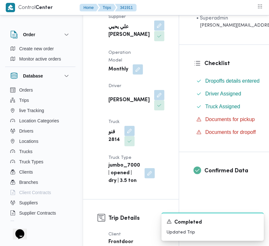
click at [154, 31] on button "button" at bounding box center [159, 25] width 10 height 10
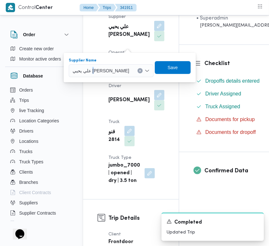
click at [103, 75] on div "علي يحيي [PERSON_NAME]" at bounding box center [111, 70] width 85 height 13
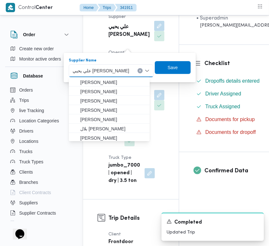
paste input "[PERSON_NAME][DATE]"
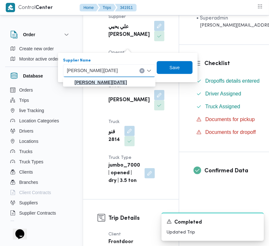
type input "[PERSON_NAME][DATE]"
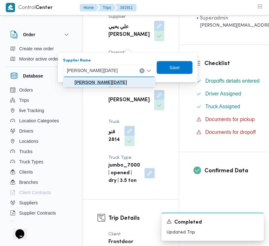
click at [104, 80] on mark "[PERSON_NAME][DATE]" at bounding box center [101, 82] width 53 height 5
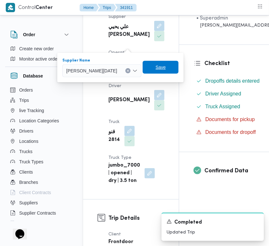
click at [177, 62] on span "Save" at bounding box center [161, 67] width 36 height 13
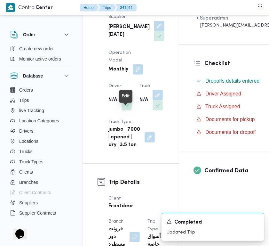
click at [132, 100] on button "button" at bounding box center [127, 95] width 10 height 10
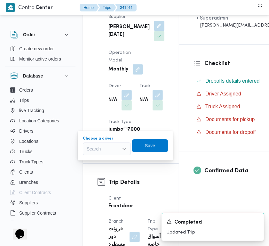
click at [103, 144] on div "Search" at bounding box center [107, 149] width 48 height 13
paste input "عبدالعاطي [PERSON_NAME]"
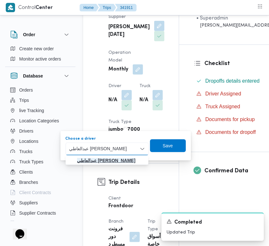
type input "عبدالعاطي [PERSON_NAME]"
click at [110, 162] on mark "عبدالعاطي [PERSON_NAME]" at bounding box center [106, 160] width 58 height 5
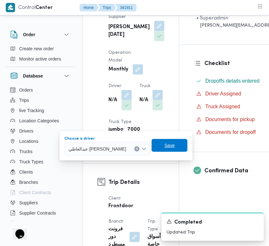
click at [155, 148] on span "Save" at bounding box center [170, 145] width 36 height 13
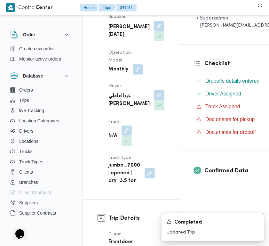
click at [128, 136] on button "button" at bounding box center [127, 131] width 10 height 10
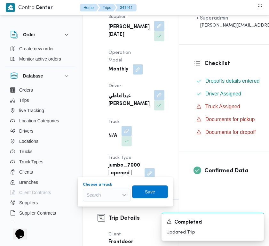
drag, startPoint x: 110, startPoint y: 192, endPoint x: 98, endPoint y: 196, distance: 13.1
click at [90, 204] on div "You are in a dialog. To close this dialog, hit escape. Choose a truck Search Sa…" at bounding box center [125, 191] width 95 height 29
click at [98, 200] on div "Search" at bounding box center [107, 195] width 48 height 13
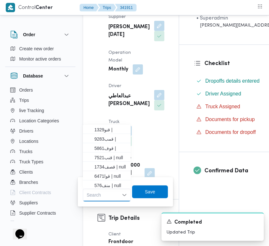
paste input "يبر1372"
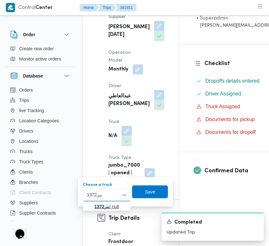
type input "يبر1372"
click at [97, 207] on mark "يبر1372" at bounding box center [101, 206] width 15 height 5
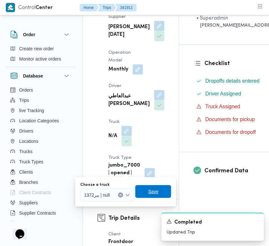
click at [151, 187] on span "Save" at bounding box center [153, 191] width 36 height 13
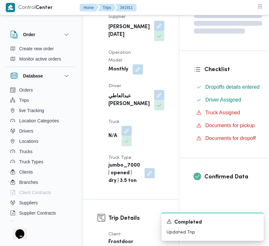
click at [108, 42] on div "[PERSON_NAME][DATE]" at bounding box center [136, 31] width 57 height 22
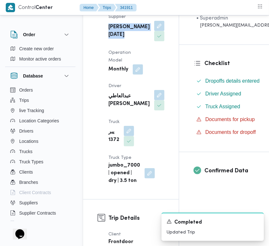
click at [108, 42] on div "[PERSON_NAME][DATE]" at bounding box center [136, 31] width 57 height 22
copy div "[PERSON_NAME][DATE]"
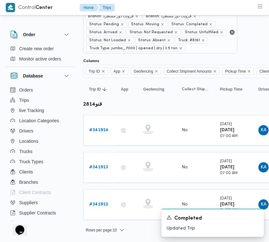
scroll to position [31, 0]
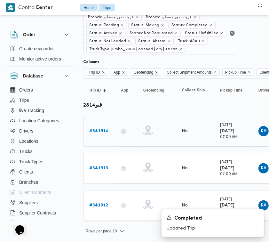
click at [101, 133] on b "# 341914" at bounding box center [98, 131] width 19 height 4
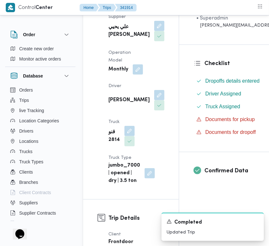
scroll to position [123, 0]
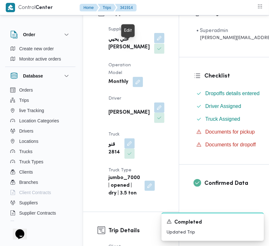
click at [154, 43] on button "button" at bounding box center [159, 38] width 10 height 10
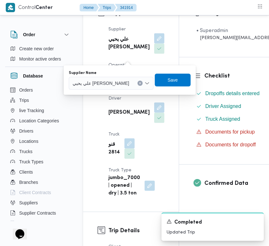
click at [115, 79] on span "علي يحيي [PERSON_NAME]" at bounding box center [101, 82] width 57 height 7
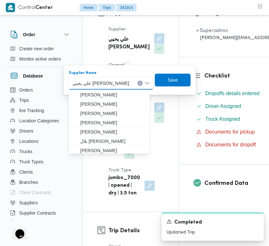
paste input "[PERSON_NAME][DATE]"
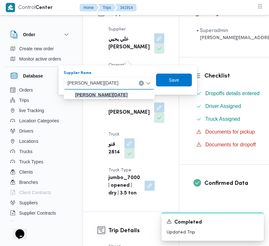
type input "[PERSON_NAME][DATE]"
click at [110, 93] on mark "[PERSON_NAME][DATE]" at bounding box center [101, 94] width 53 height 5
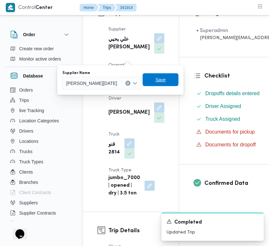
click at [179, 74] on span "Save" at bounding box center [161, 79] width 36 height 13
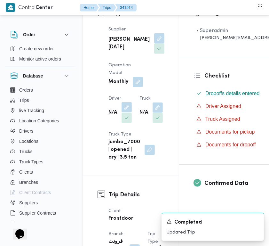
click at [127, 112] on button "button" at bounding box center [127, 107] width 10 height 10
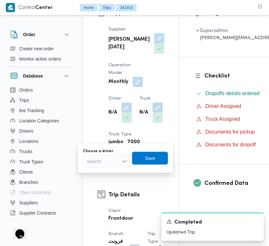
click at [105, 157] on div "Search" at bounding box center [107, 161] width 48 height 13
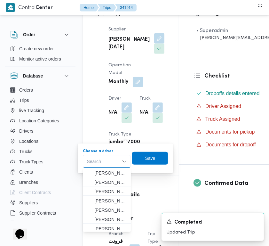
paste input "عبدالعاطي [PERSON_NAME]"
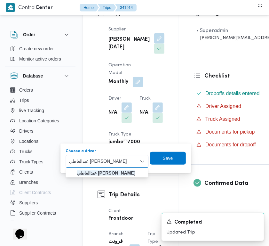
type input "عبدالعاطي [PERSON_NAME]"
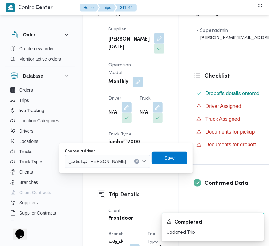
click at [175, 158] on span "Save" at bounding box center [170, 157] width 36 height 13
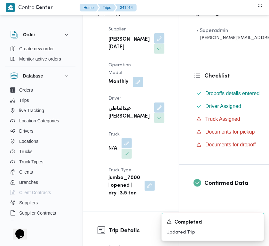
click at [127, 156] on div "Supplier [PERSON_NAME][DATE] Operation Model Monthly Driver عبدالعاطي [PERSON_N…" at bounding box center [137, 111] width 64 height 179
click at [128, 148] on button "button" at bounding box center [127, 143] width 10 height 10
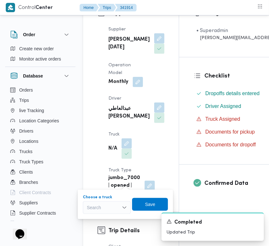
click at [118, 204] on div "Search" at bounding box center [107, 207] width 48 height 13
paste input "يبر1372"
type input "يبر1372"
click at [101, 215] on span "يبر1372 | null" at bounding box center [107, 219] width 43 height 10
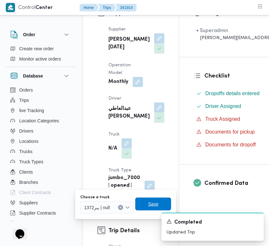
click at [157, 201] on span "Save" at bounding box center [153, 204] width 10 height 8
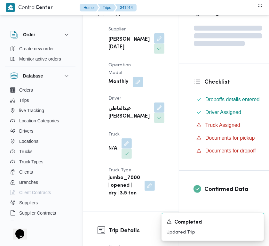
click at [109, 51] on b "[PERSON_NAME][DATE]" at bounding box center [129, 43] width 41 height 15
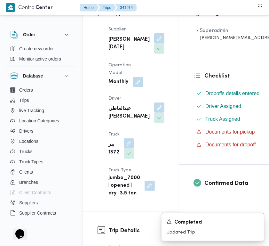
click at [109, 51] on b "[PERSON_NAME][DATE]" at bounding box center [129, 43] width 41 height 15
click at [107, 51] on div "Supplier [PERSON_NAME][DATE] Operation Model Monthly Driver عبدالعاطي [PERSON_N…" at bounding box center [137, 111] width 64 height 179
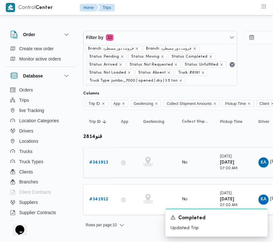
click at [102, 164] on b "# 341913" at bounding box center [98, 162] width 19 height 4
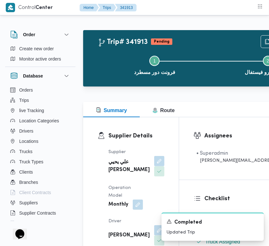
scroll to position [82, 0]
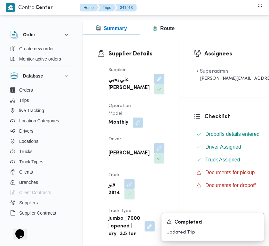
click at [154, 84] on button "button" at bounding box center [159, 79] width 10 height 10
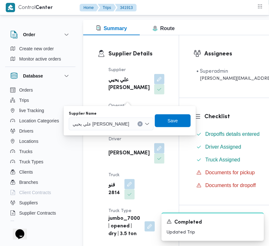
drag, startPoint x: 117, startPoint y: 116, endPoint x: 118, endPoint y: 123, distance: 7.1
click at [117, 116] on div "Supplier Name [PERSON_NAME]" at bounding box center [111, 120] width 85 height 19
click at [119, 124] on span "علي يحيي [PERSON_NAME]" at bounding box center [101, 123] width 57 height 7
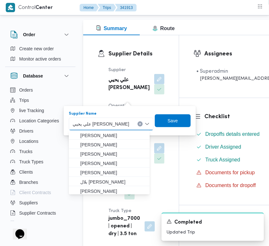
paste input "[PERSON_NAME][DATE]"
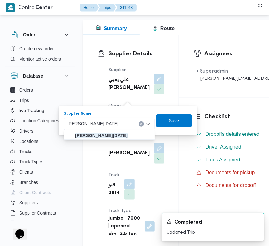
type input "[PERSON_NAME][DATE]"
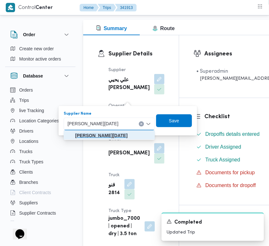
click at [87, 132] on span "[PERSON_NAME][DATE]" at bounding box center [113, 136] width 76 height 8
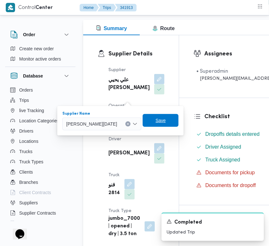
click at [166, 121] on span "Save" at bounding box center [161, 120] width 36 height 13
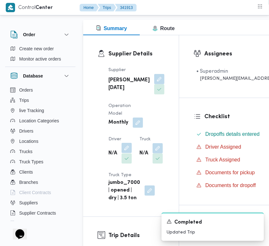
click at [128, 153] on button "button" at bounding box center [127, 148] width 10 height 10
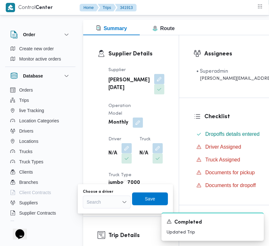
click at [114, 199] on div "Search" at bounding box center [107, 202] width 48 height 13
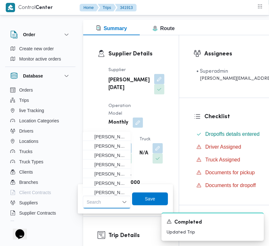
paste input "عبدالعاطي [PERSON_NAME]"
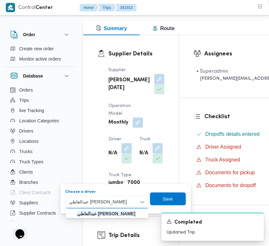
type input "عبدالعاطي [PERSON_NAME]"
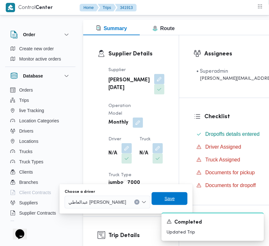
click at [166, 203] on span "Save" at bounding box center [170, 198] width 36 height 13
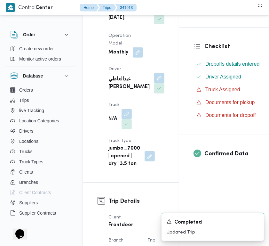
scroll to position [168, 0]
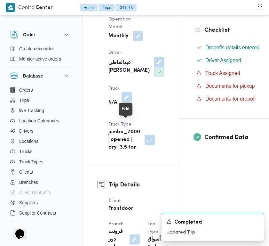
click at [128, 102] on button "button" at bounding box center [127, 97] width 10 height 10
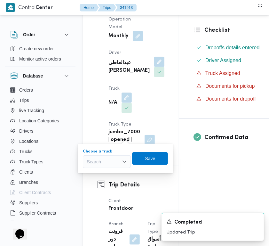
click at [111, 160] on div "Search" at bounding box center [107, 161] width 48 height 13
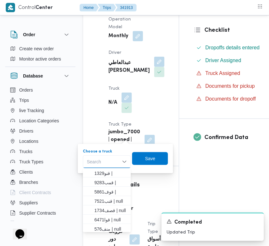
paste input "يبر1372"
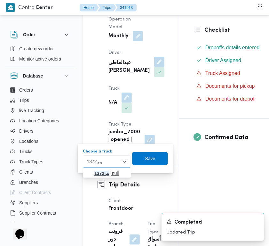
type input "يبر1372"
click at [95, 175] on mark "يبر1372" at bounding box center [101, 173] width 15 height 5
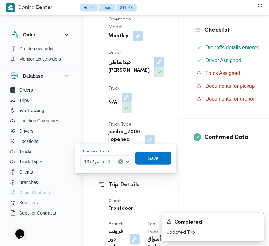
click at [146, 157] on span "Save" at bounding box center [153, 158] width 36 height 13
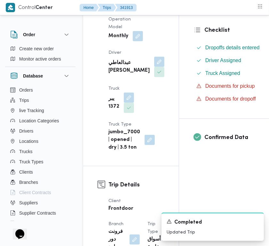
copy div "[PERSON_NAME][DATE]"
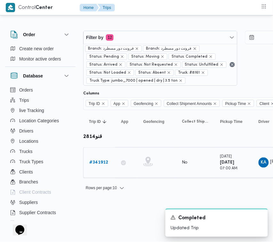
click at [92, 164] on b "# 341912" at bounding box center [98, 162] width 19 height 4
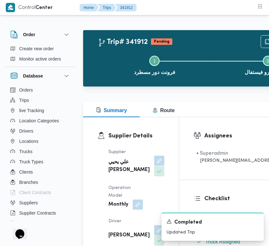
click at [154, 166] on button "button" at bounding box center [159, 161] width 10 height 10
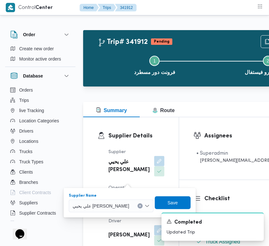
click at [110, 206] on span "علي يحيي [PERSON_NAME]" at bounding box center [101, 205] width 57 height 7
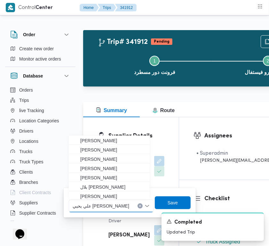
paste input "[PERSON_NAME][DATE]"
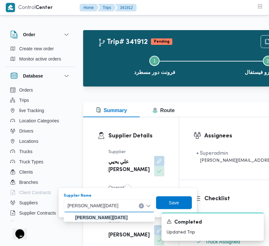
type input "[PERSON_NAME][DATE]"
click at [111, 218] on mark "[PERSON_NAME][DATE]" at bounding box center [101, 217] width 53 height 5
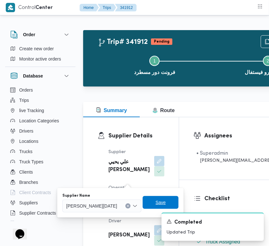
click at [166, 203] on span "Save" at bounding box center [161, 203] width 10 height 8
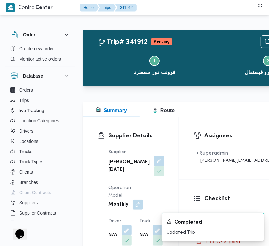
scroll to position [135, 0]
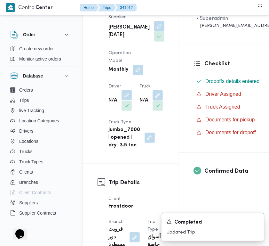
click at [127, 100] on button "button" at bounding box center [127, 95] width 10 height 10
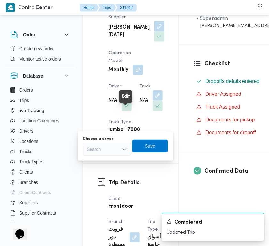
click at [115, 149] on div "Search" at bounding box center [107, 149] width 48 height 13
paste input "عبدالعاطي [PERSON_NAME]"
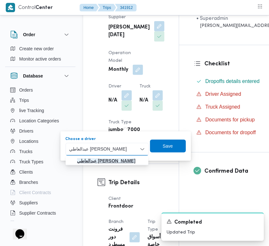
type input "عبدالعاطي [PERSON_NAME]"
click at [87, 160] on mark "عبدالعاطي [PERSON_NAME]" at bounding box center [106, 160] width 58 height 5
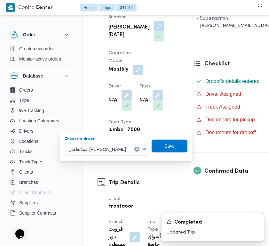
click at [173, 138] on div "Choose a driver [PERSON_NAME] box. Selected. [PERSON_NAME] . Press Backspace to…" at bounding box center [126, 146] width 124 height 20
click at [173, 138] on div "Choose a driver [PERSON_NAME]" at bounding box center [126, 146] width 124 height 20
click at [173, 143] on span "Save" at bounding box center [170, 146] width 10 height 8
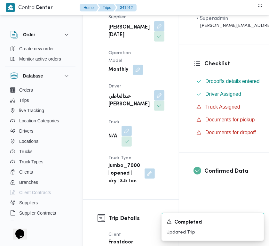
click at [128, 136] on button "button" at bounding box center [127, 131] width 10 height 10
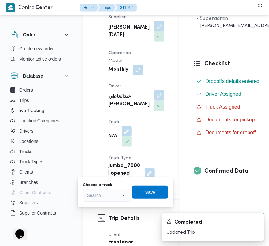
click at [113, 196] on div "Search" at bounding box center [107, 195] width 48 height 13
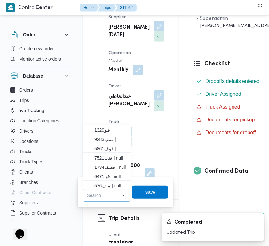
paste input "يبر1372"
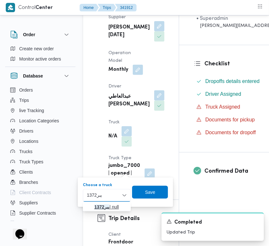
type input "يبر1372"
click at [94, 211] on span "يبر1372 | null" at bounding box center [107, 207] width 43 height 10
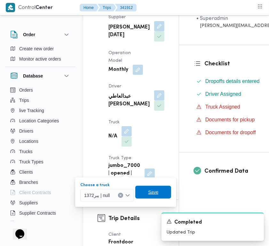
drag, startPoint x: 153, startPoint y: 194, endPoint x: 153, endPoint y: 180, distance: 13.5
click at [153, 193] on span "Save" at bounding box center [153, 192] width 10 height 8
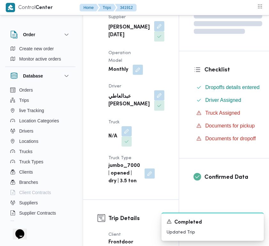
click at [150, 98] on div "Supplier [PERSON_NAME][DATE] Operation Model Monthly Driver عبدالعاطي [PERSON_N…" at bounding box center [137, 99] width 64 height 179
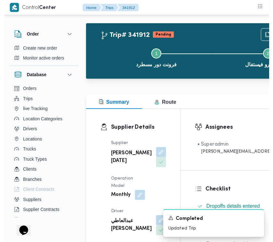
scroll to position [0, 0]
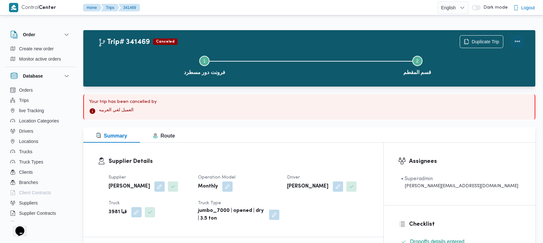
click at [516, 37] on button "Actions" at bounding box center [517, 41] width 13 height 13
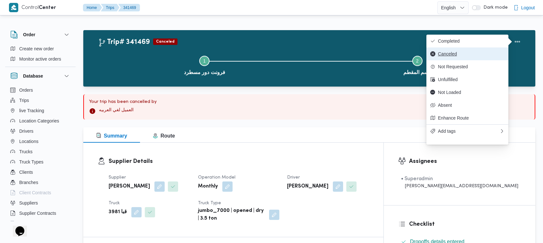
click at [445, 56] on span "Canceled" at bounding box center [471, 53] width 67 height 5
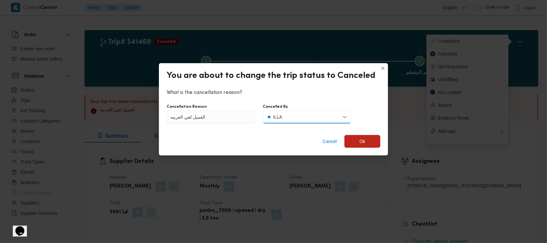
click at [312, 123] on button "ILLA" at bounding box center [307, 116] width 88 height 13
click at [297, 144] on span "Client" at bounding box center [312, 144] width 76 height 9
click at [361, 145] on span "Ok" at bounding box center [362, 141] width 36 height 13
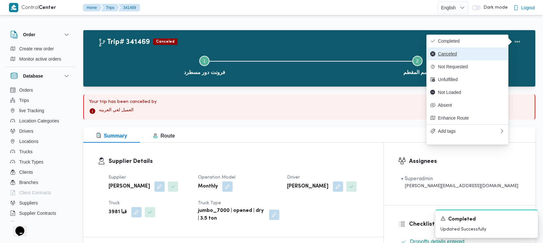
click at [459, 52] on span "Canceled" at bounding box center [471, 53] width 67 height 5
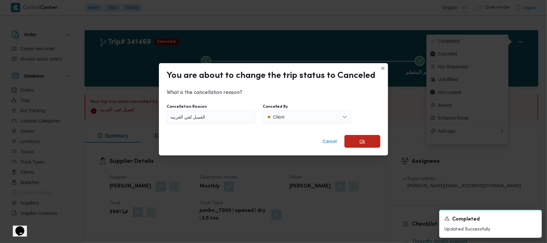
click at [372, 136] on span "Ok" at bounding box center [362, 141] width 36 height 13
